Goal: Task Accomplishment & Management: Manage account settings

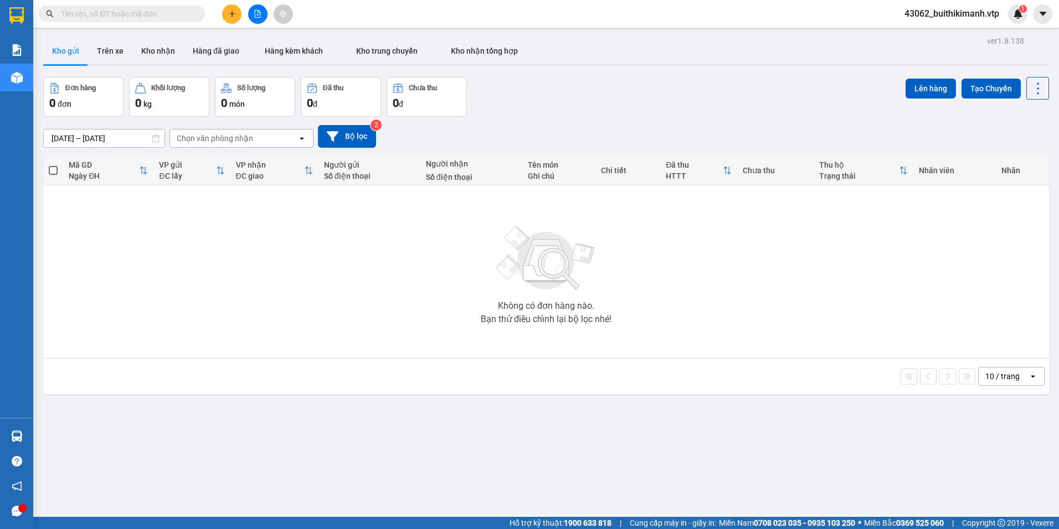
click at [963, 24] on div "Kết quả tìm kiếm ( 0 ) Bộ lọc No Data 43062_buithikimanh.vtp 1" at bounding box center [529, 14] width 1059 height 28
click at [971, 17] on span "43062_buithikimanh.vtp" at bounding box center [951, 14] width 112 height 14
click at [960, 34] on span "Đăng xuất" at bounding box center [956, 34] width 90 height 12
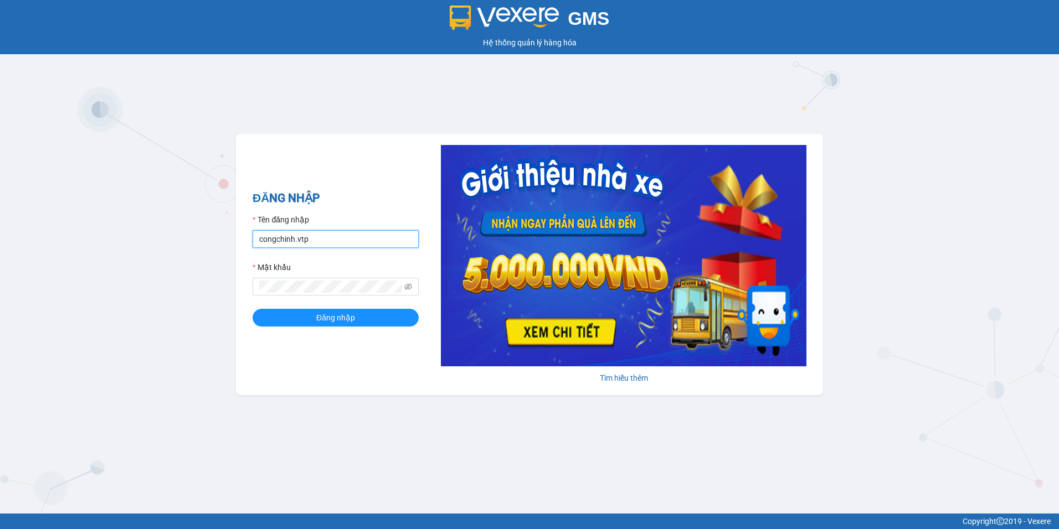
click at [327, 246] on input "congchinh.vtp" at bounding box center [335, 239] width 166 height 18
type input "c"
type input "nguyenthanhdung.vtp"
click at [347, 321] on span "Đăng nhập" at bounding box center [335, 318] width 39 height 12
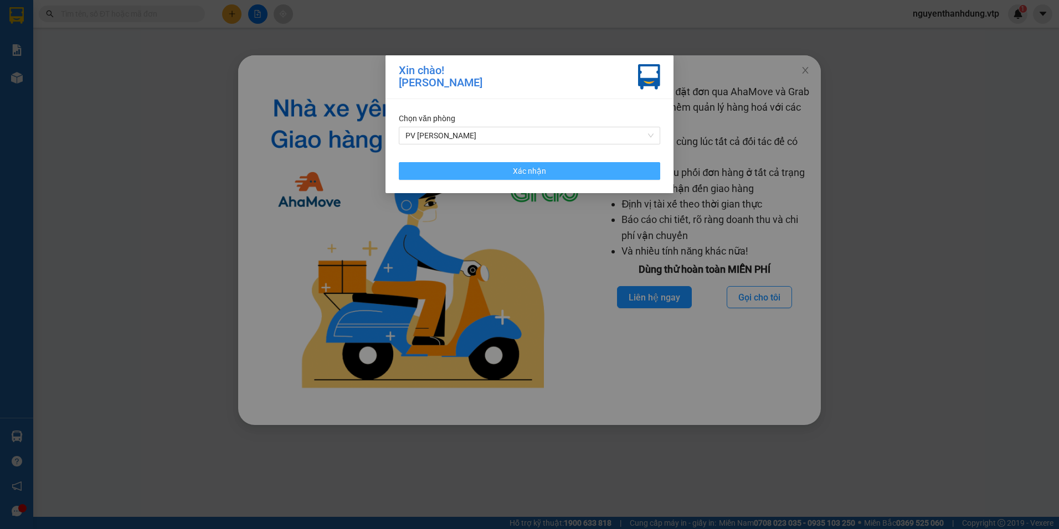
click at [496, 173] on button "Xác nhận" at bounding box center [529, 171] width 261 height 18
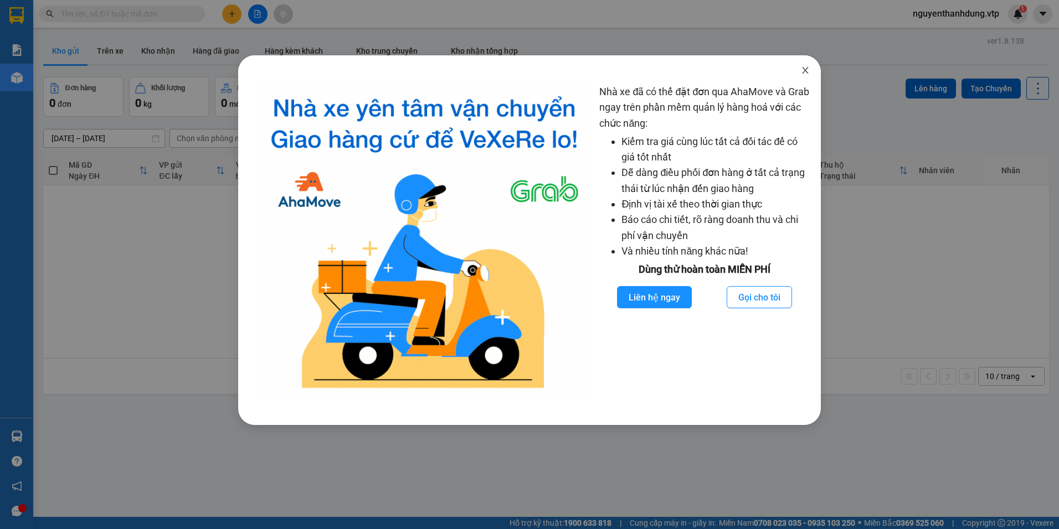
click at [799, 70] on span "Close" at bounding box center [804, 70] width 31 height 31
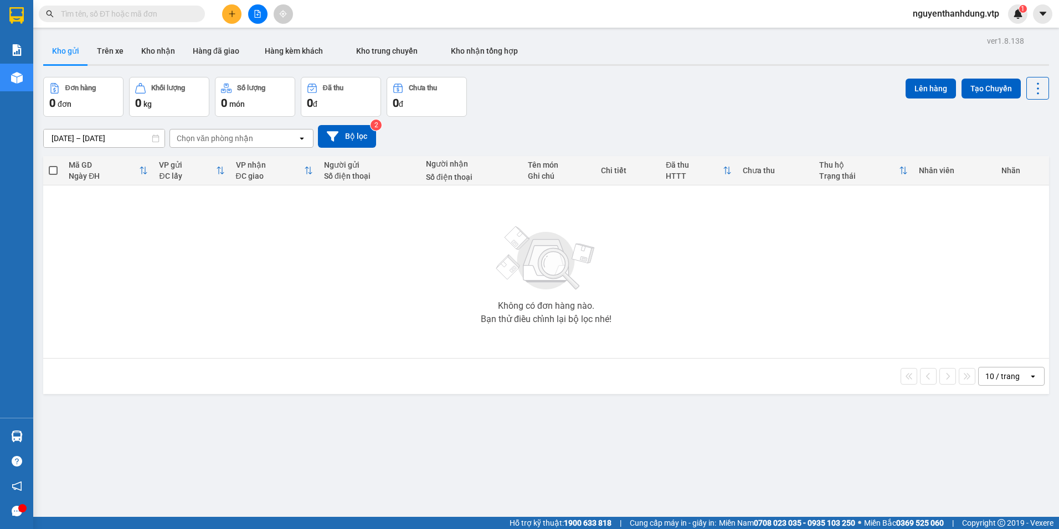
click at [234, 138] on div "Chọn văn phòng nhận" at bounding box center [215, 138] width 76 height 11
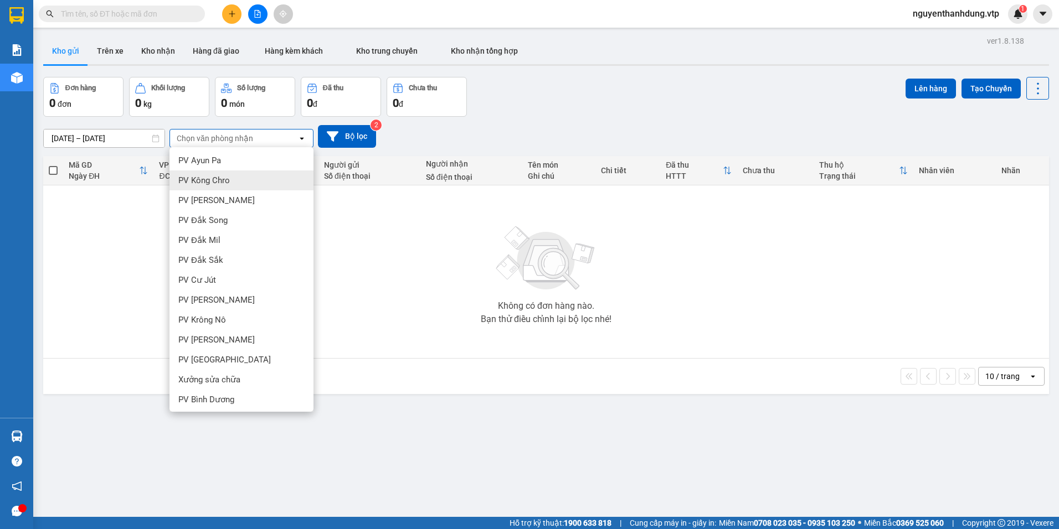
scroll to position [221, 0]
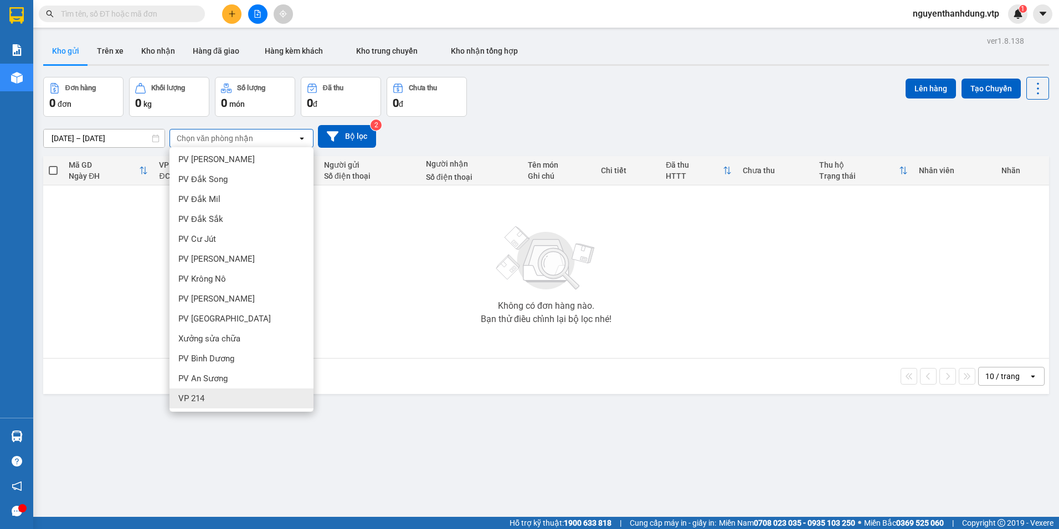
click at [210, 402] on div "VP 214" at bounding box center [241, 399] width 144 height 20
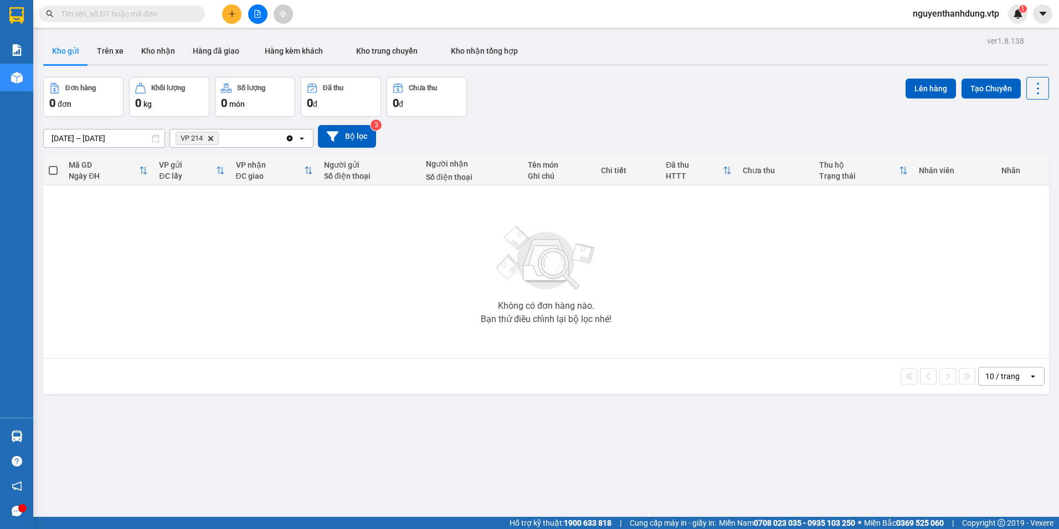
click at [228, 12] on icon "plus" at bounding box center [232, 14] width 8 height 8
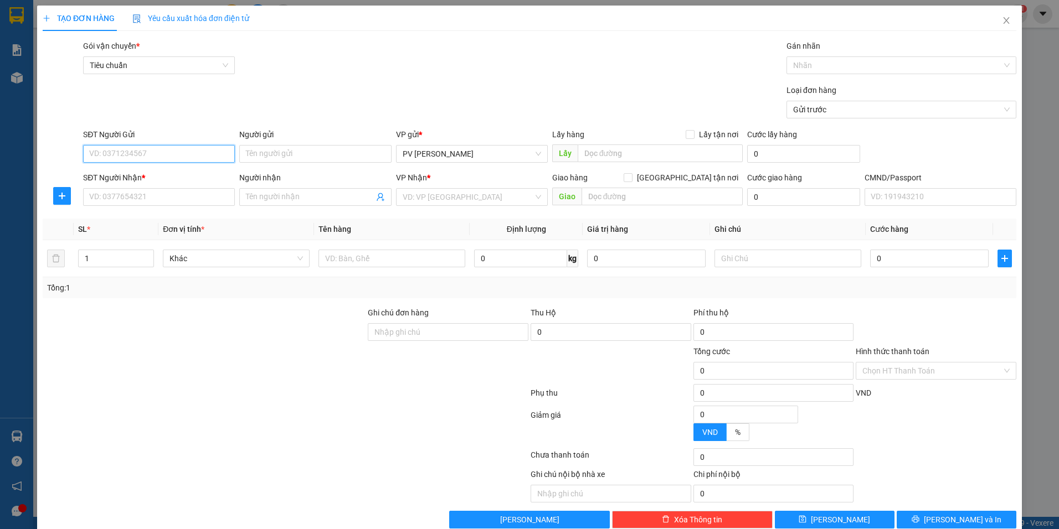
click at [151, 152] on input "SĐT Người Gửi" at bounding box center [159, 154] width 152 height 18
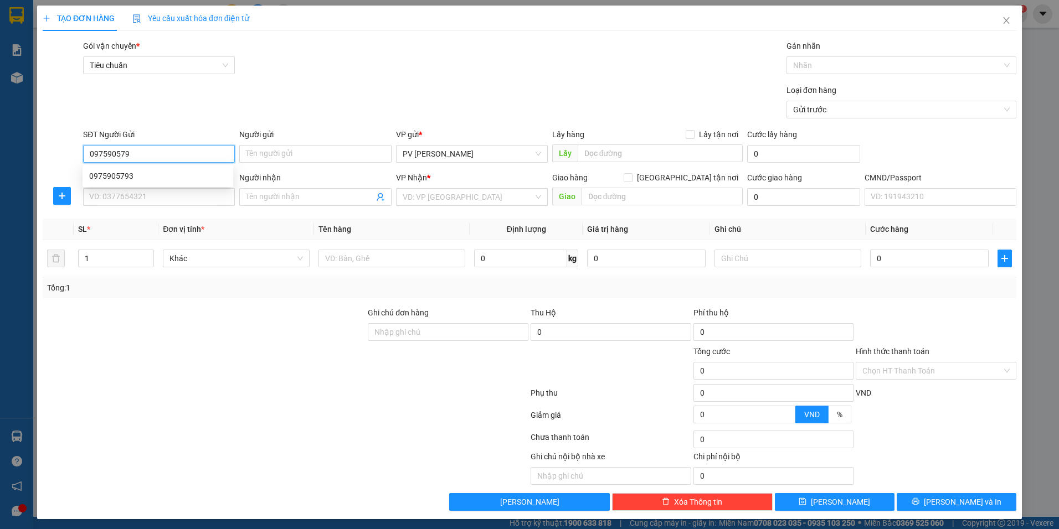
type input "0975905793"
click at [152, 173] on div "0975905793" at bounding box center [157, 176] width 137 height 12
type input "0989410324"
type input "TỨ"
type input "0975905793"
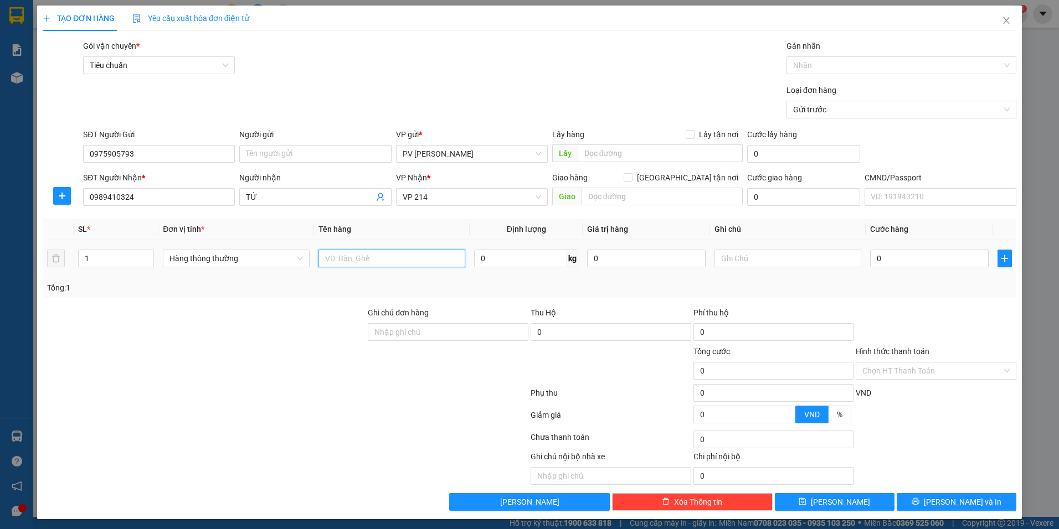
click at [403, 267] on input "text" at bounding box center [391, 259] width 147 height 18
type input "s"
type input "SẦU RIÊNG"
click at [732, 251] on input "text" at bounding box center [787, 259] width 147 height 18
type input "BAO"
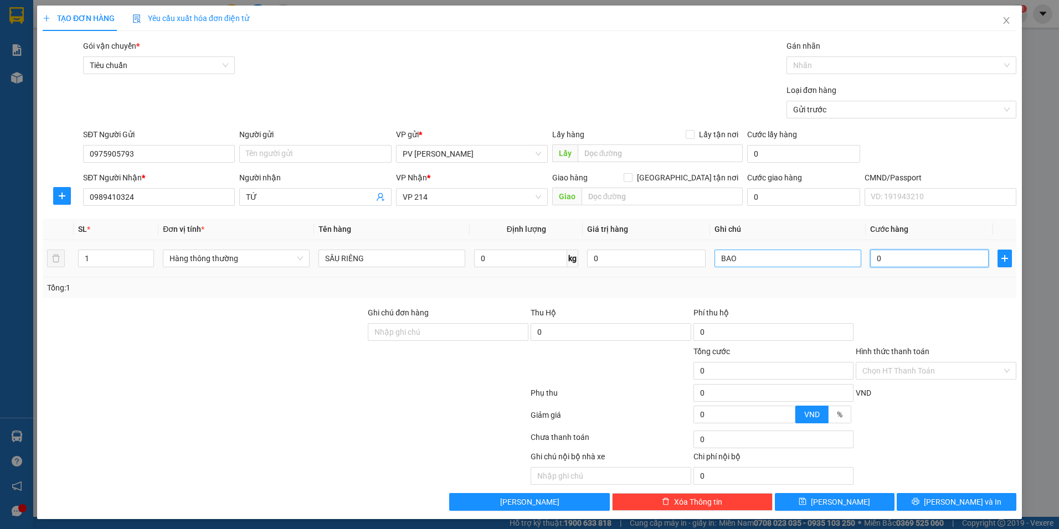
type input "5"
type input "50"
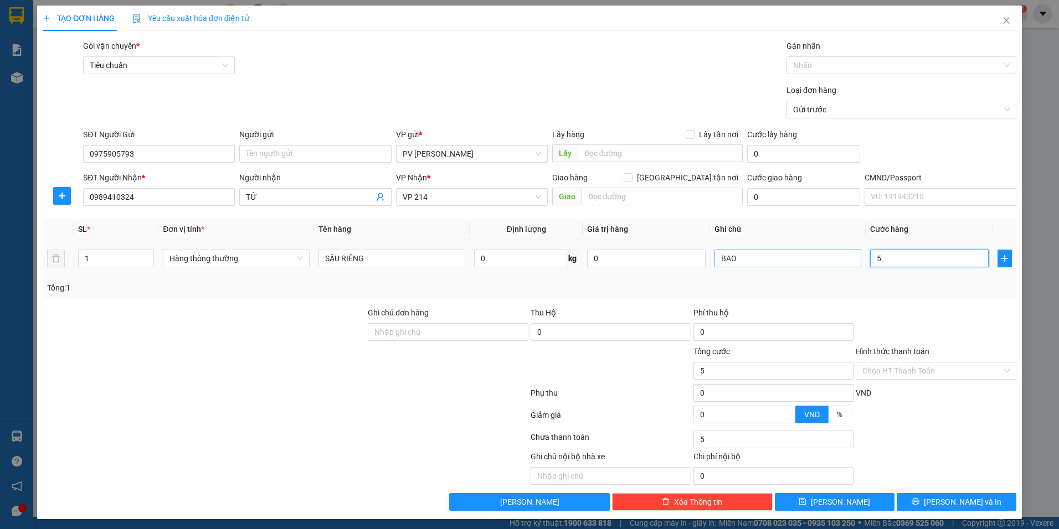
type input "50"
type input "500"
type input "5.000"
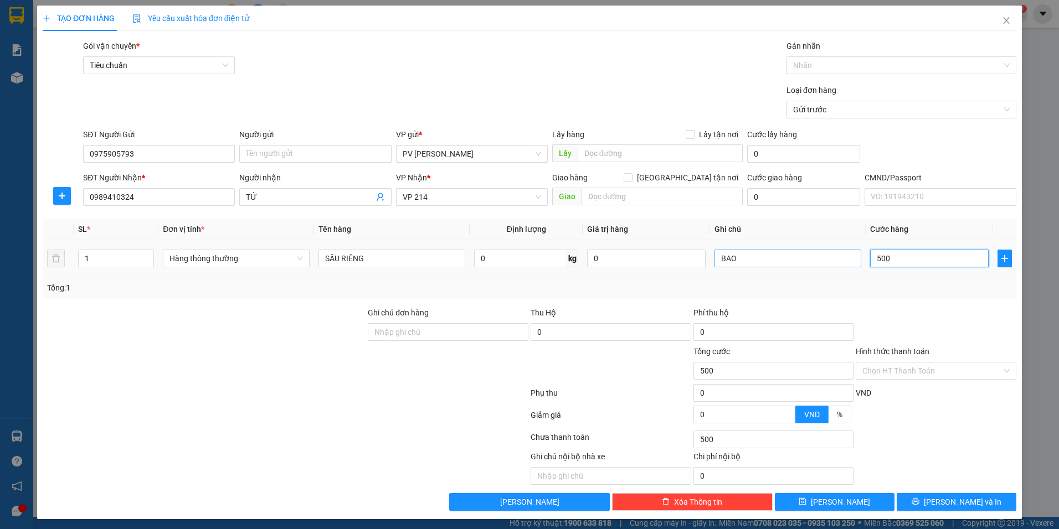
type input "5.000"
type input "50.000"
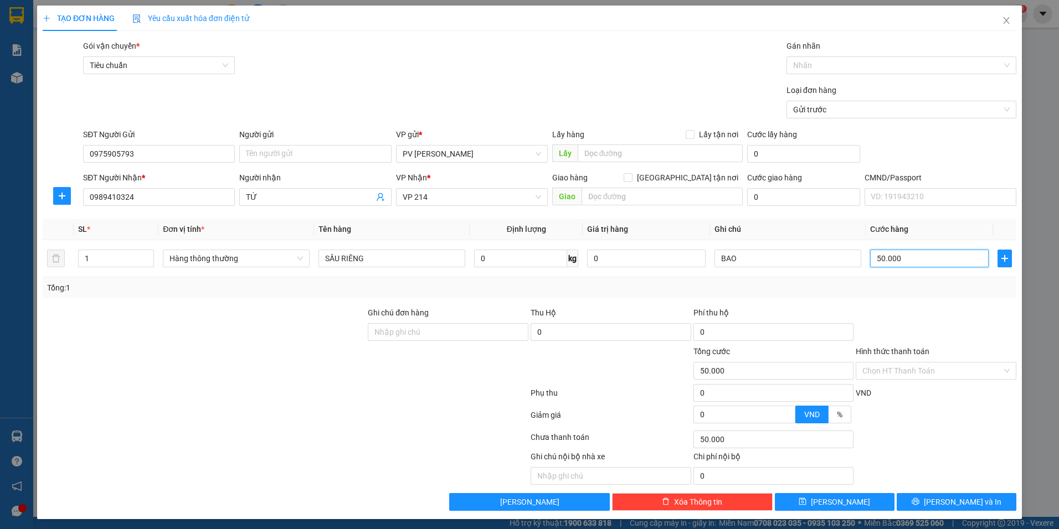
type input "50.000"
click at [931, 511] on div "TẠO ĐƠN HÀNG Yêu cầu xuất hóa đơn điện tử Transit Pickup Surcharge Ids Transit …" at bounding box center [529, 263] width 984 height 514
click at [935, 504] on button "[PERSON_NAME] và In" at bounding box center [956, 502] width 120 height 18
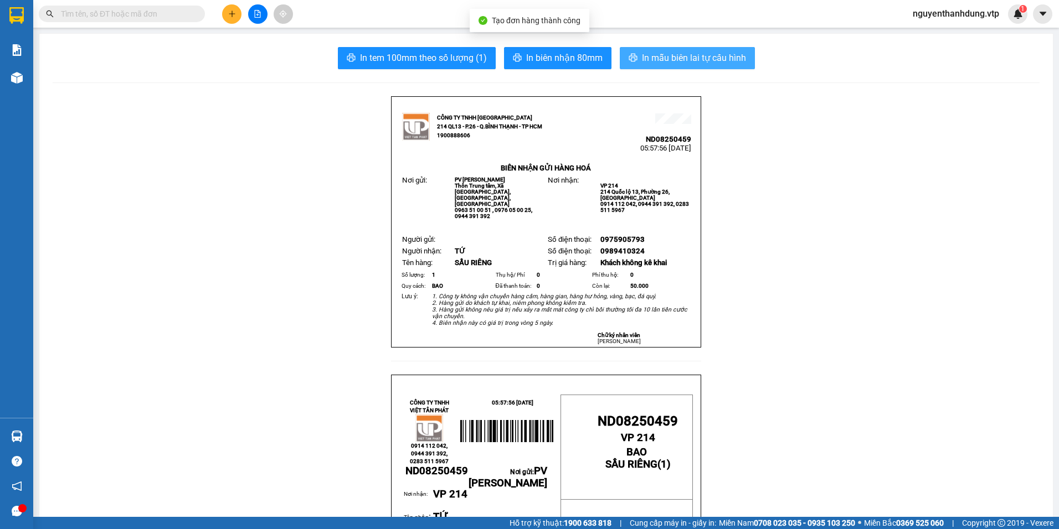
click at [707, 54] on span "In mẫu biên lai tự cấu hình" at bounding box center [694, 58] width 104 height 14
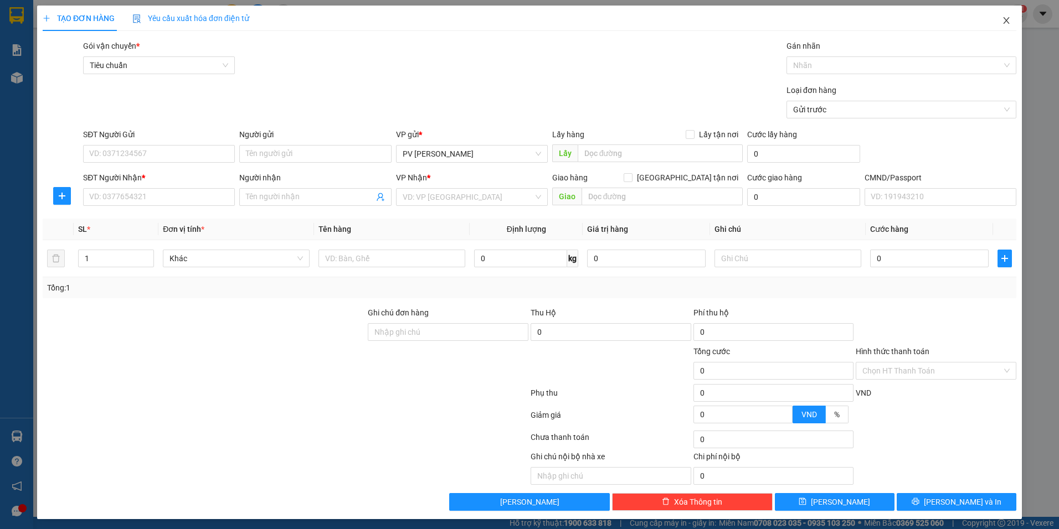
click at [1002, 19] on icon "close" at bounding box center [1006, 20] width 9 height 9
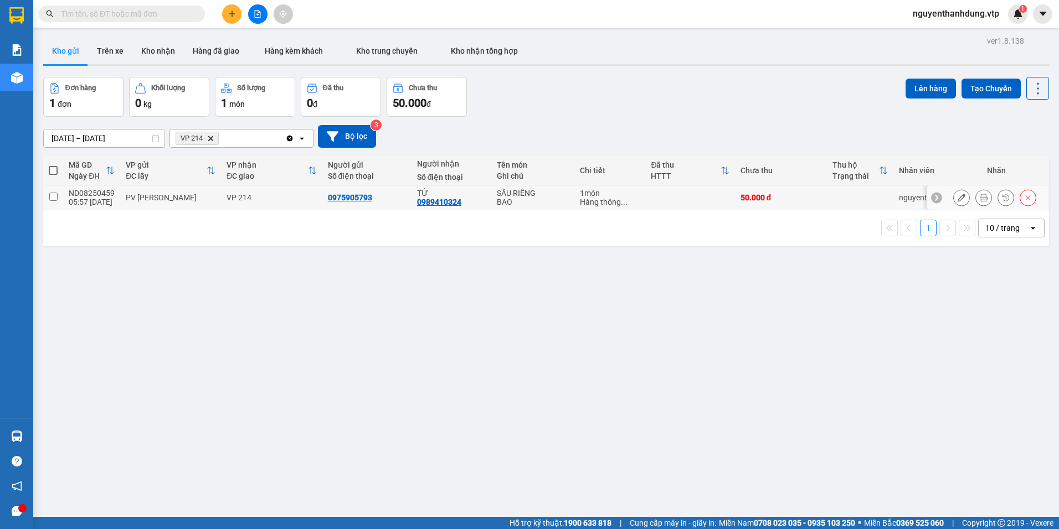
click at [54, 197] on input "checkbox" at bounding box center [53, 197] width 8 height 8
checkbox input "true"
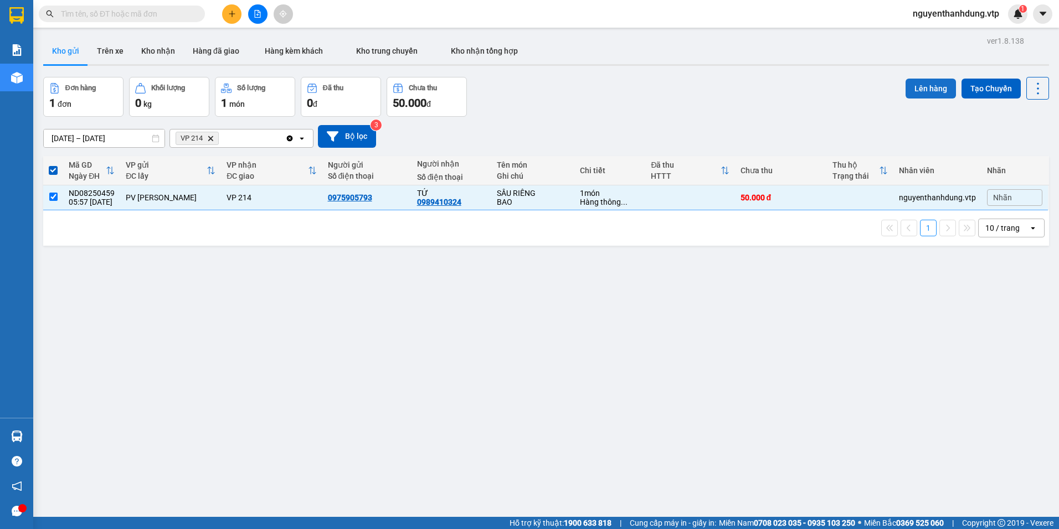
click at [938, 91] on button "Lên hàng" at bounding box center [930, 89] width 50 height 20
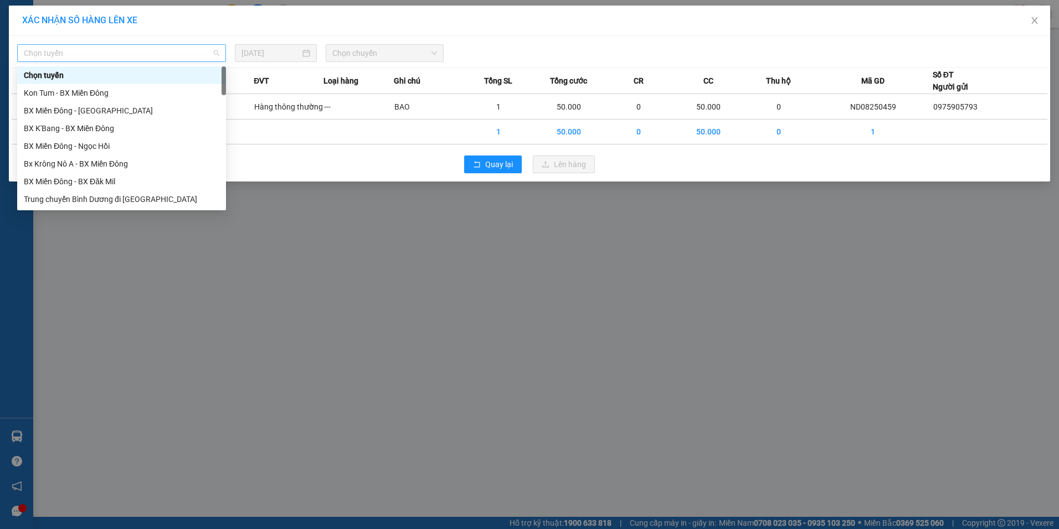
click at [145, 57] on span "Chọn tuyến" at bounding box center [121, 53] width 195 height 17
type input "CJ"
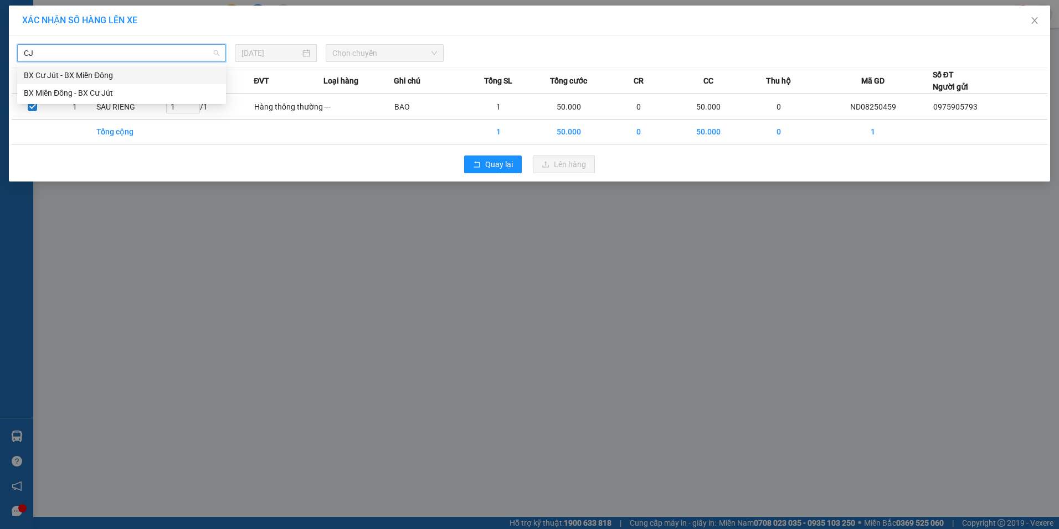
click at [122, 76] on div "BX Cư Jút - BX Miền Đông" at bounding box center [121, 75] width 195 height 12
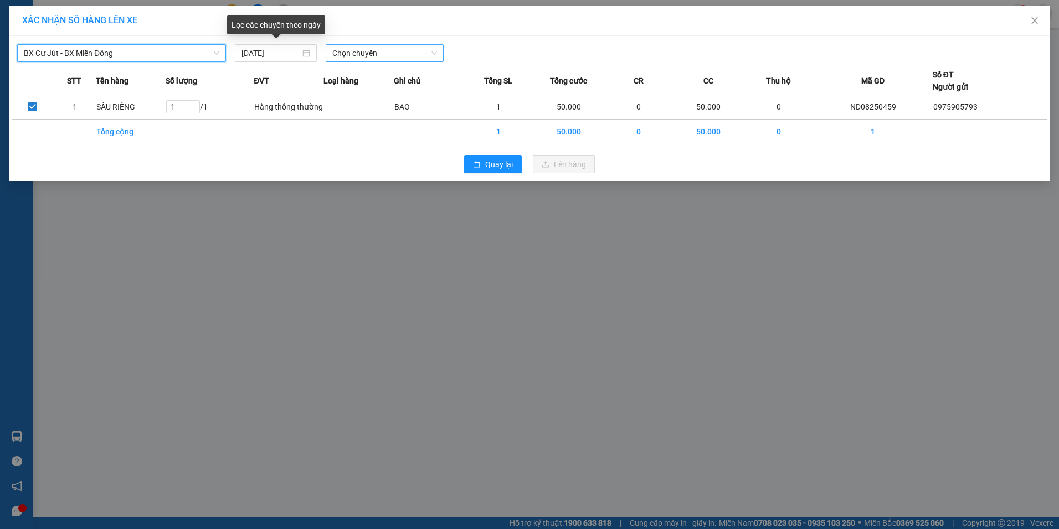
click at [375, 60] on span "Chọn chuyến" at bounding box center [384, 53] width 105 height 17
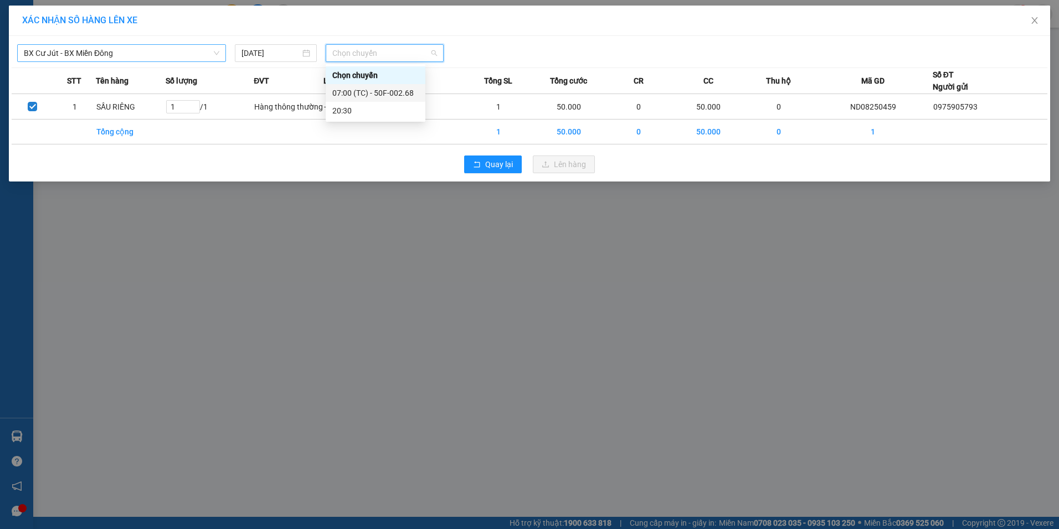
click at [373, 85] on div "07:00 (TC) - 50F-002.68" at bounding box center [376, 93] width 100 height 18
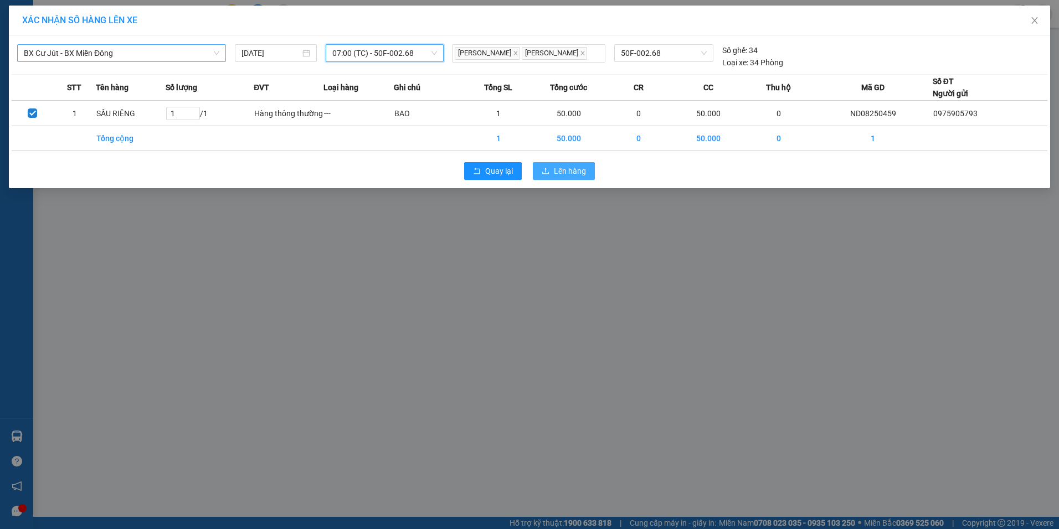
click at [580, 173] on span "Lên hàng" at bounding box center [570, 171] width 32 height 12
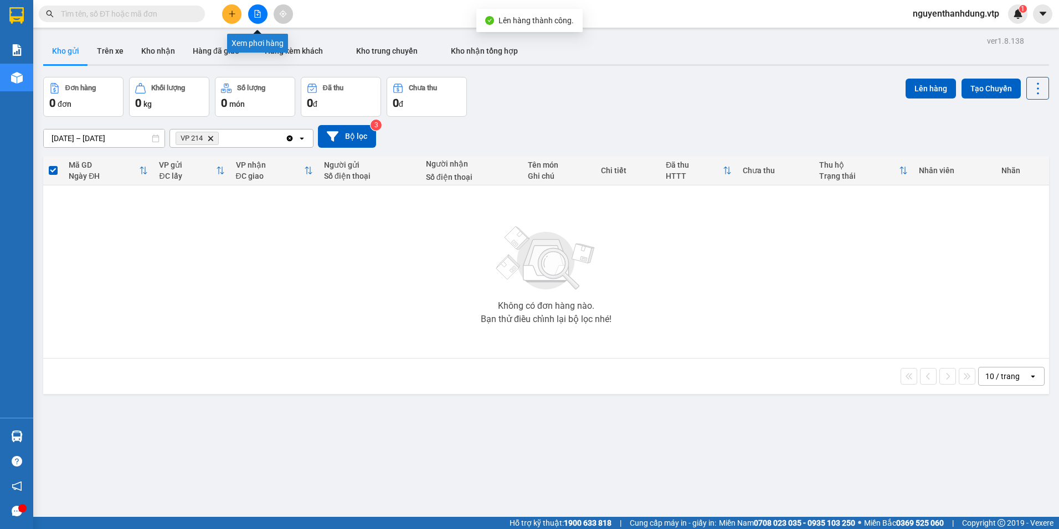
click at [251, 19] on button at bounding box center [257, 13] width 19 height 19
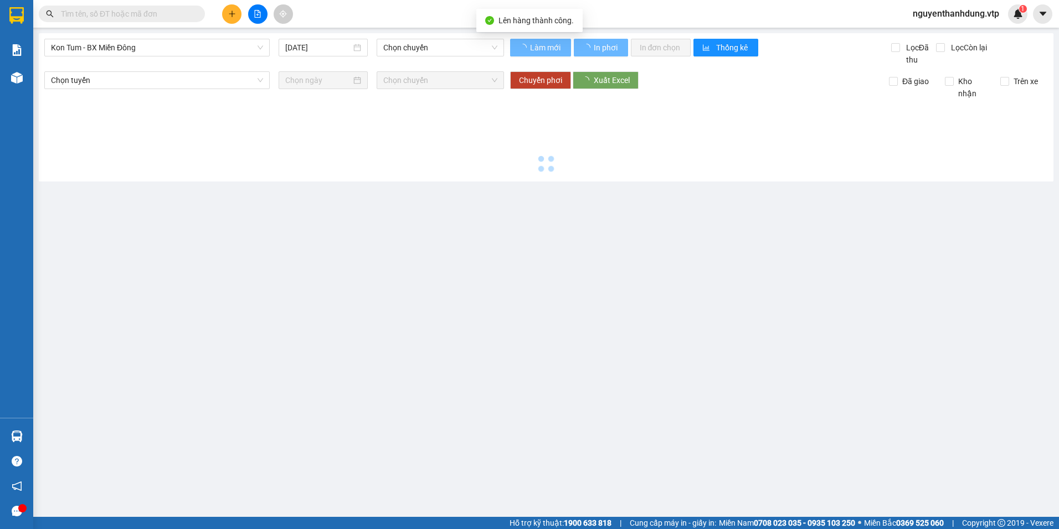
type input "[DATE]"
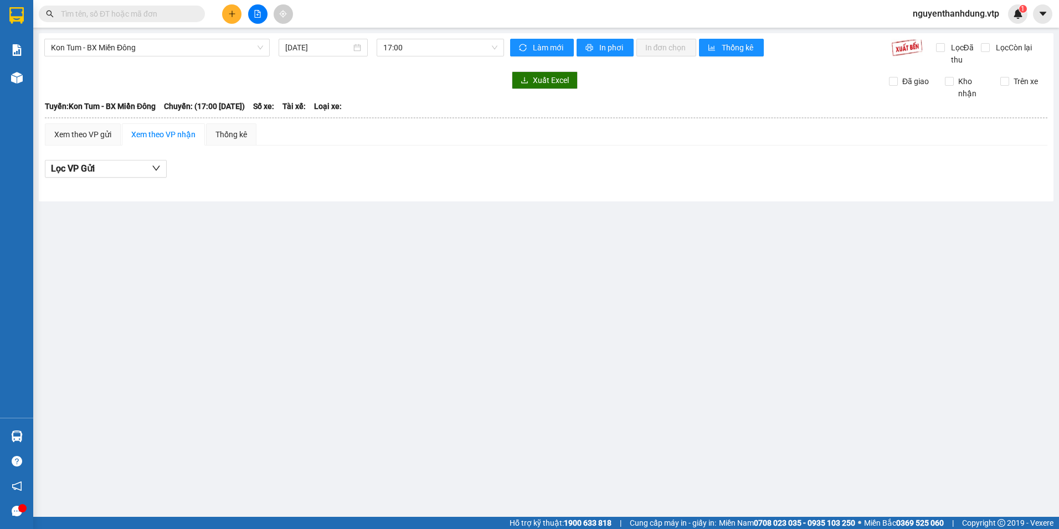
click at [182, 17] on input "text" at bounding box center [126, 14] width 131 height 12
click at [161, 40] on span "Kon Tum - BX Miền Đông" at bounding box center [157, 47] width 212 height 17
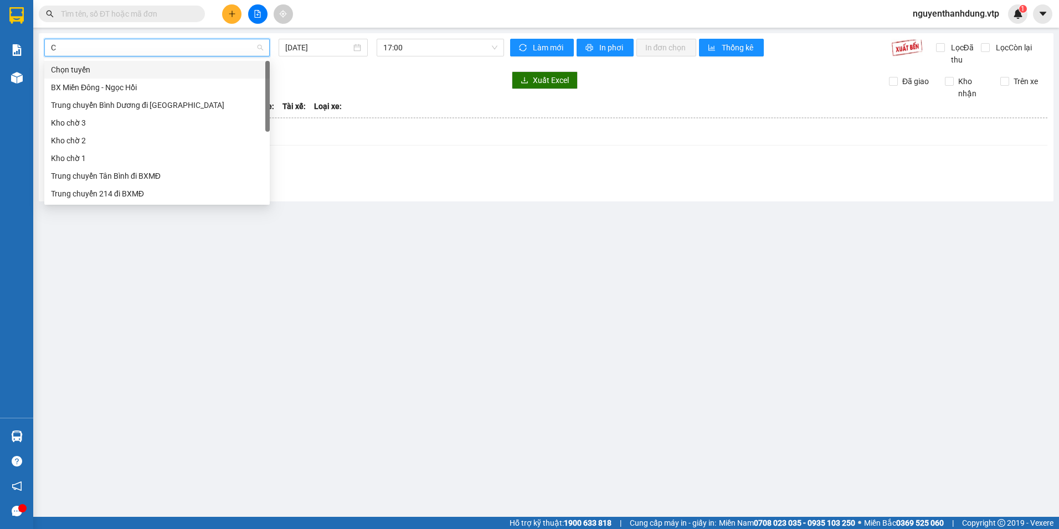
type input "CJ"
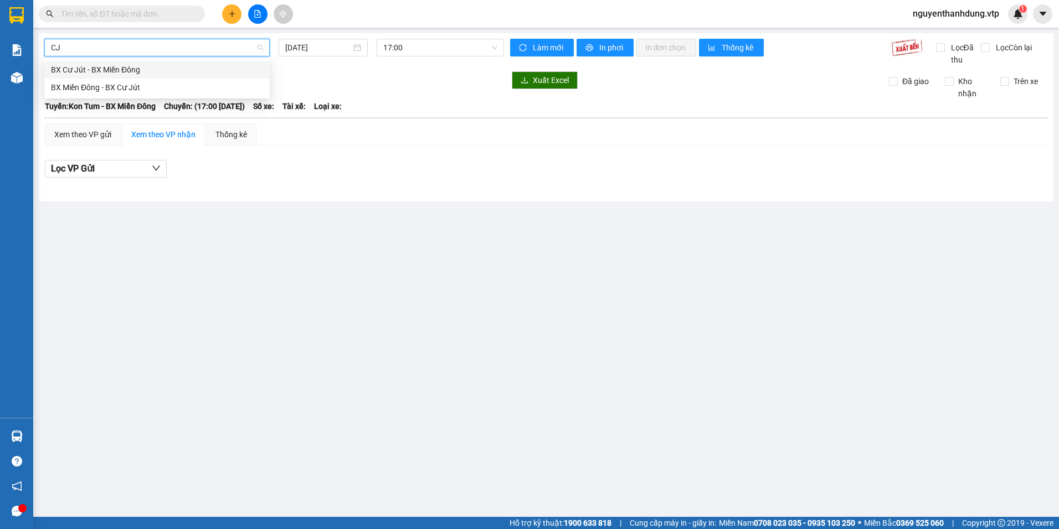
click at [154, 65] on div "BX Cư Jút - BX Miền Đông" at bounding box center [157, 70] width 212 height 12
type input "[DATE]"
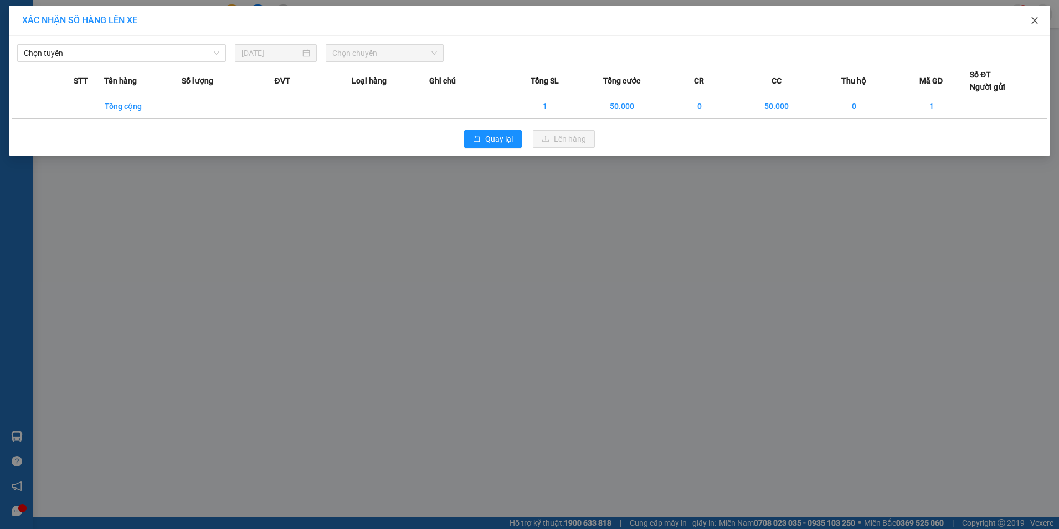
click at [1043, 22] on span "Close" at bounding box center [1034, 21] width 31 height 31
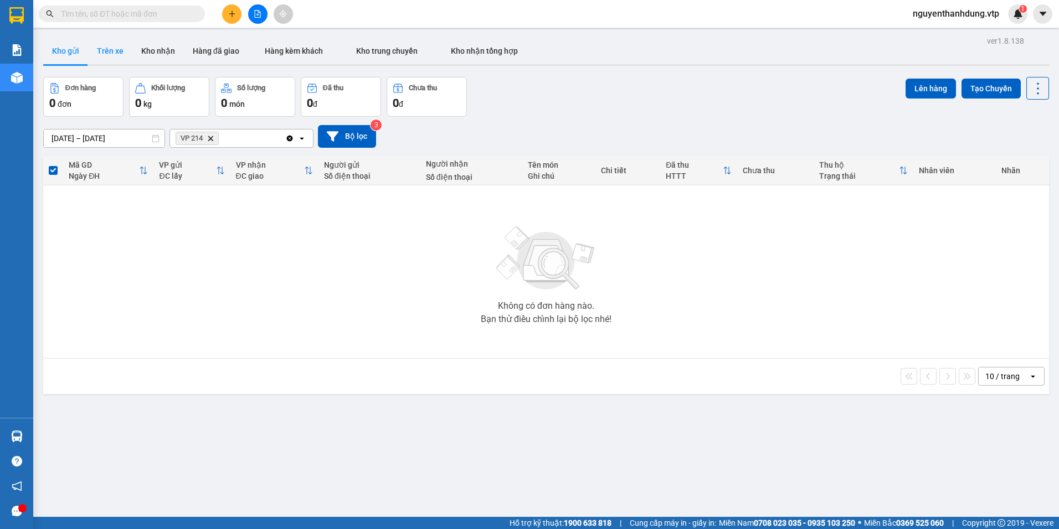
click at [109, 53] on button "Trên xe" at bounding box center [110, 51] width 44 height 27
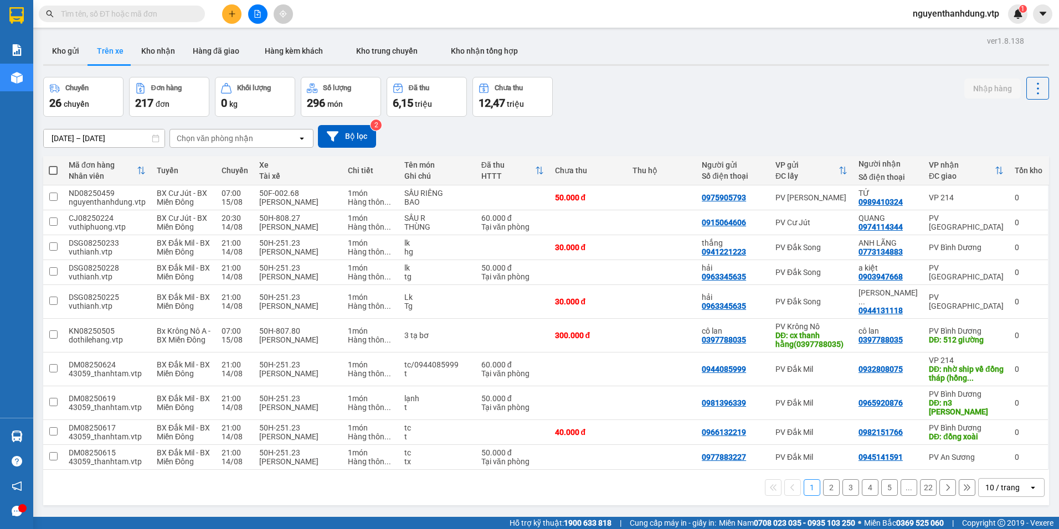
click at [249, 135] on div "Chọn văn phòng nhận" at bounding box center [215, 138] width 76 height 11
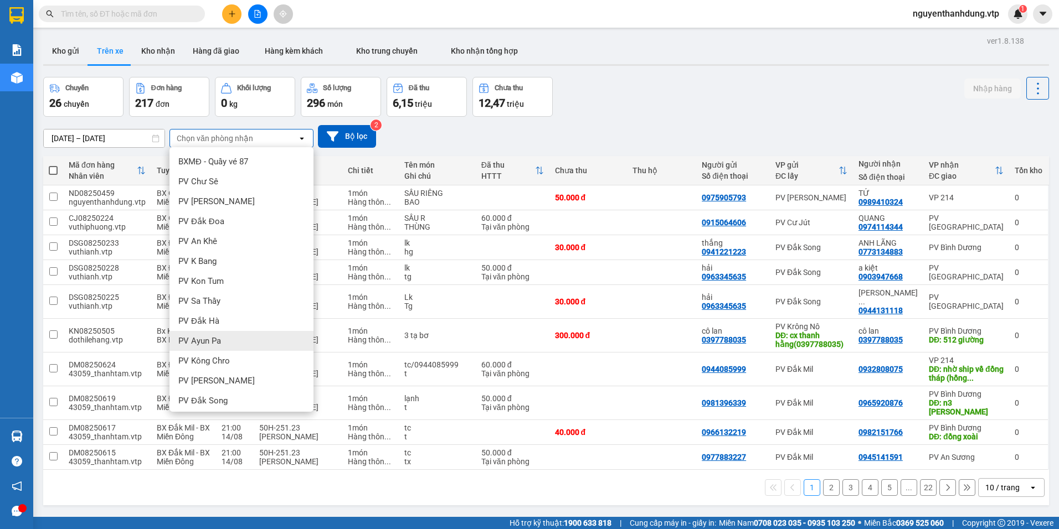
scroll to position [166, 0]
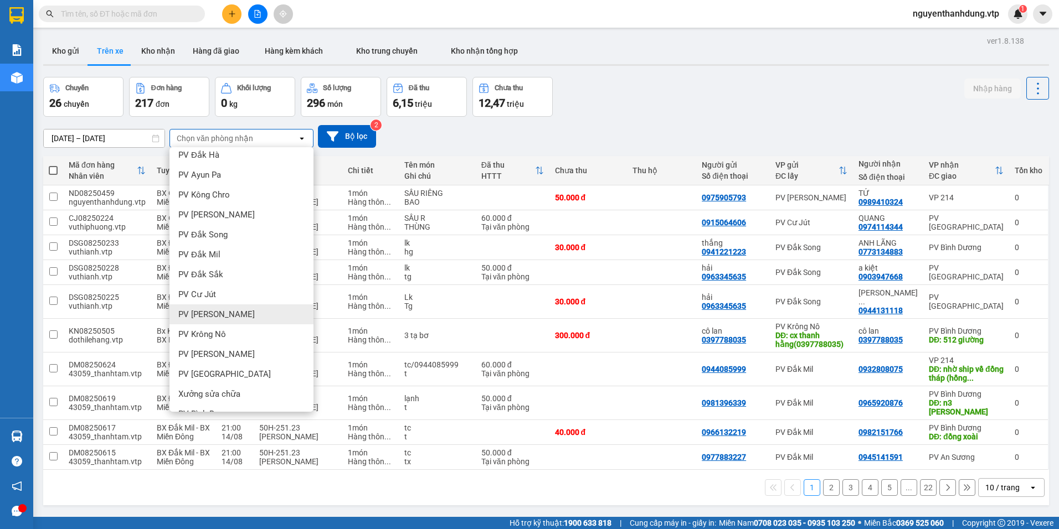
click at [231, 317] on div "PV [PERSON_NAME]" at bounding box center [241, 315] width 144 height 20
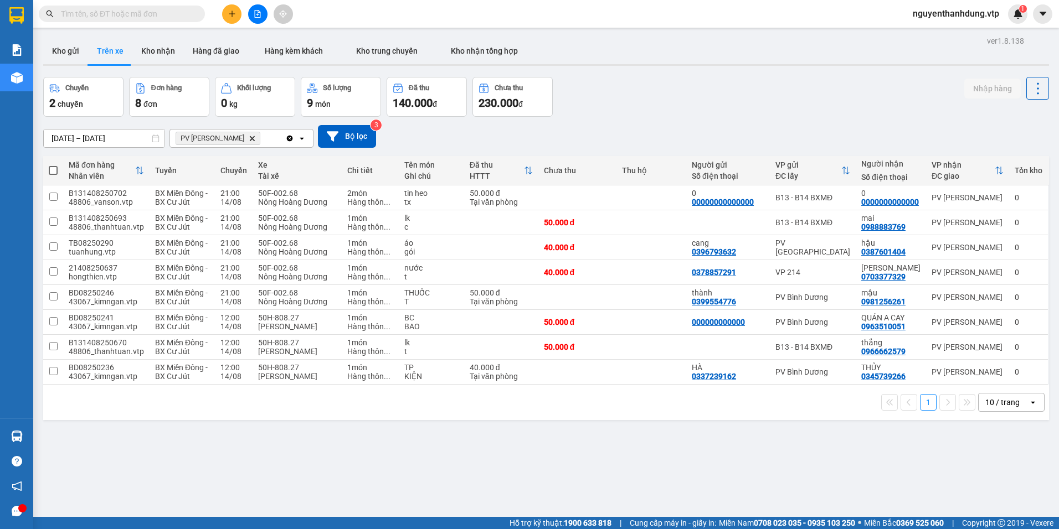
click at [985, 399] on div "10 / trang" at bounding box center [1002, 402] width 34 height 11
click at [984, 373] on span "100 / trang" at bounding box center [998, 378] width 40 height 11
click at [1011, 246] on button at bounding box center [1013, 247] width 16 height 19
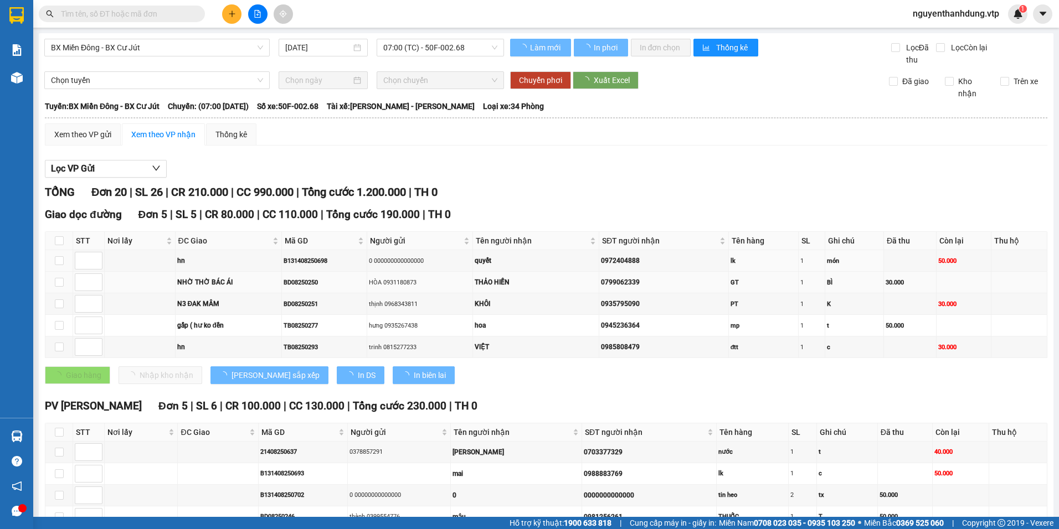
type input "[DATE]"
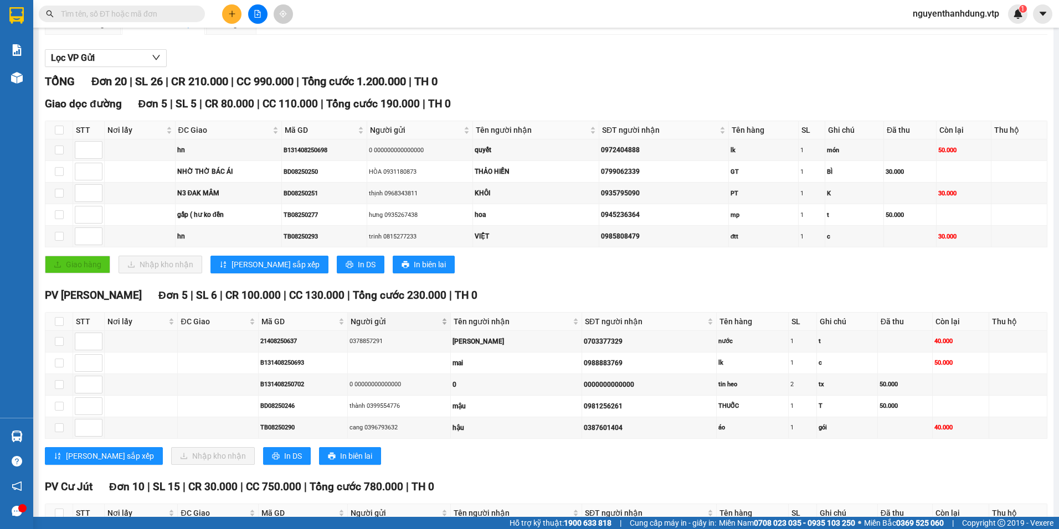
scroll to position [166, 0]
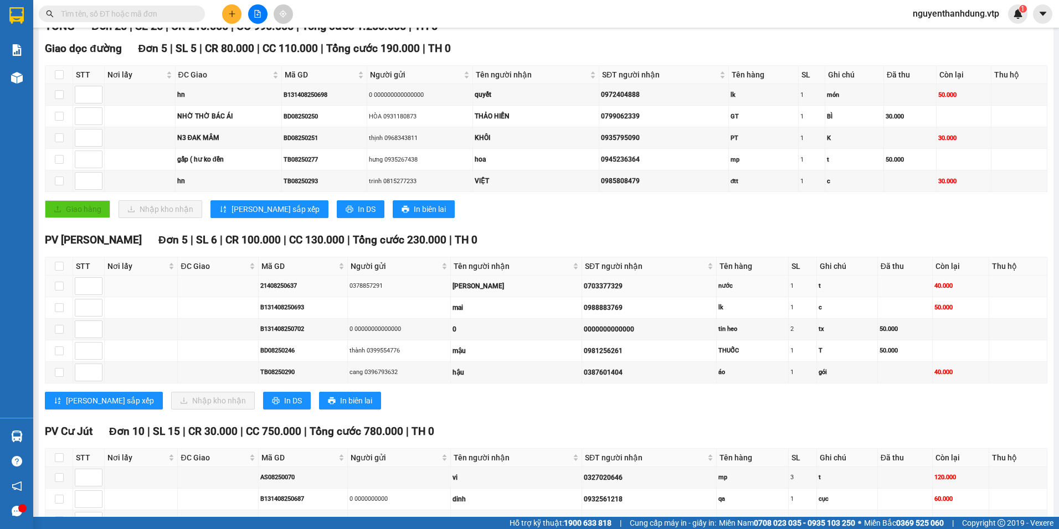
click at [65, 292] on td at bounding box center [59, 287] width 28 height 22
click at [61, 291] on label at bounding box center [59, 286] width 9 height 12
click at [61, 291] on input "checkbox" at bounding box center [59, 286] width 9 height 9
checkbox input "true"
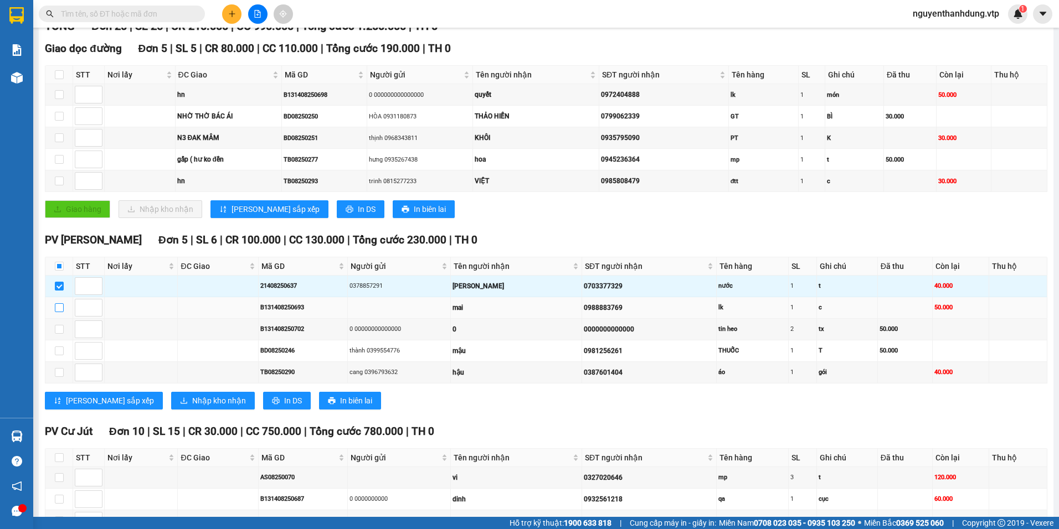
click at [59, 305] on input "checkbox" at bounding box center [59, 307] width 9 height 9
checkbox input "true"
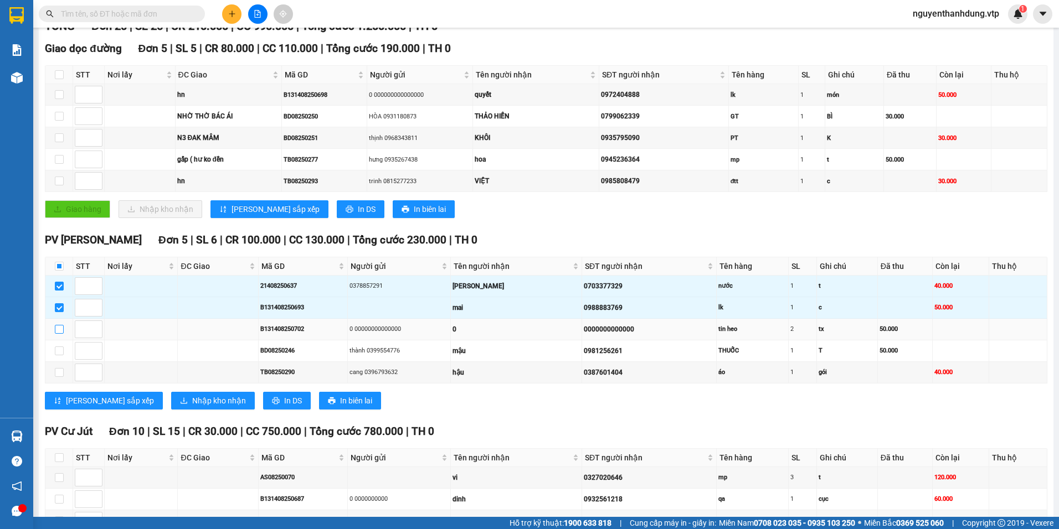
click at [62, 326] on input "checkbox" at bounding box center [59, 329] width 9 height 9
checkbox input "true"
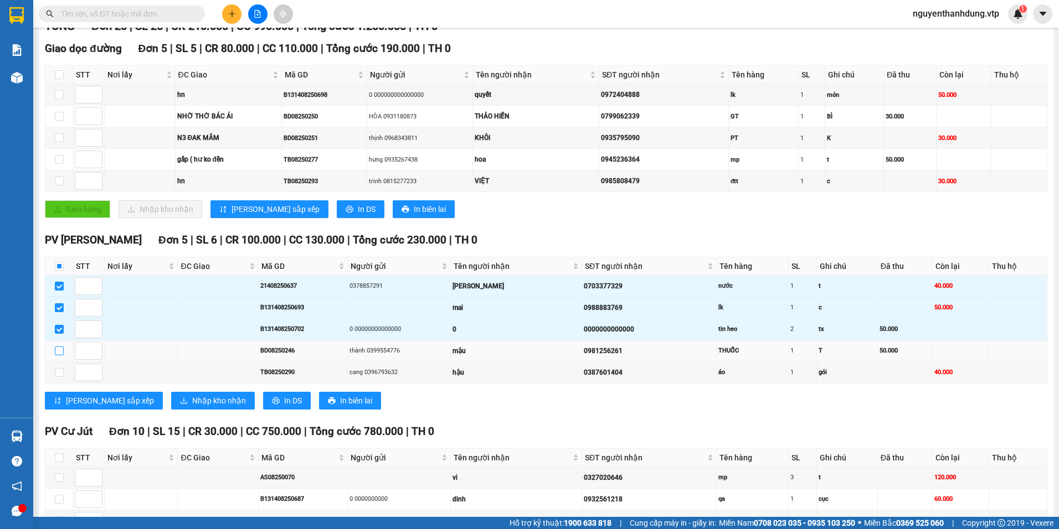
click at [58, 352] on input "checkbox" at bounding box center [59, 351] width 9 height 9
checkbox input "true"
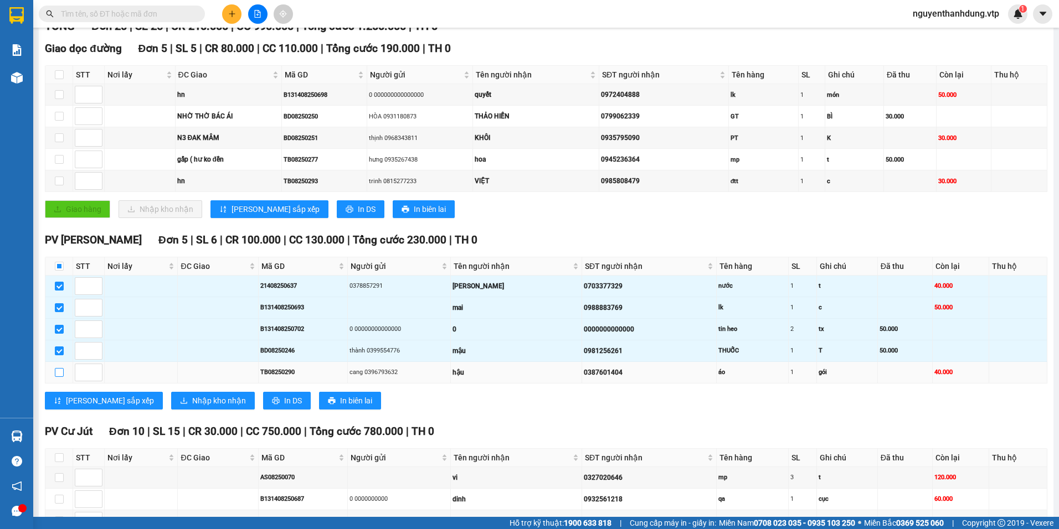
click at [59, 373] on input "checkbox" at bounding box center [59, 372] width 9 height 9
checkbox input "true"
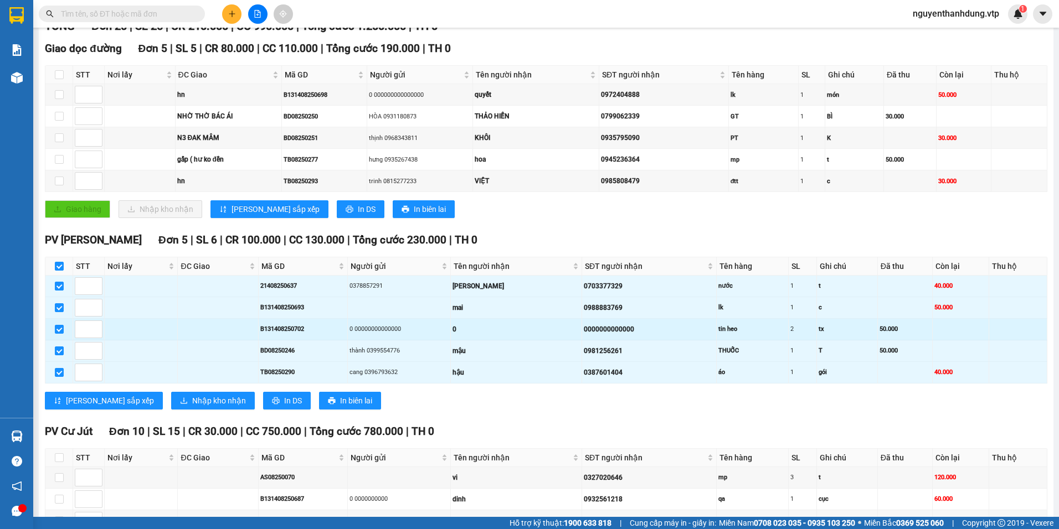
scroll to position [221, 0]
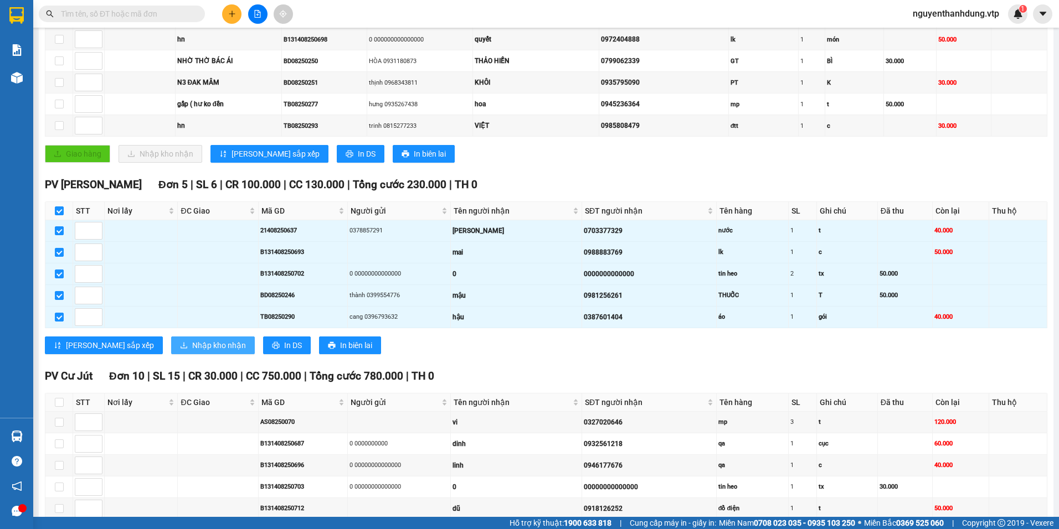
click at [192, 346] on span "Nhập kho nhận" at bounding box center [219, 345] width 54 height 12
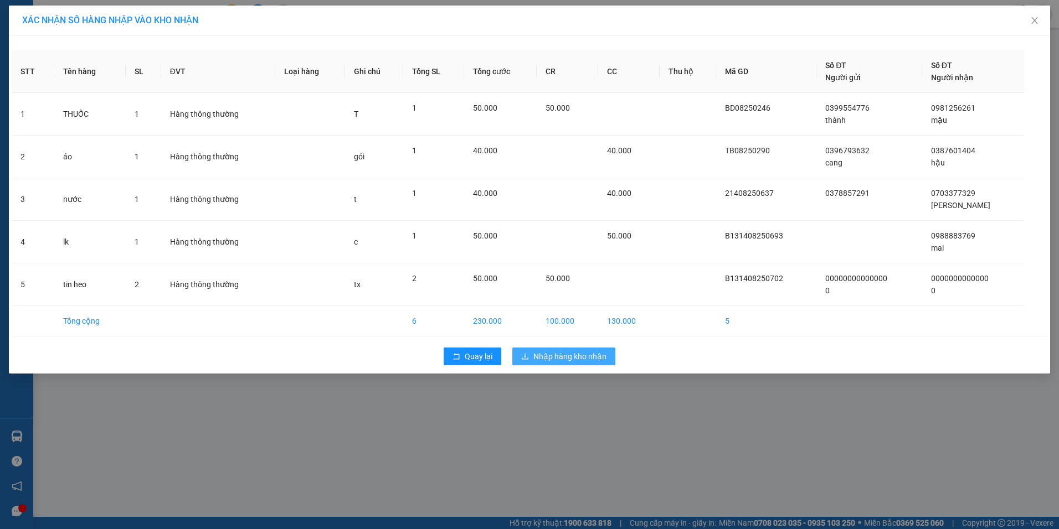
click at [574, 360] on span "Nhập hàng kho nhận" at bounding box center [569, 356] width 73 height 12
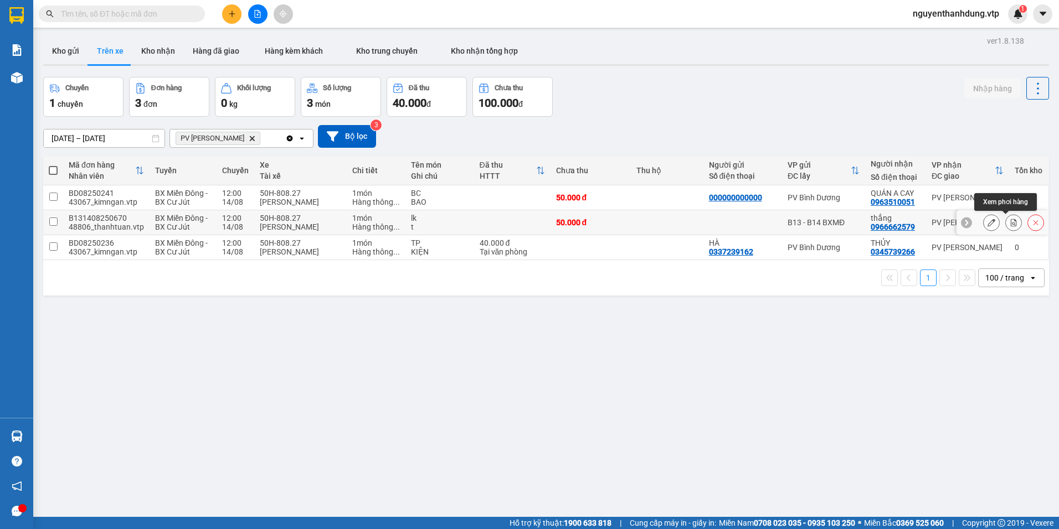
click at [1009, 219] on icon at bounding box center [1013, 223] width 8 height 8
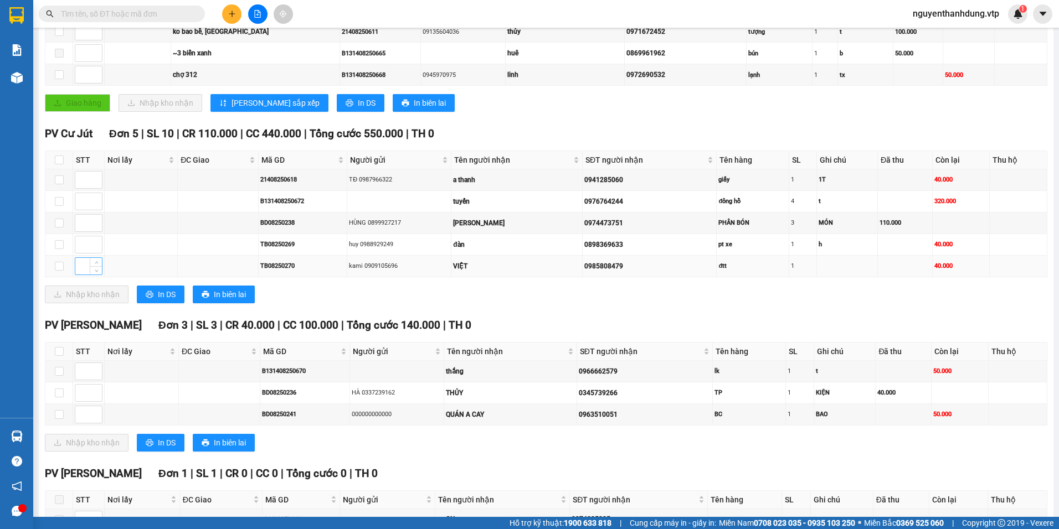
scroll to position [332, 0]
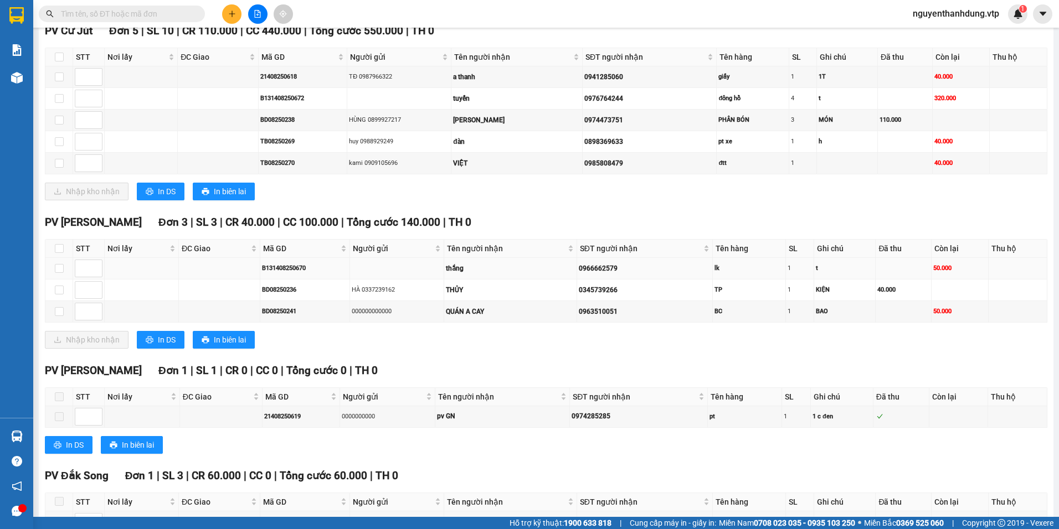
click at [64, 273] on td at bounding box center [59, 269] width 28 height 22
click at [60, 269] on input "checkbox" at bounding box center [59, 268] width 9 height 9
checkbox input "true"
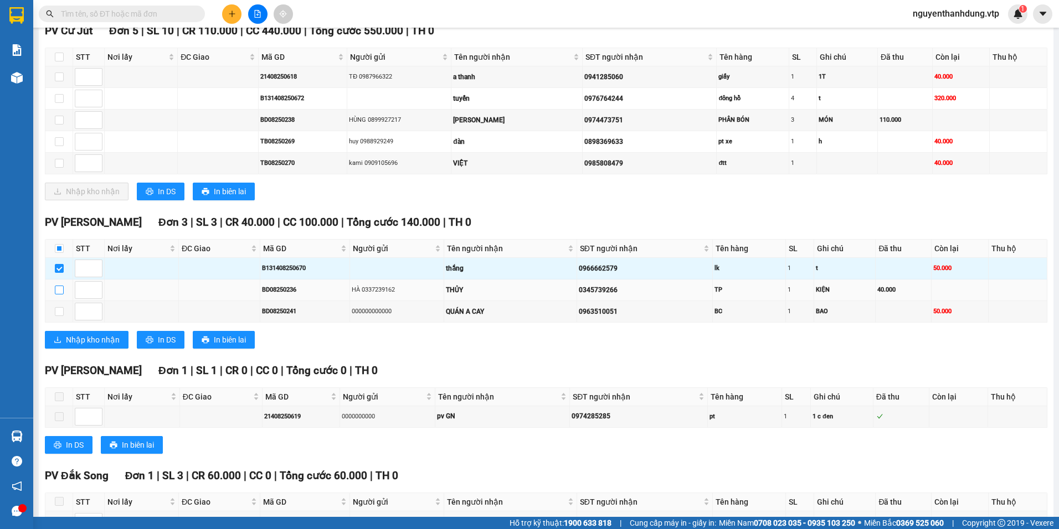
click at [57, 284] on label at bounding box center [59, 290] width 9 height 12
click at [57, 286] on input "checkbox" at bounding box center [59, 290] width 9 height 9
checkbox input "true"
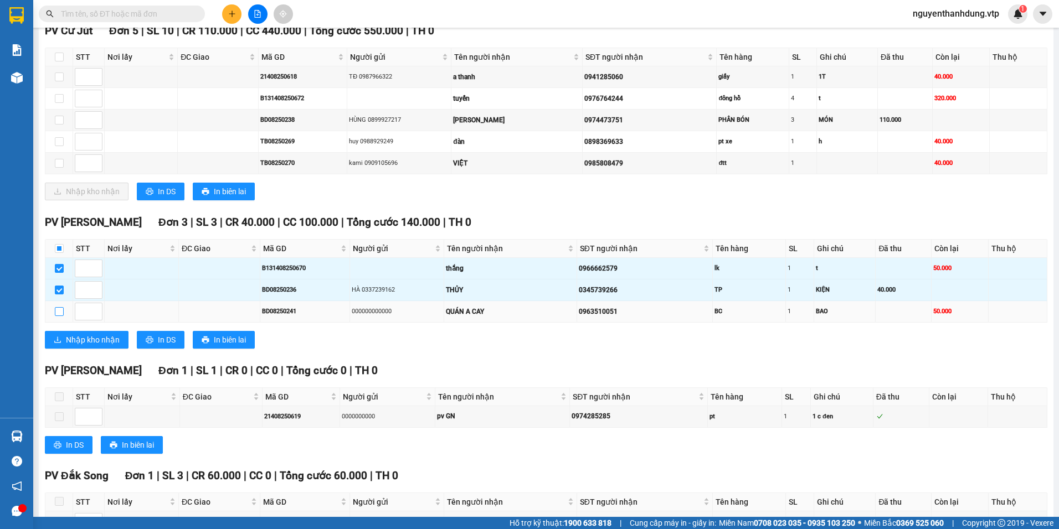
click at [59, 312] on input "checkbox" at bounding box center [59, 311] width 9 height 9
checkbox input "true"
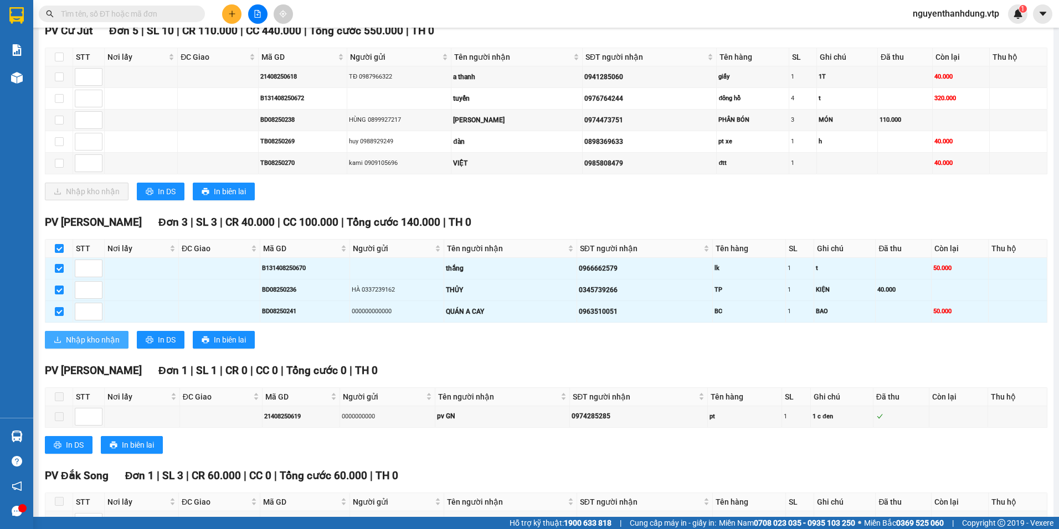
click at [76, 342] on span "Nhập kho nhận" at bounding box center [93, 340] width 54 height 12
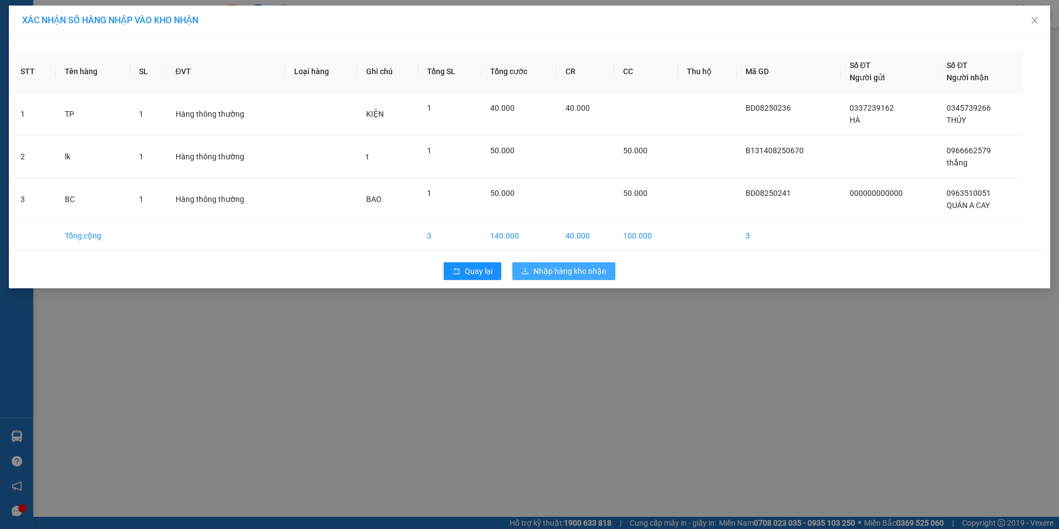
click at [561, 277] on button "Nhập hàng kho nhận" at bounding box center [563, 271] width 103 height 18
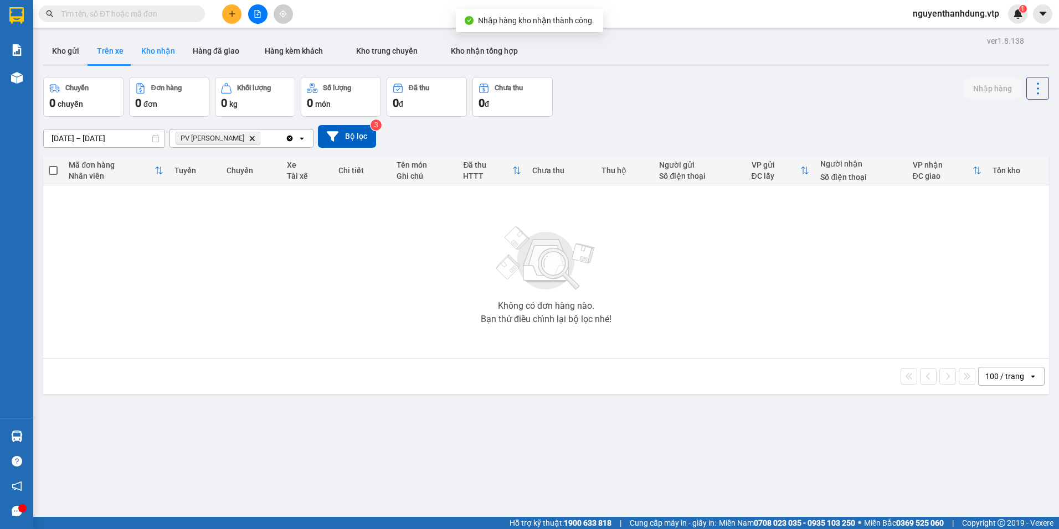
click at [161, 53] on button "Kho nhận" at bounding box center [157, 51] width 51 height 27
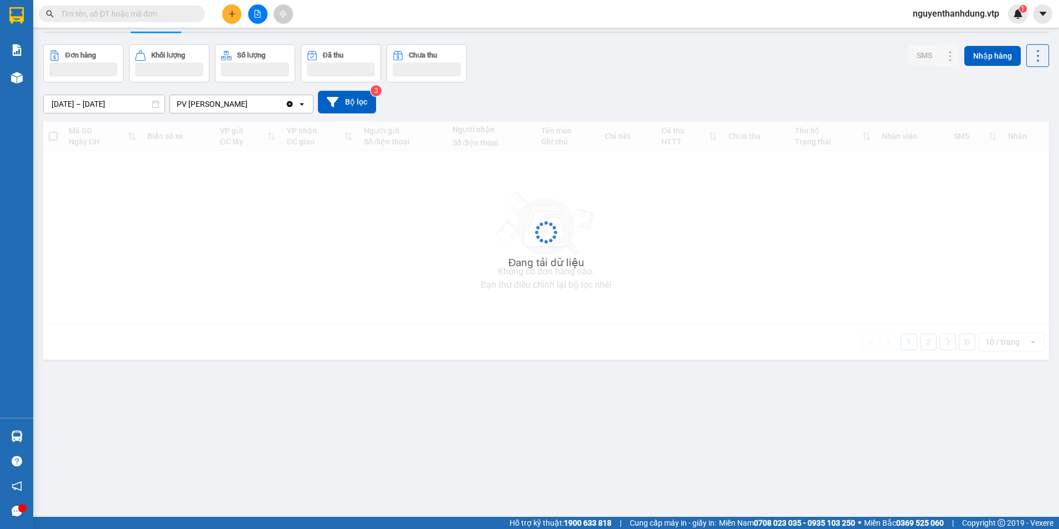
scroll to position [51, 0]
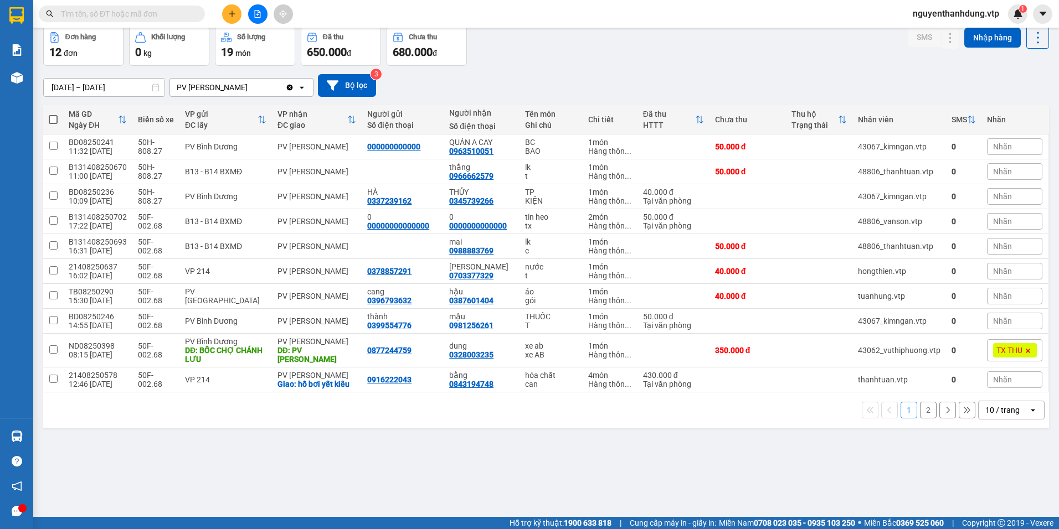
click at [1007, 406] on div "10 / trang" at bounding box center [1002, 410] width 34 height 11
click at [997, 383] on span "100 / trang" at bounding box center [998, 385] width 40 height 11
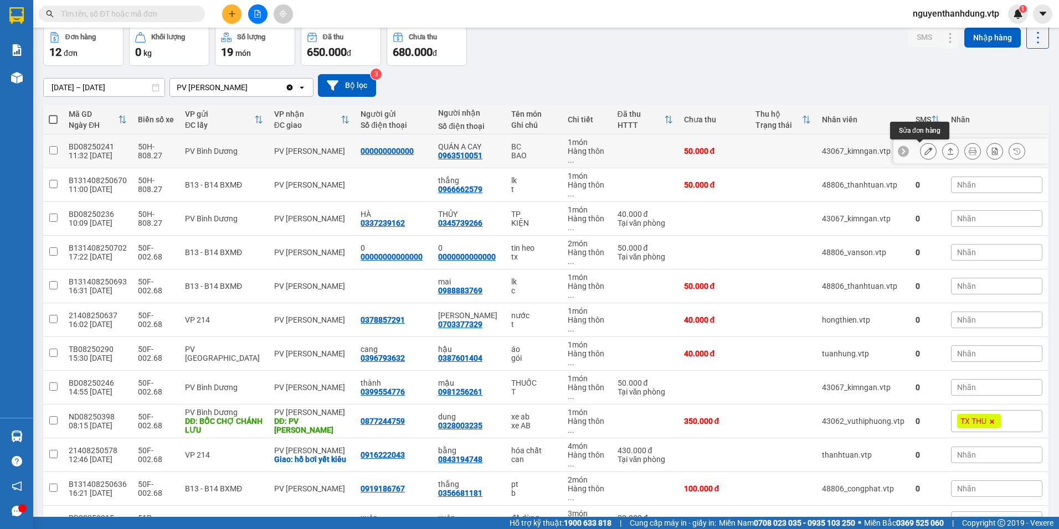
click at [920, 156] on button at bounding box center [928, 151] width 16 height 19
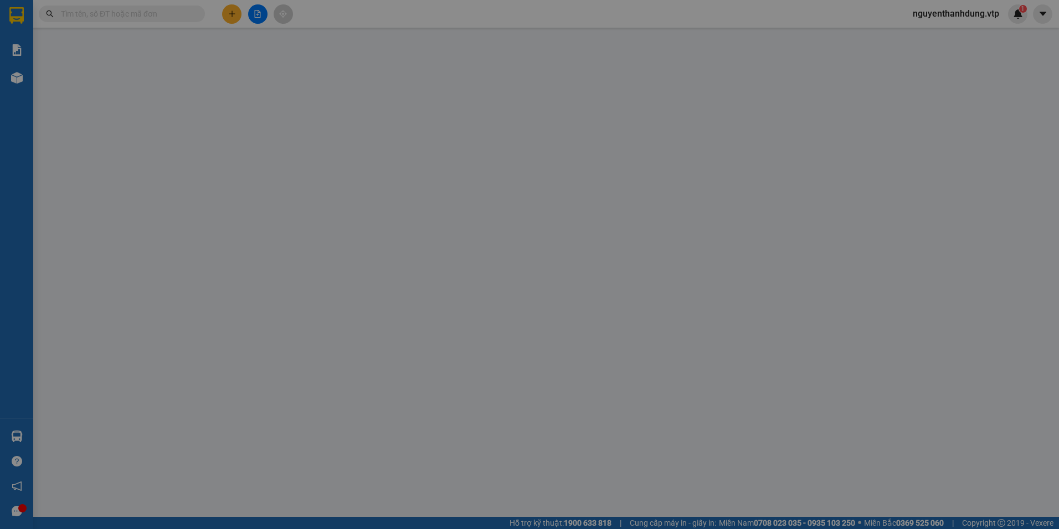
type input "000000000000"
type input "0963510051"
type input "QUÁN A CAY"
type input "50.000"
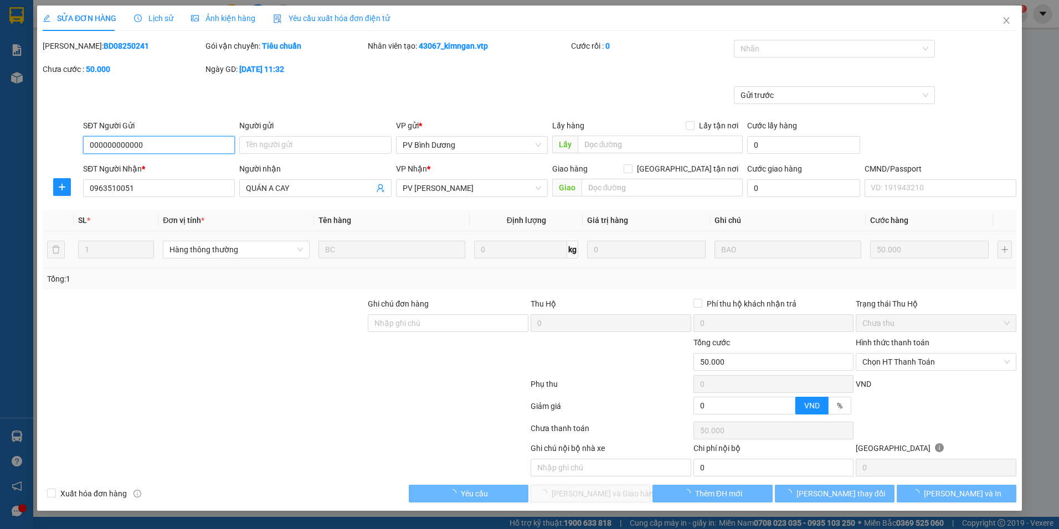
type input "2.500"
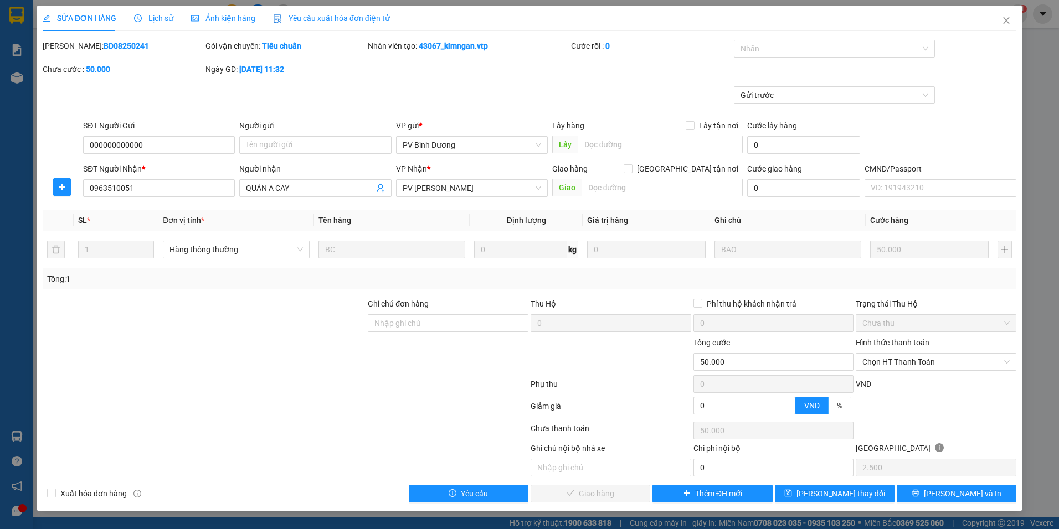
click at [798, 37] on div "SỬA ĐƠN HÀNG Lịch sử Ảnh kiện hàng Yêu cầu xuất hóa đơn điện tử Total Paid Fee …" at bounding box center [529, 254] width 973 height 497
click at [794, 50] on div at bounding box center [828, 48] width 184 height 13
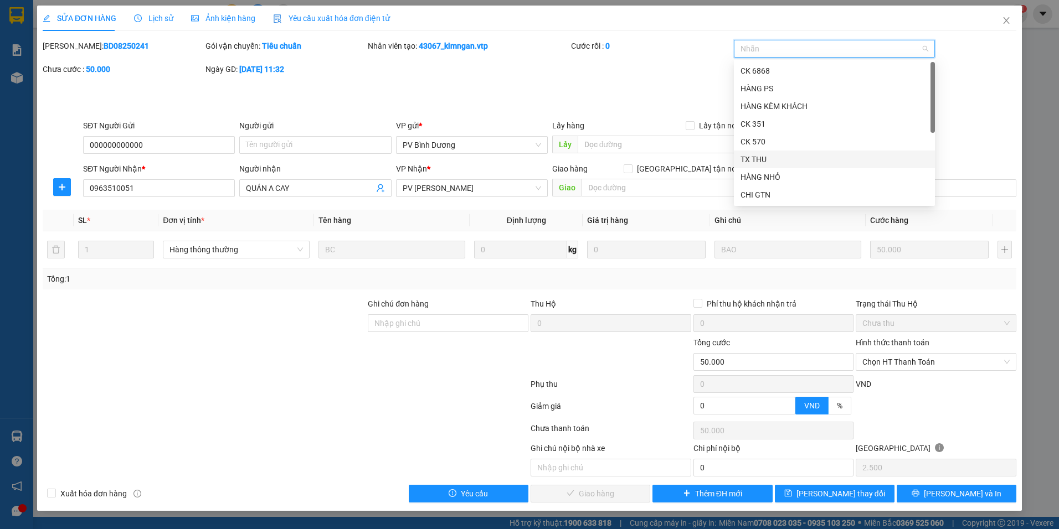
click at [767, 157] on div "TX THU" at bounding box center [834, 159] width 188 height 12
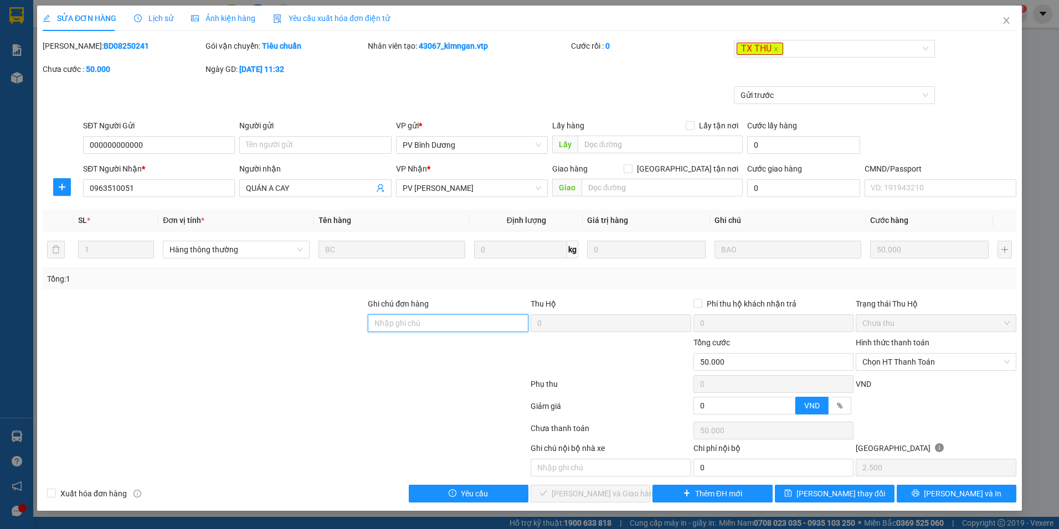
click at [445, 329] on input "Ghi chú đơn hàng" at bounding box center [448, 323] width 161 height 18
type input "XE 80827 THU CƯỚC"
click at [858, 498] on span "[PERSON_NAME] thay đổi" at bounding box center [840, 494] width 89 height 12
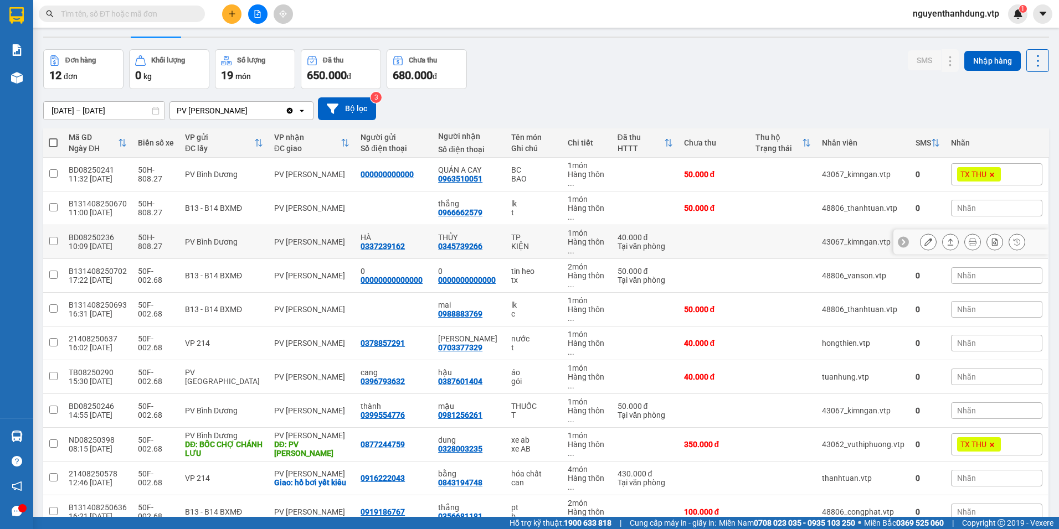
scroll to position [8, 0]
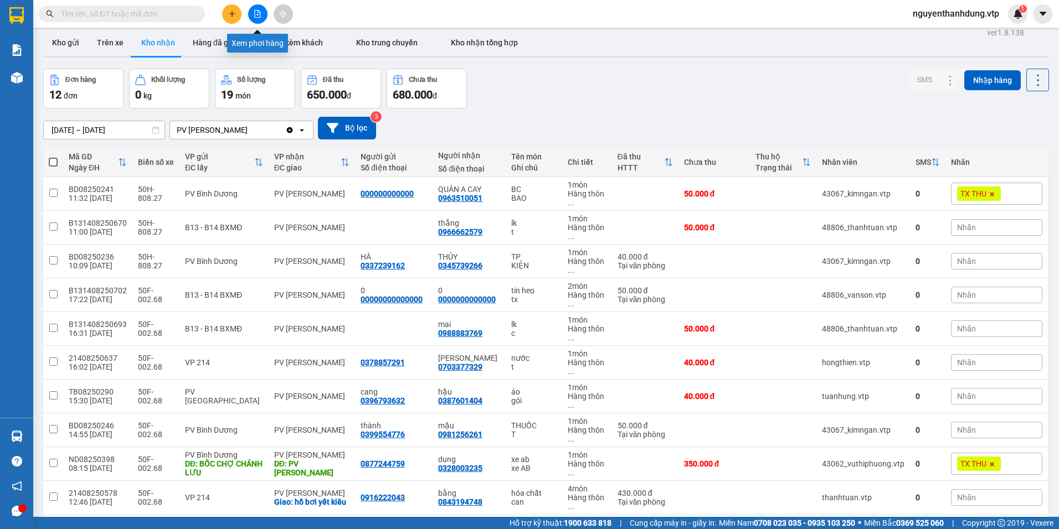
click at [260, 17] on icon "file-add" at bounding box center [258, 14] width 8 height 8
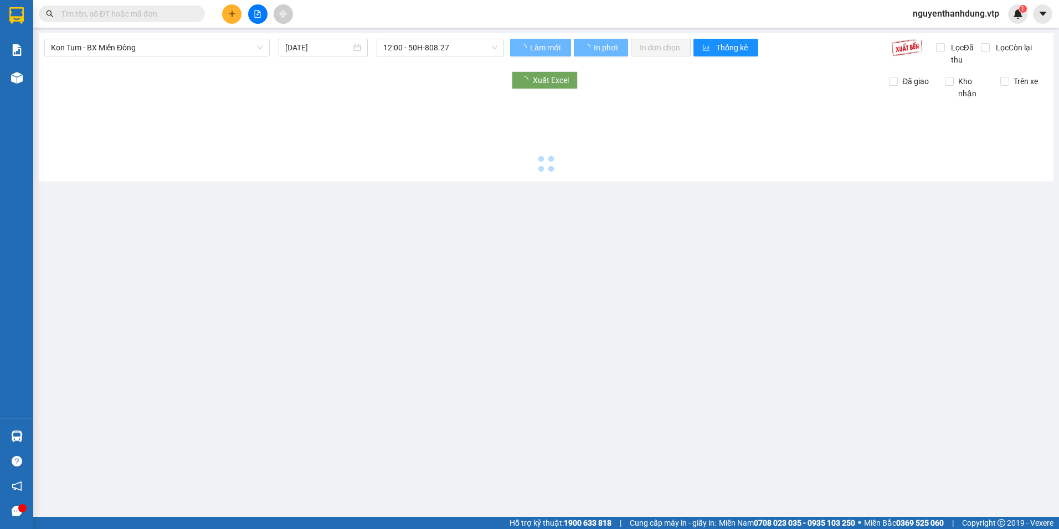
type input "[DATE]"
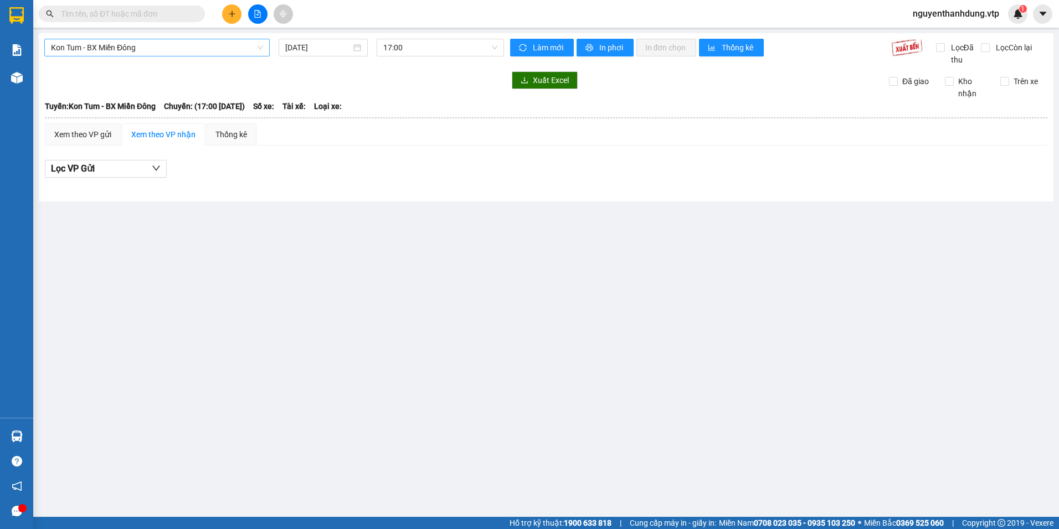
click at [195, 51] on span "Kon Tum - BX Miền Đông" at bounding box center [157, 47] width 212 height 17
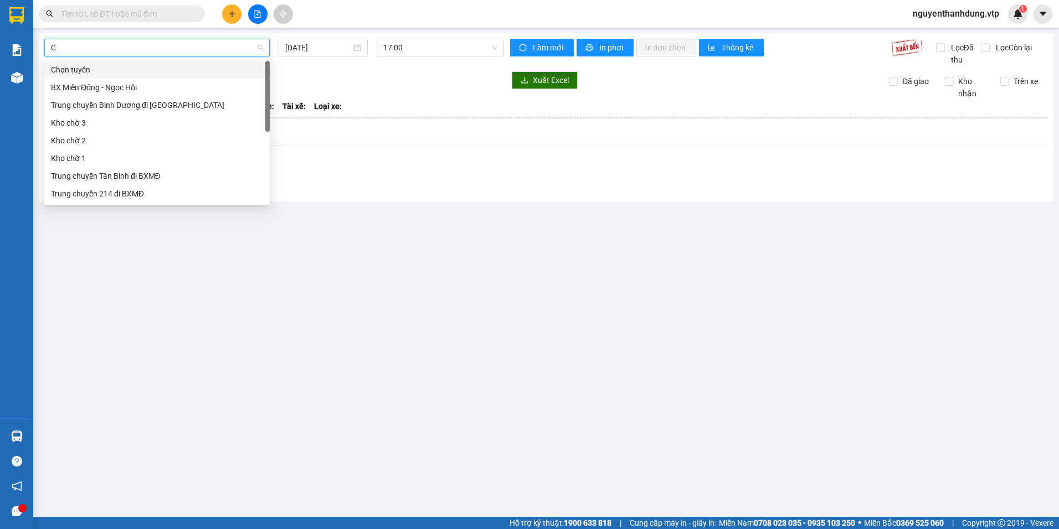
type input "CJ"
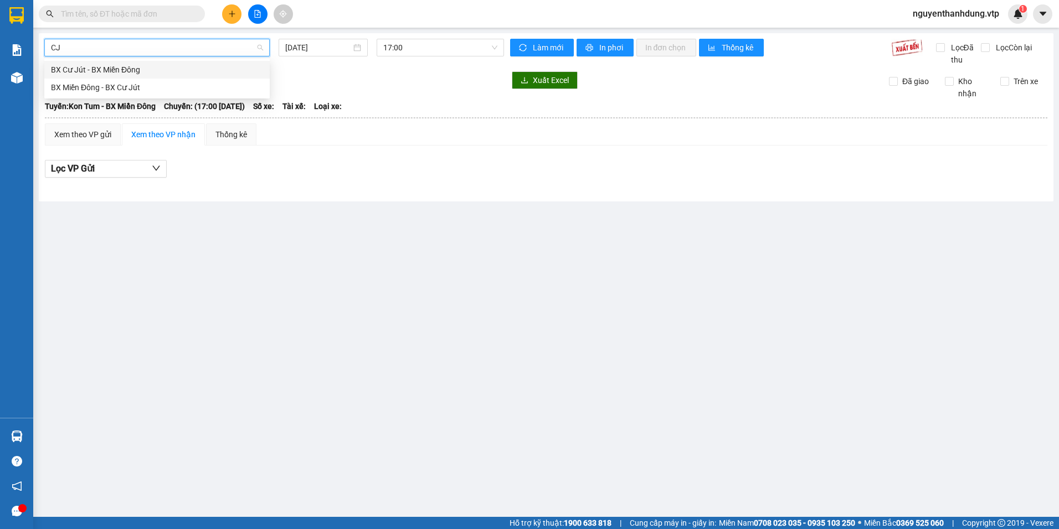
click at [190, 66] on div "BX Cư Jút - BX Miền Đông" at bounding box center [157, 70] width 212 height 12
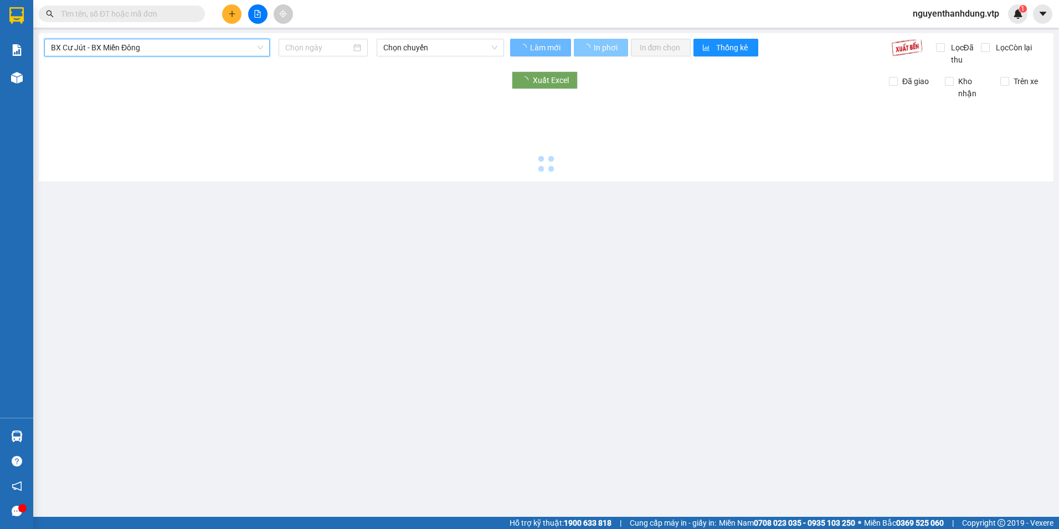
type input "[DATE]"
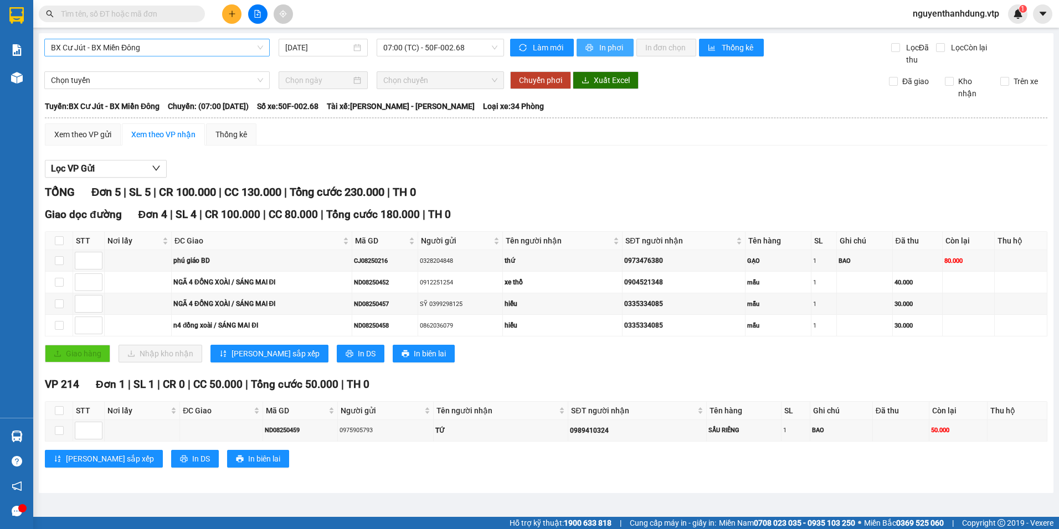
click at [608, 46] on span "In phơi" at bounding box center [611, 48] width 25 height 12
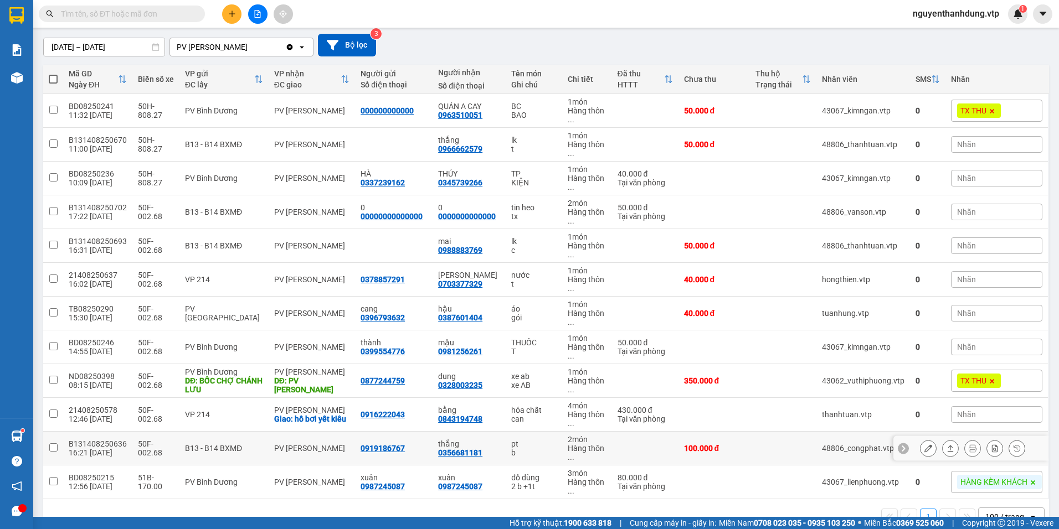
scroll to position [111, 0]
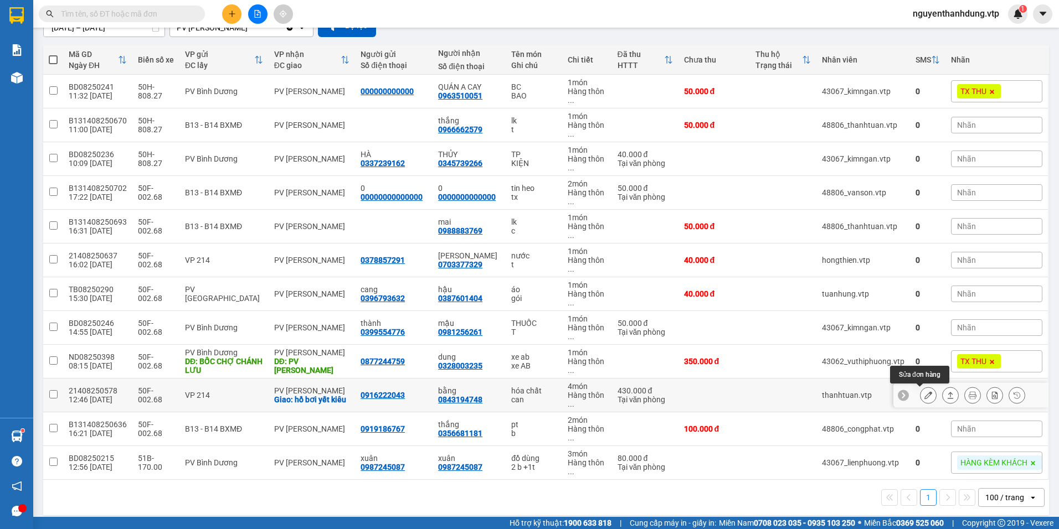
click at [922, 391] on button at bounding box center [928, 395] width 16 height 19
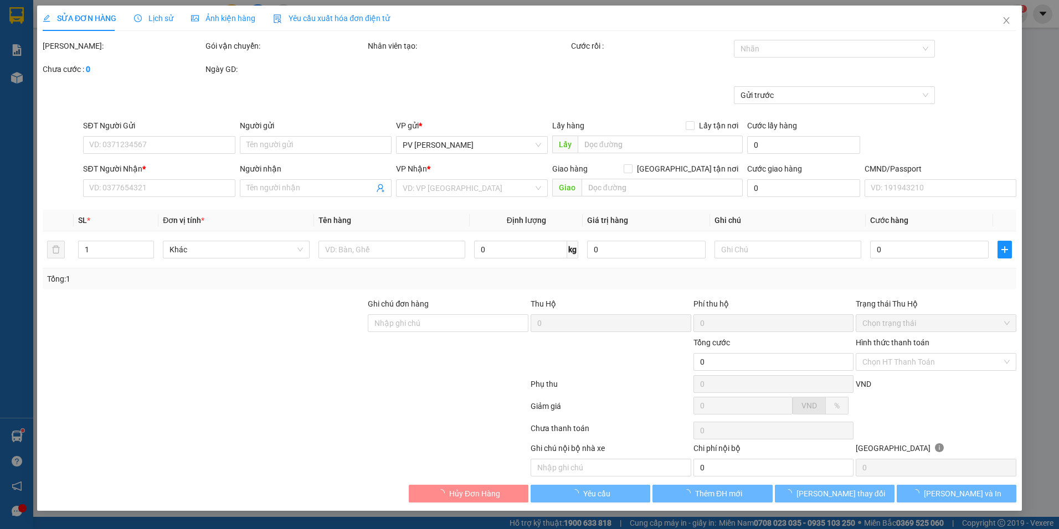
type input "14.000"
type input "0916222043"
type input "0843194748"
type input "bằng"
checkbox input "true"
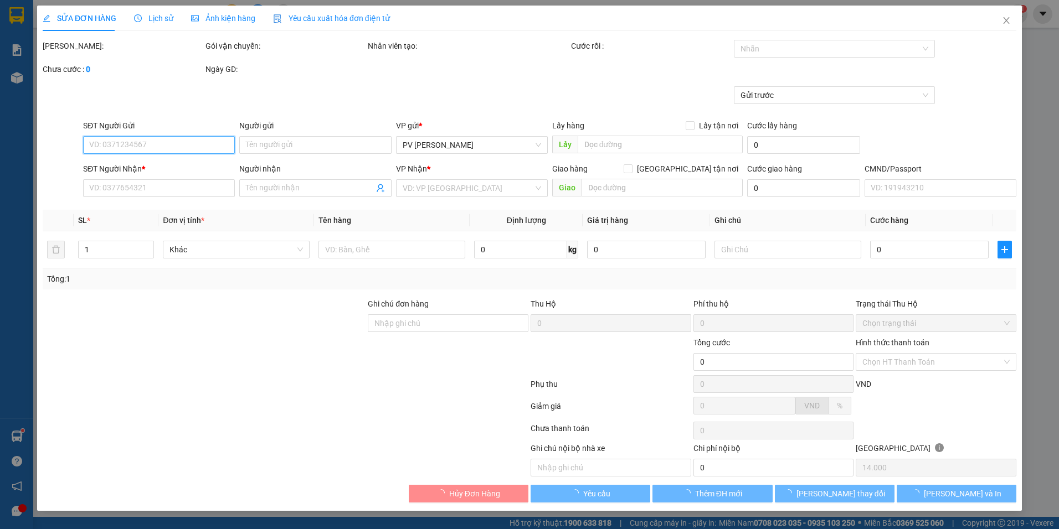
type input "hồ bơi yết kiêu"
type input "430.000"
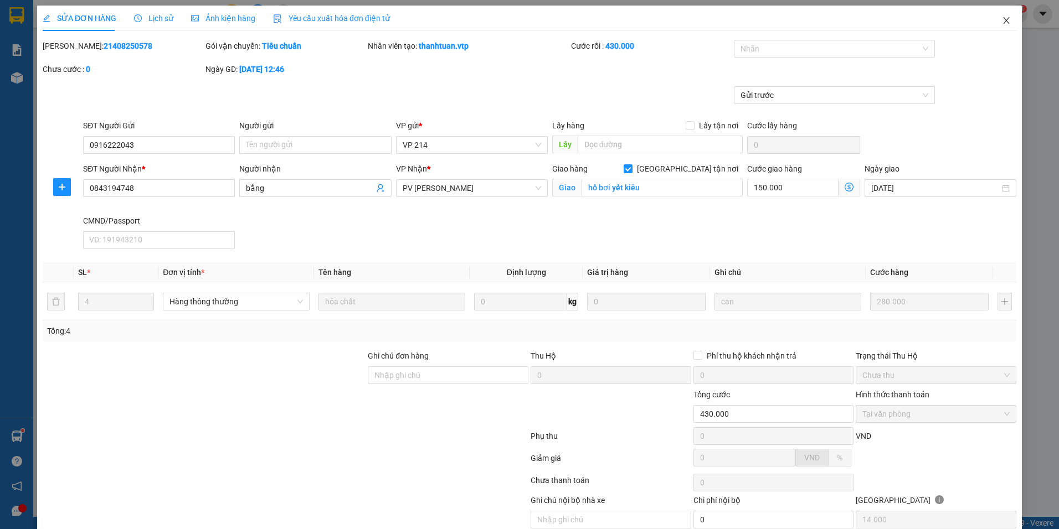
click at [995, 25] on span "Close" at bounding box center [1005, 21] width 31 height 31
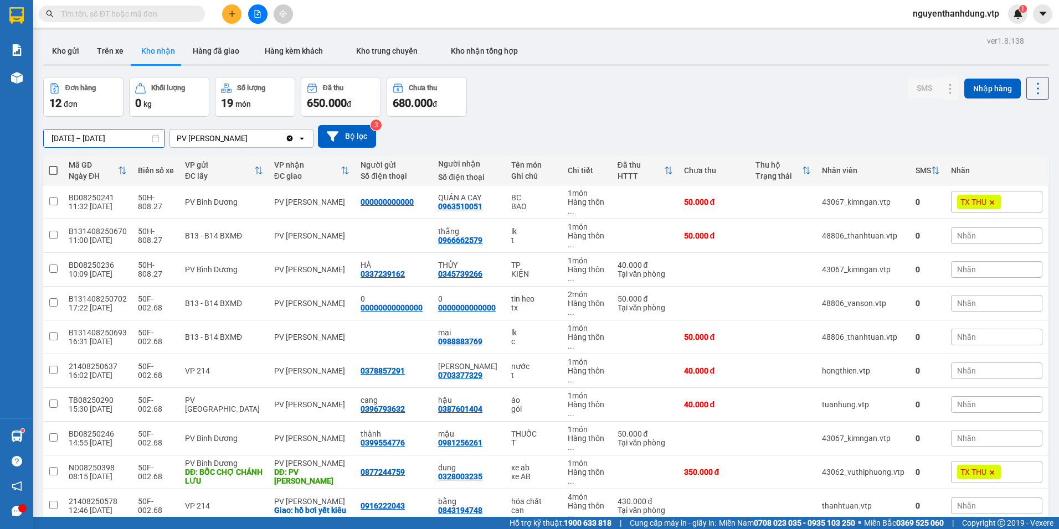
click at [145, 137] on input "[DATE] – [DATE]" at bounding box center [104, 139] width 121 height 18
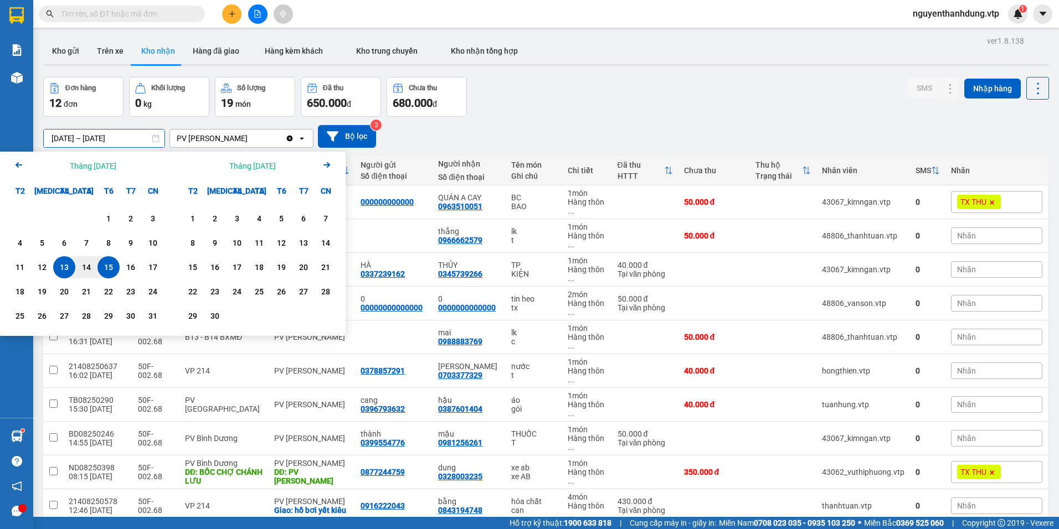
click at [20, 167] on icon "Arrow Left" at bounding box center [18, 164] width 13 height 13
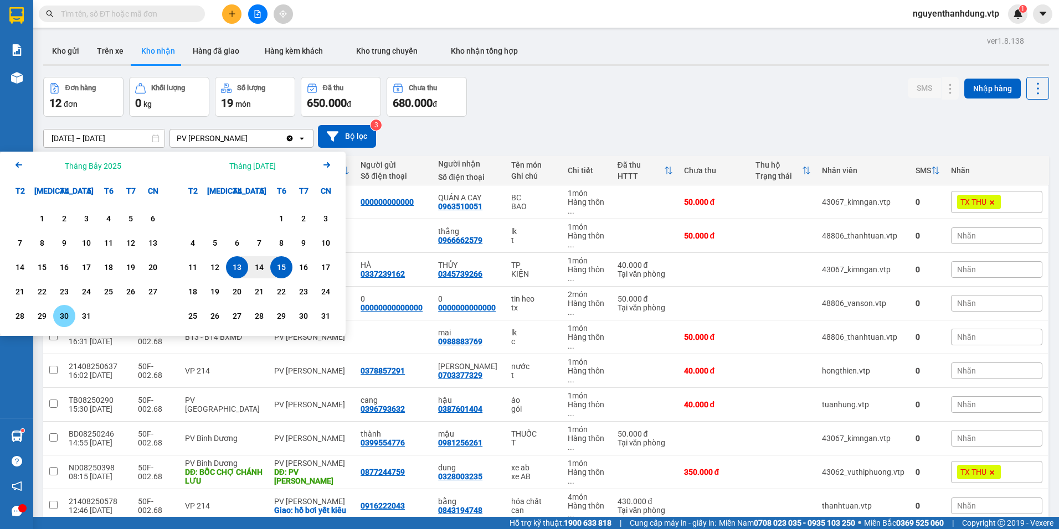
click at [59, 318] on div "30" at bounding box center [64, 315] width 16 height 13
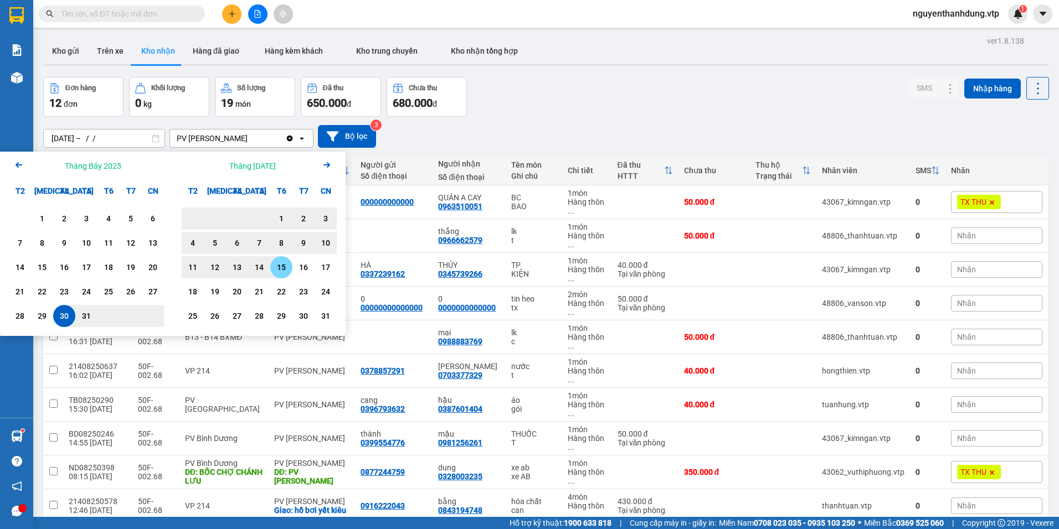
click at [282, 266] on div "15" at bounding box center [281, 267] width 16 height 13
type input "[DATE] – [DATE]"
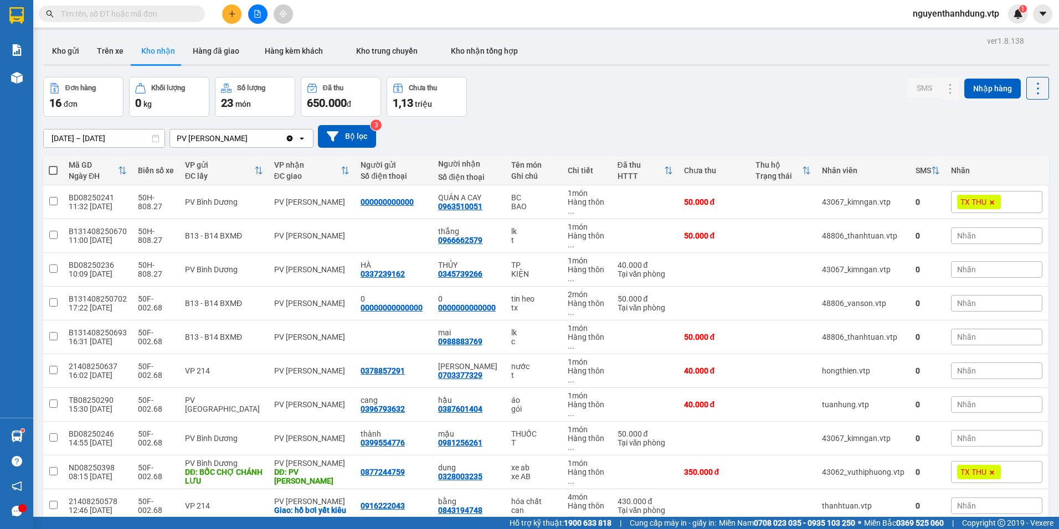
scroll to position [81, 0]
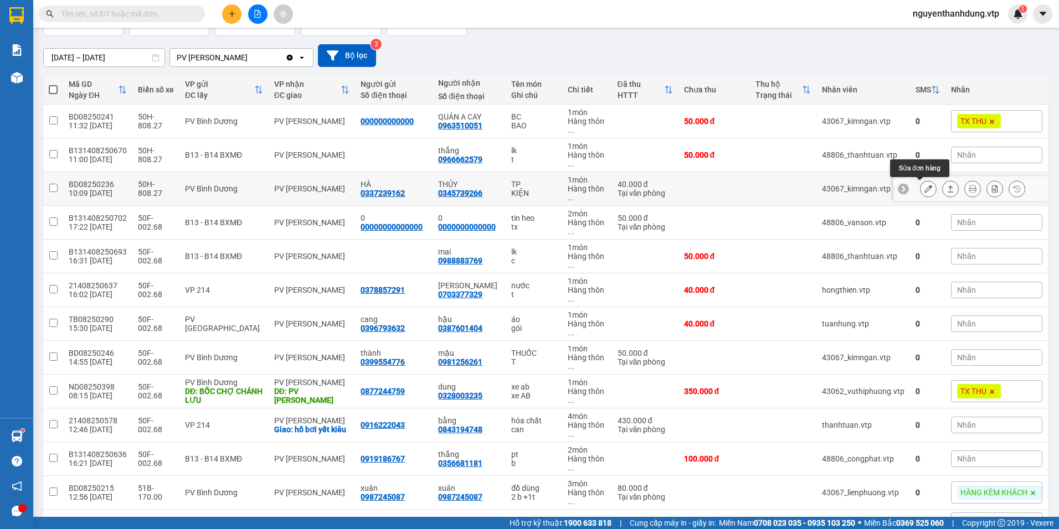
click at [924, 189] on icon at bounding box center [928, 189] width 8 height 8
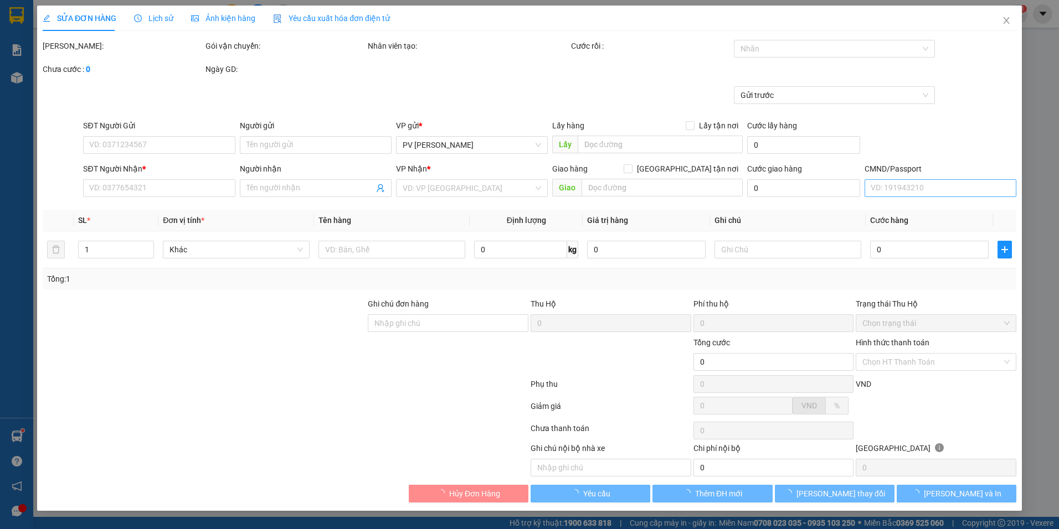
type input "0337239162"
type input "HÀ"
type input "0345739266"
type input "THỦY"
type input "40.000"
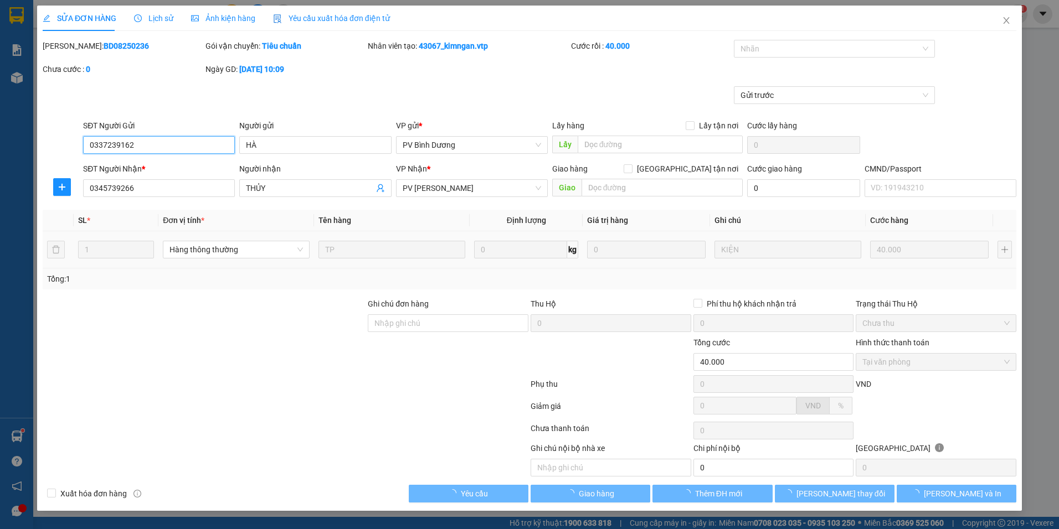
type input "2.000"
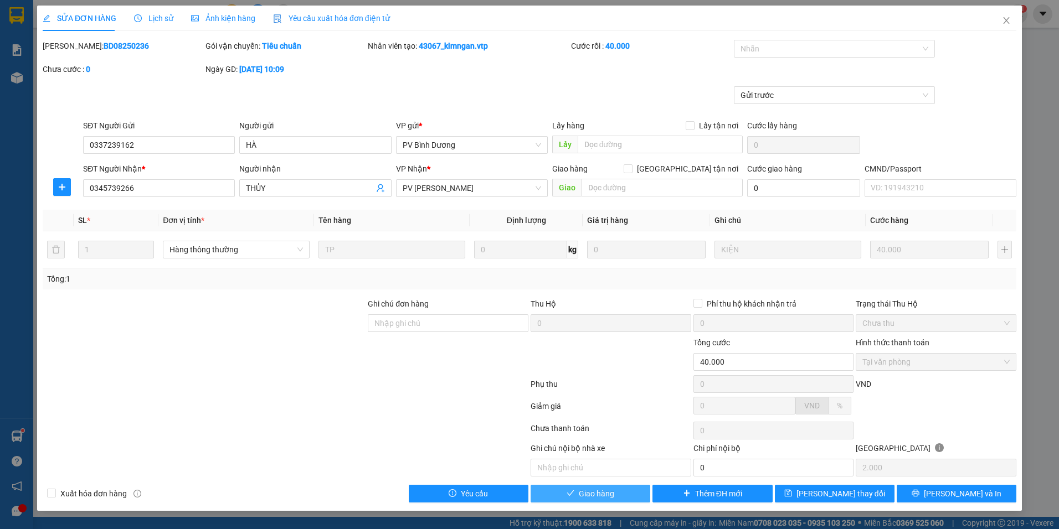
click at [611, 496] on span "Giao hàng" at bounding box center [596, 494] width 35 height 12
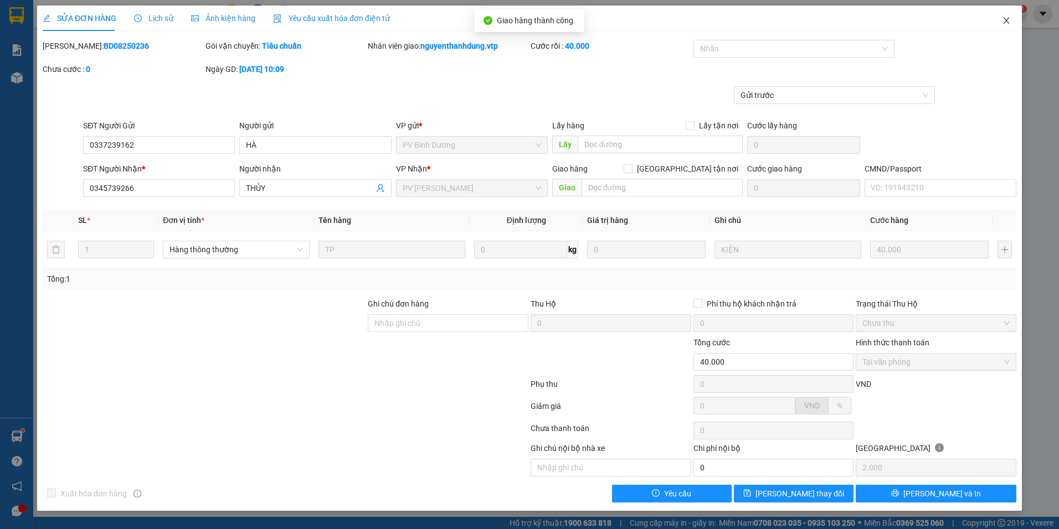
click at [1008, 26] on span "Close" at bounding box center [1005, 21] width 31 height 31
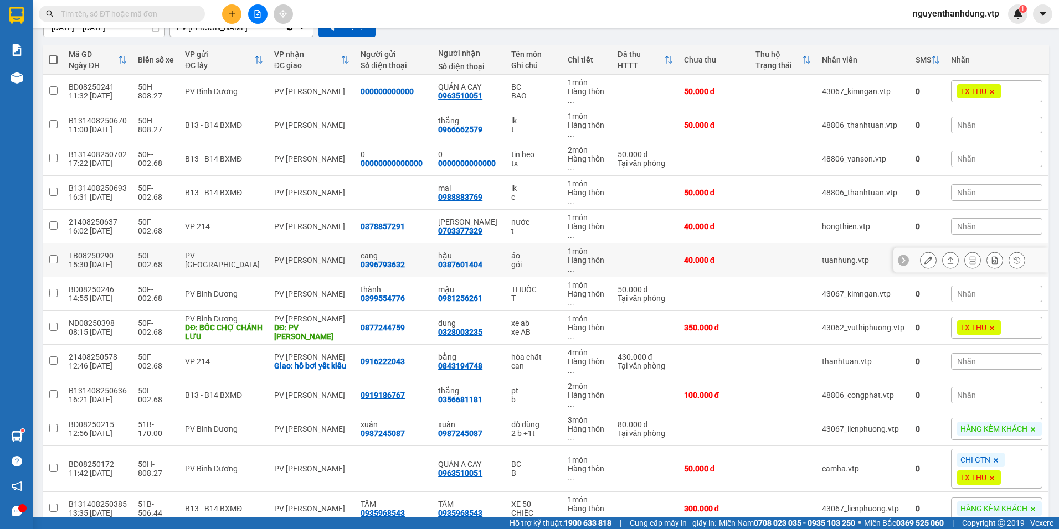
scroll to position [166, 0]
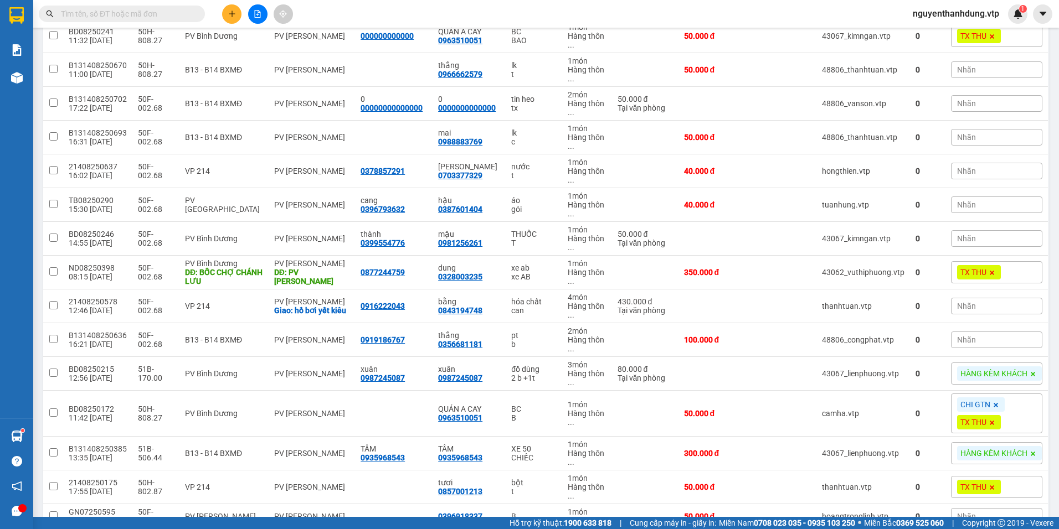
click at [112, 16] on input "text" at bounding box center [126, 14] width 131 height 12
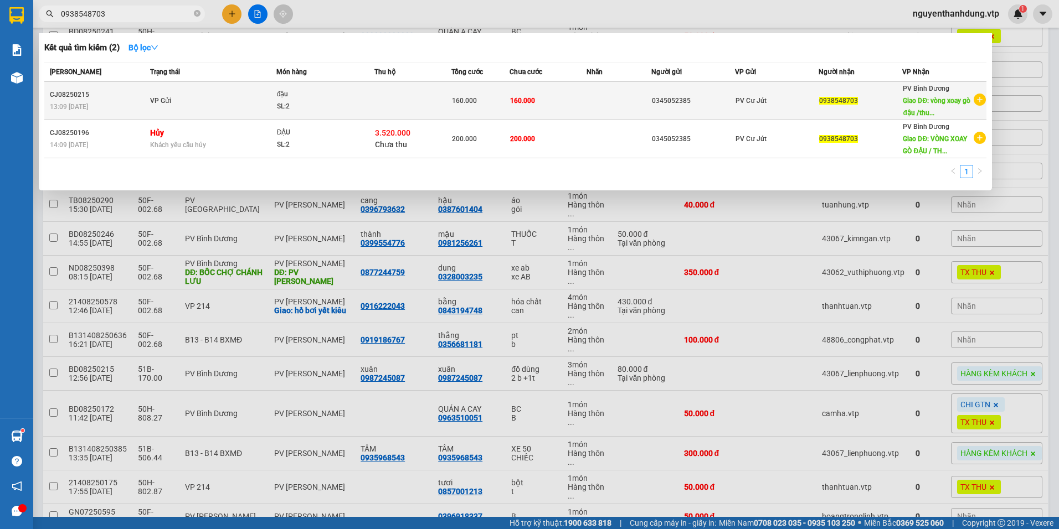
type input "0938548703"
click at [614, 107] on td at bounding box center [618, 101] width 64 height 38
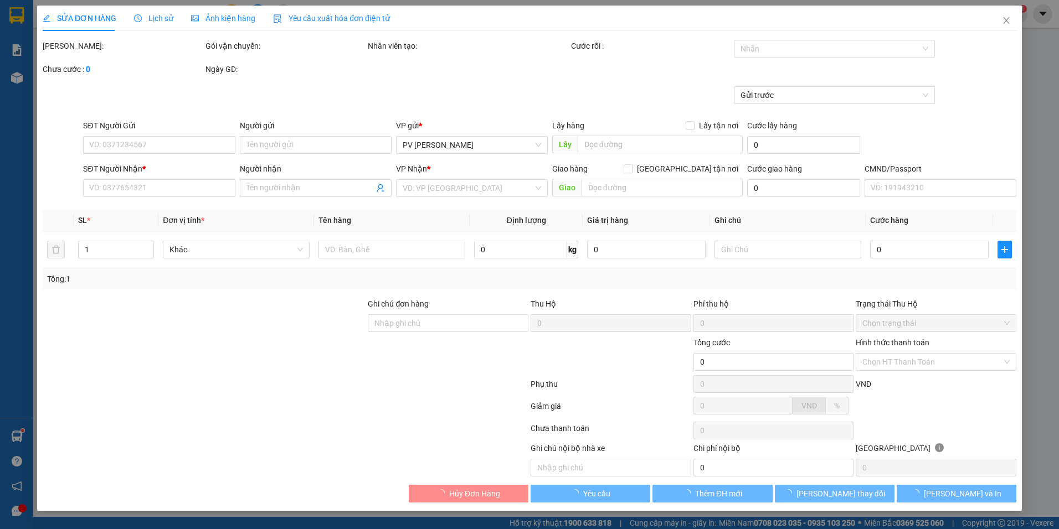
type input "0345052385"
type input "0938548703"
type input "vòng xoay gò đậu /thu hộ 3tr520k"
type input "thu hộ 3tr520k"
type input "160.000"
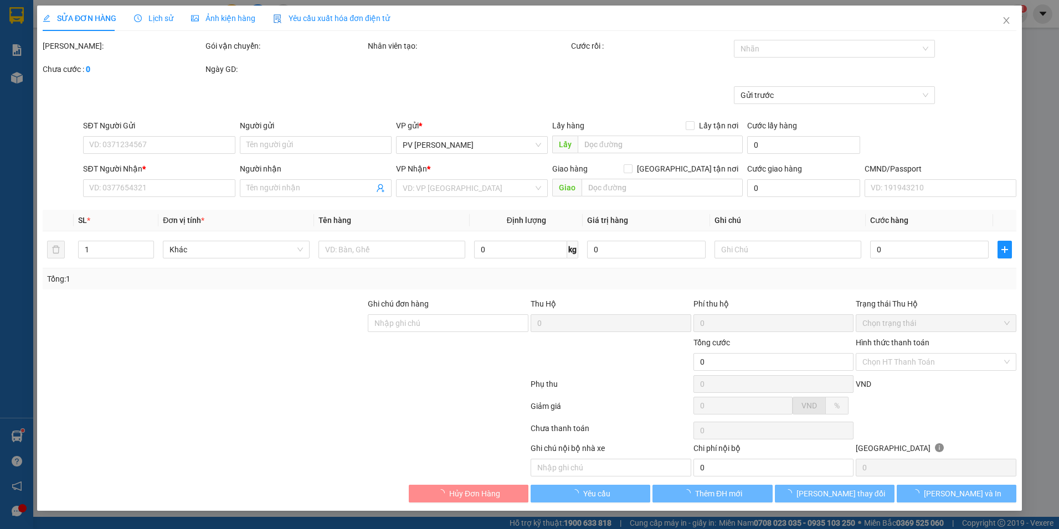
type input "160.000"
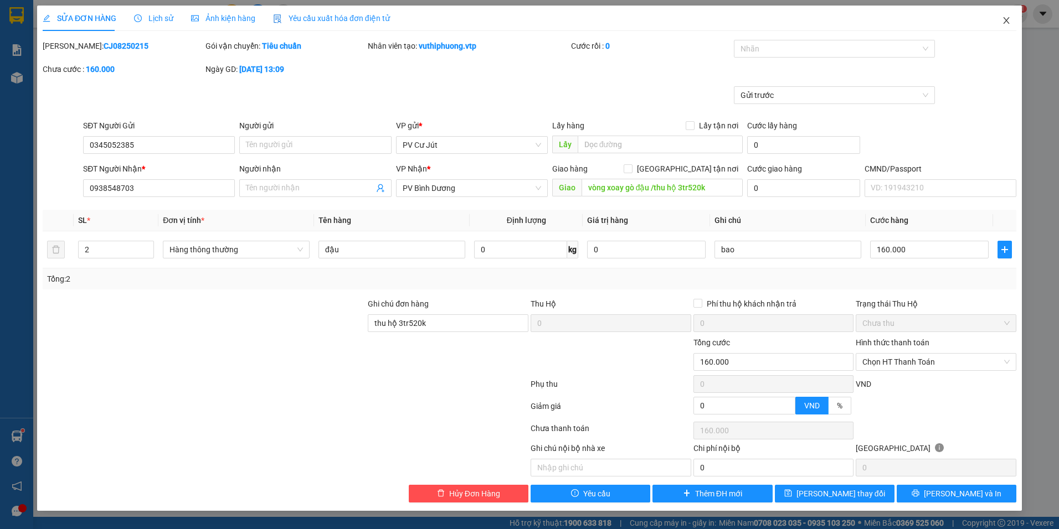
click at [1007, 19] on icon "close" at bounding box center [1006, 20] width 9 height 9
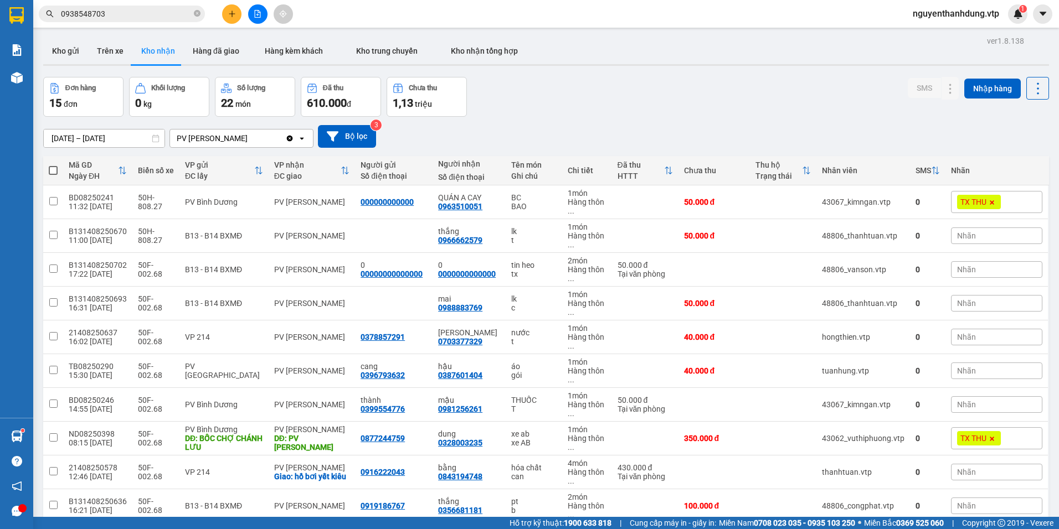
click at [259, 18] on button at bounding box center [257, 13] width 19 height 19
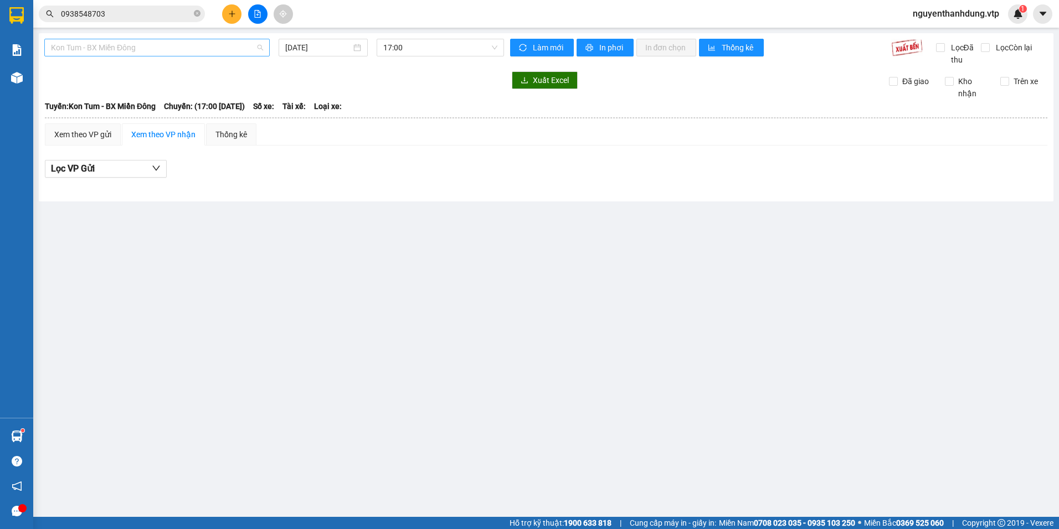
click at [192, 53] on span "Kon Tum - BX Miền Đông" at bounding box center [157, 47] width 212 height 17
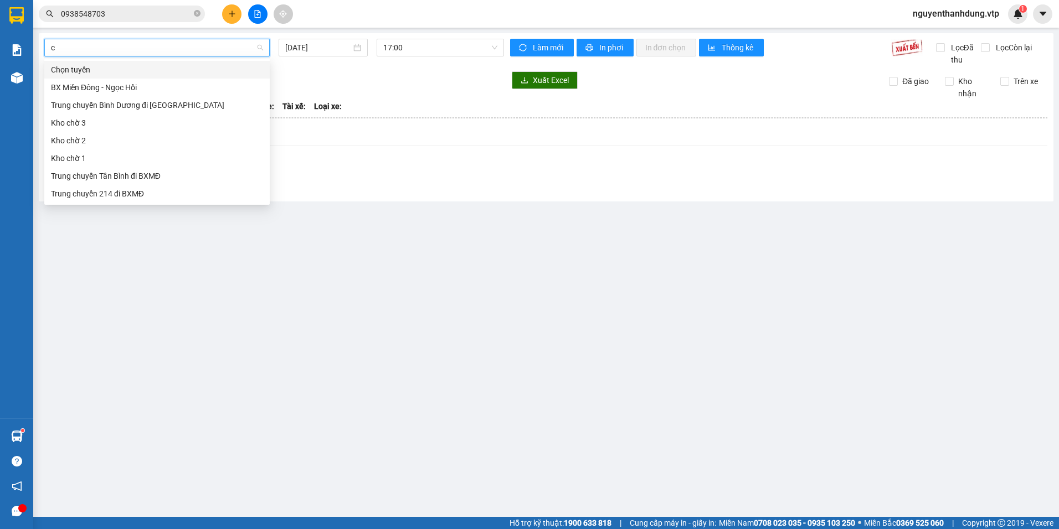
type input "cj"
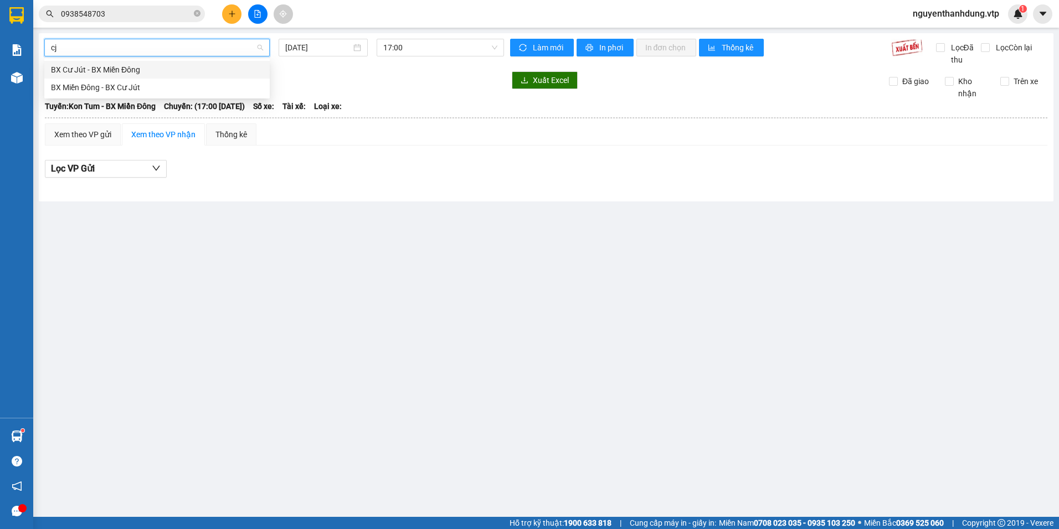
click at [176, 73] on div "BX Cư Jút - BX Miền Đông" at bounding box center [157, 70] width 212 height 12
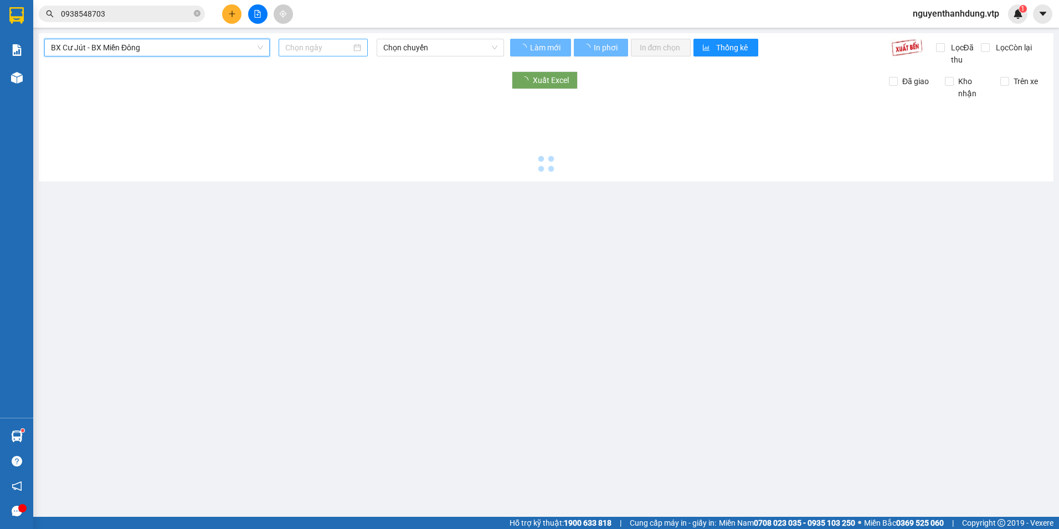
type input "[DATE]"
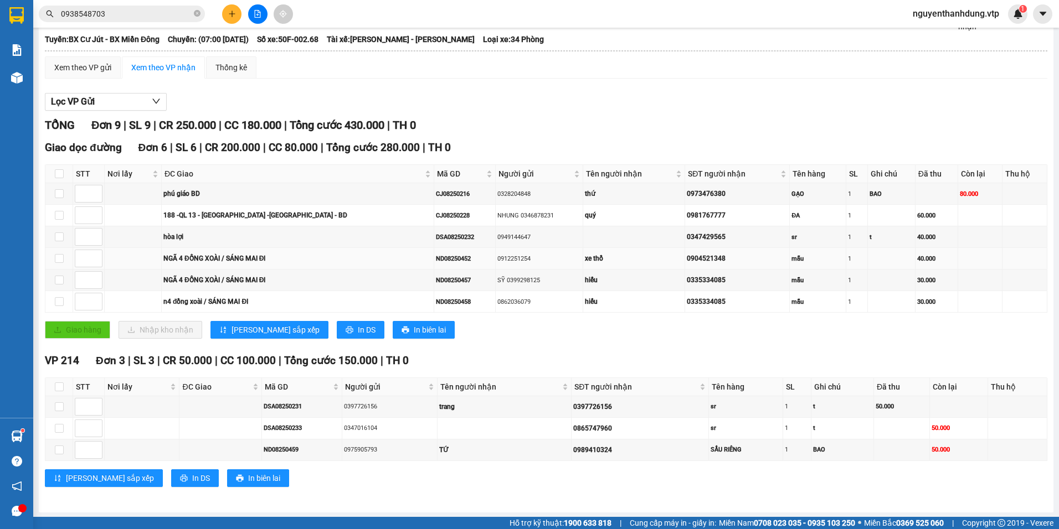
scroll to position [68, 0]
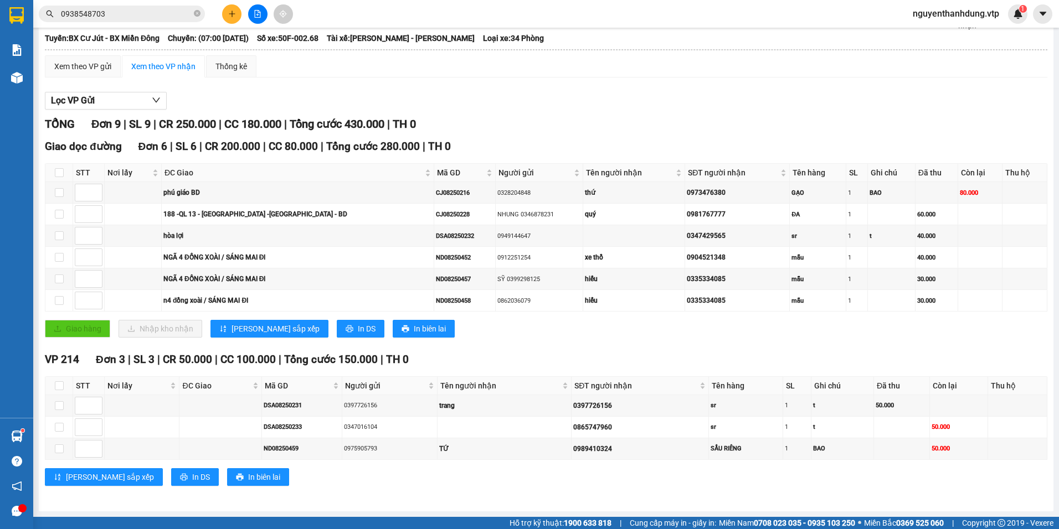
drag, startPoint x: 262, startPoint y: 13, endPoint x: 658, endPoint y: 136, distance: 414.9
click at [658, 136] on section "Kết quả tìm kiếm ( 2 ) Bộ lọc Mã ĐH Trạng thái Món hàng Thu hộ Tổng cước Chưa c…" at bounding box center [529, 264] width 1059 height 529
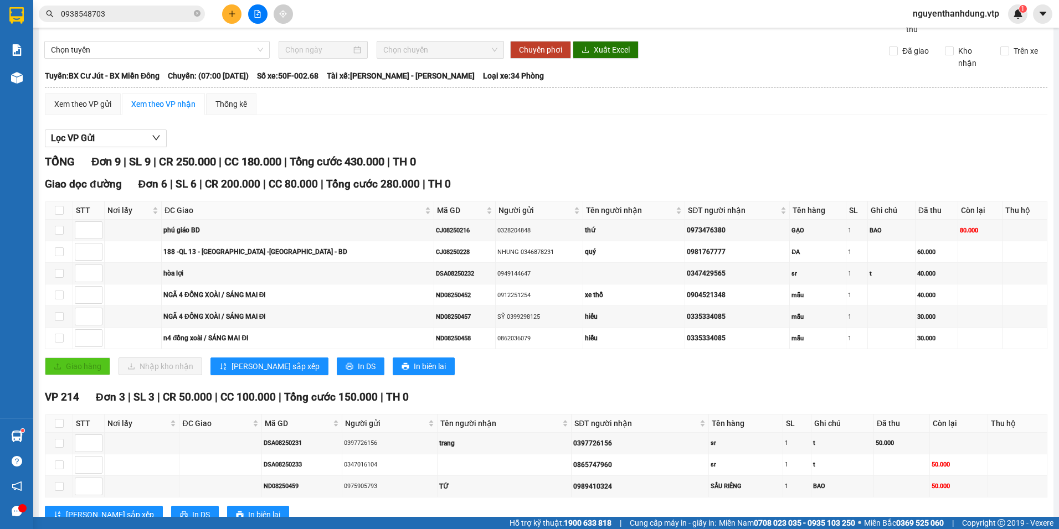
scroll to position [0, 0]
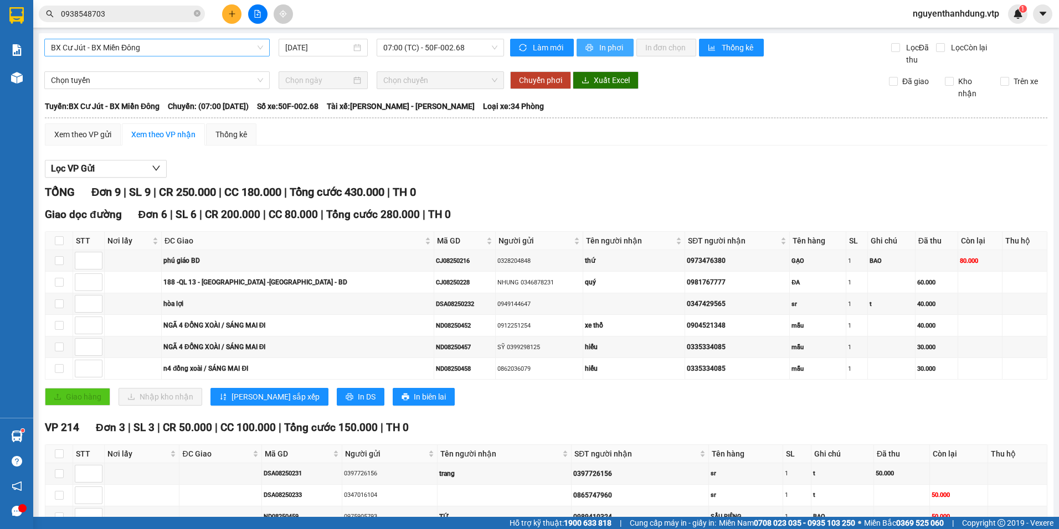
click at [600, 47] on span "In phơi" at bounding box center [611, 48] width 25 height 12
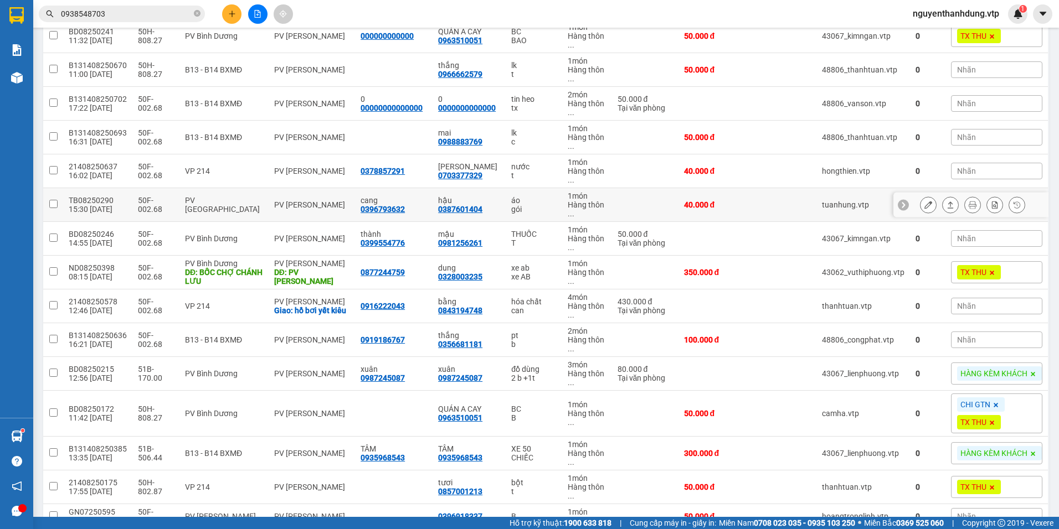
scroll to position [224, 0]
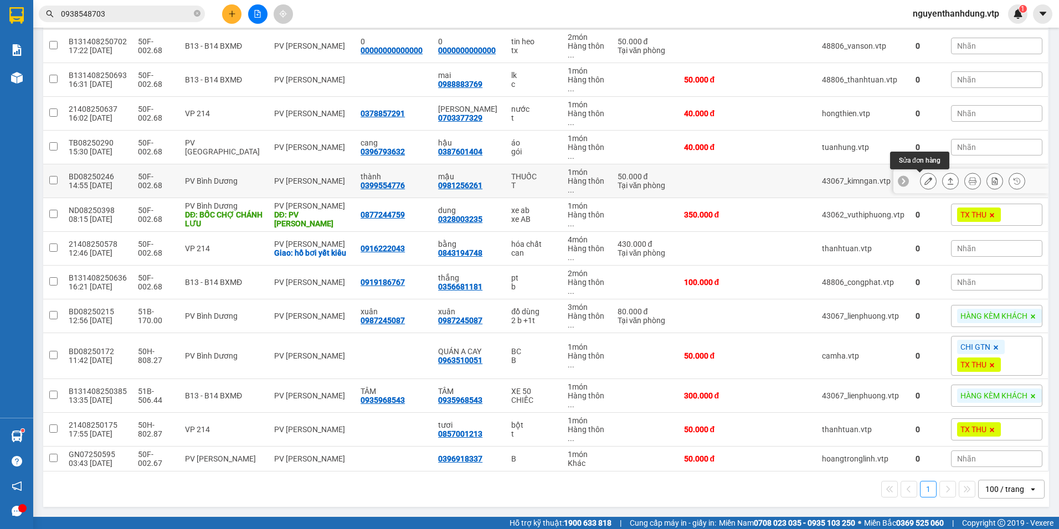
click at [924, 180] on icon at bounding box center [928, 181] width 8 height 8
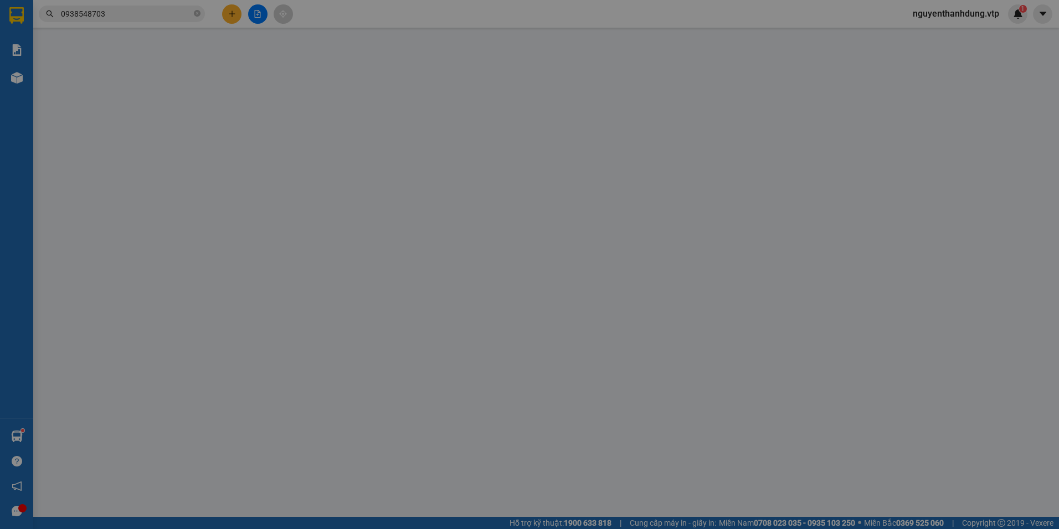
type input "0399554776"
type input "thành"
type input "0981256261"
type input "mậu"
type input "50.000"
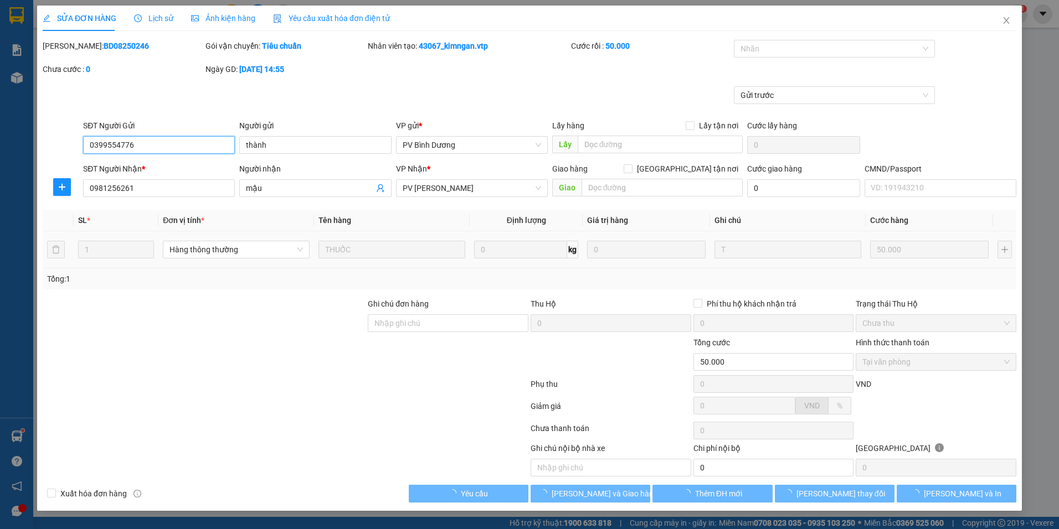
type input "2.500"
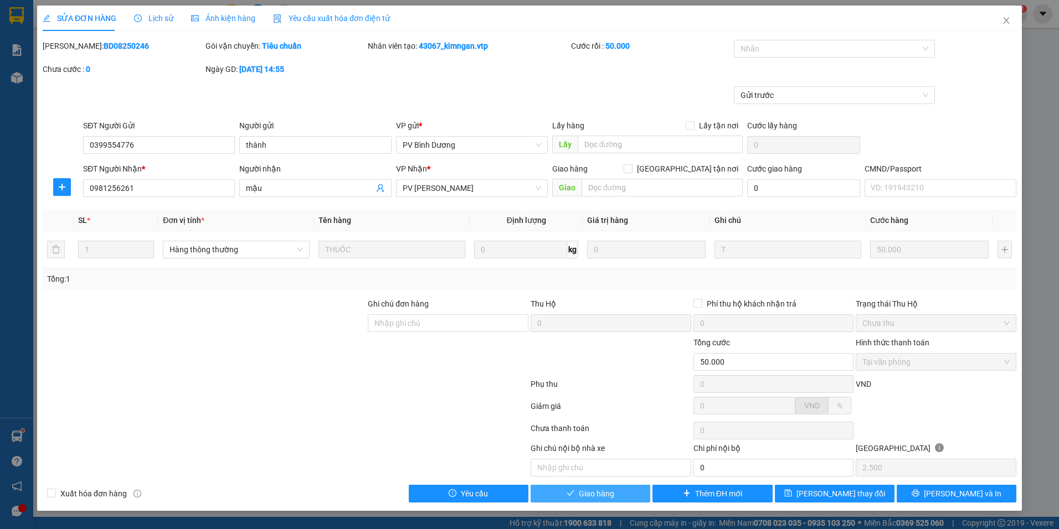
click at [585, 494] on span "Giao hàng" at bounding box center [596, 494] width 35 height 12
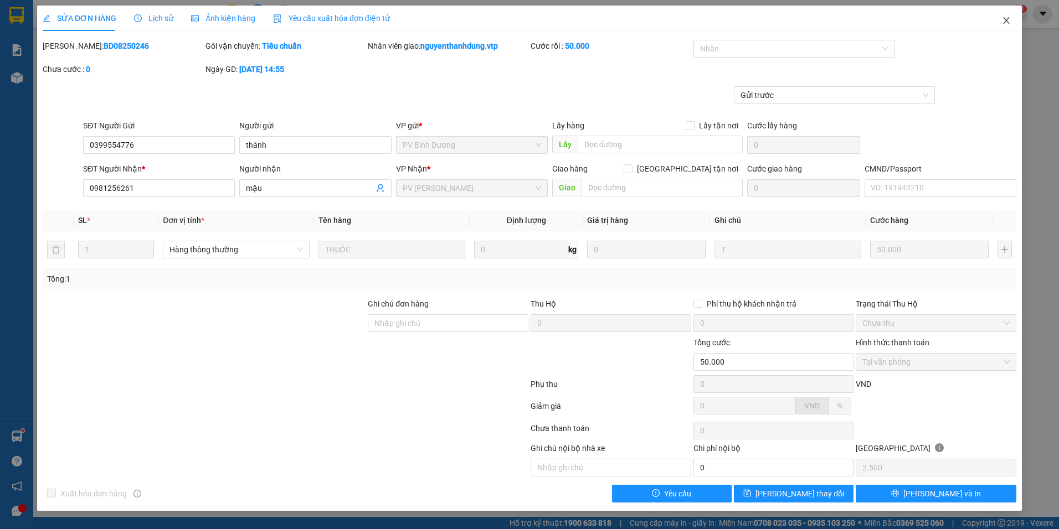
click at [1010, 27] on span "Close" at bounding box center [1005, 21] width 31 height 31
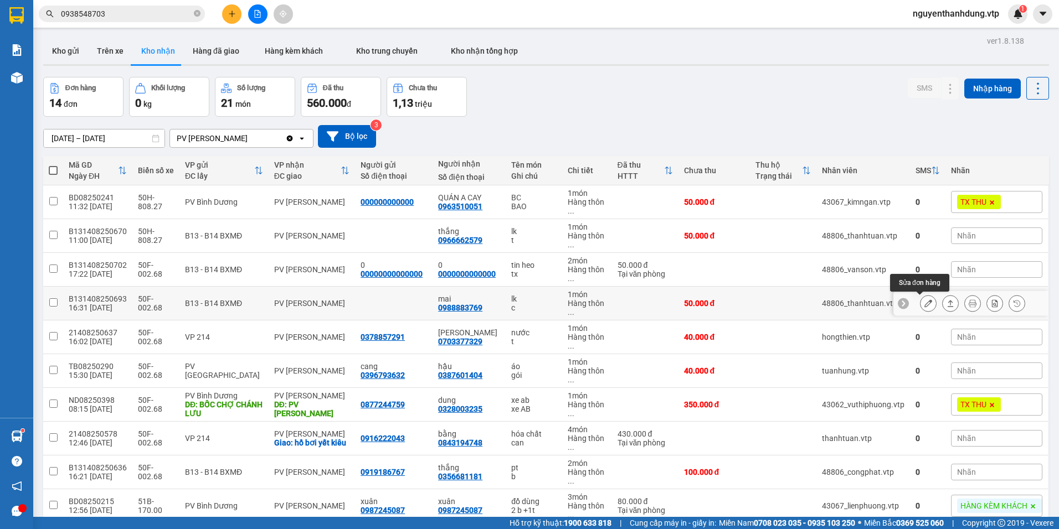
click at [924, 300] on icon at bounding box center [928, 304] width 8 height 8
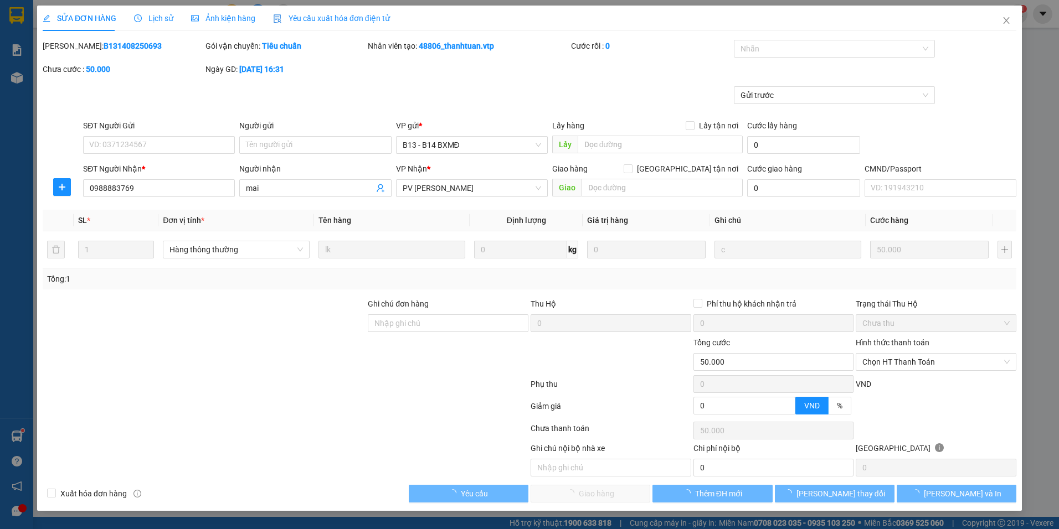
type input "0988883769"
type input "mai"
type input "50.000"
type input "2.500"
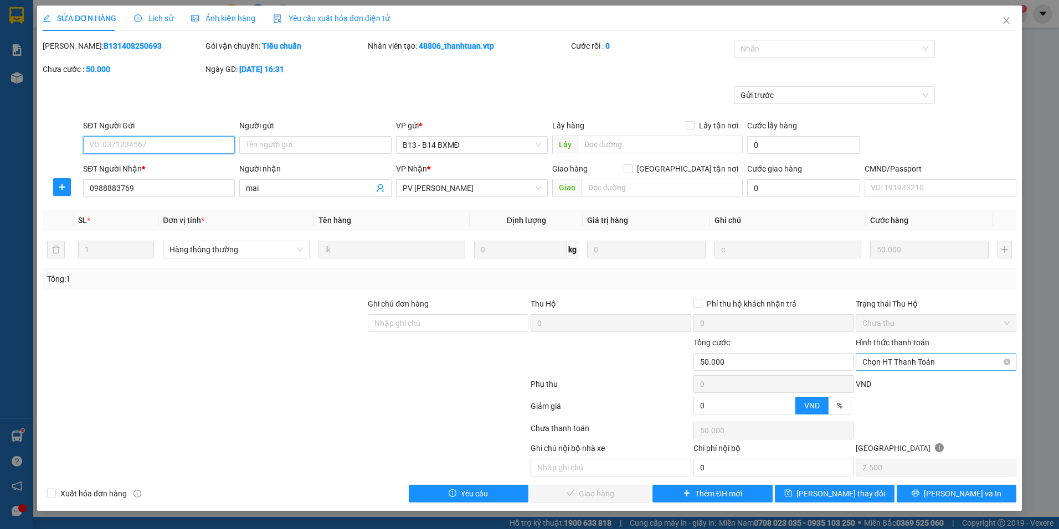
click at [970, 363] on span "Chọn HT Thanh Toán" at bounding box center [935, 362] width 147 height 17
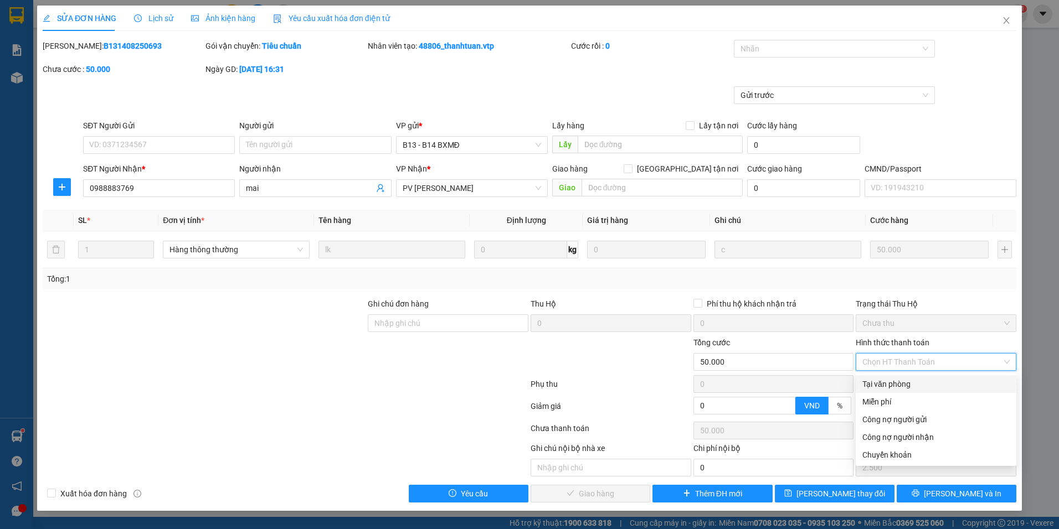
click at [912, 389] on div "Tại văn phòng" at bounding box center [935, 384] width 147 height 12
type input "0"
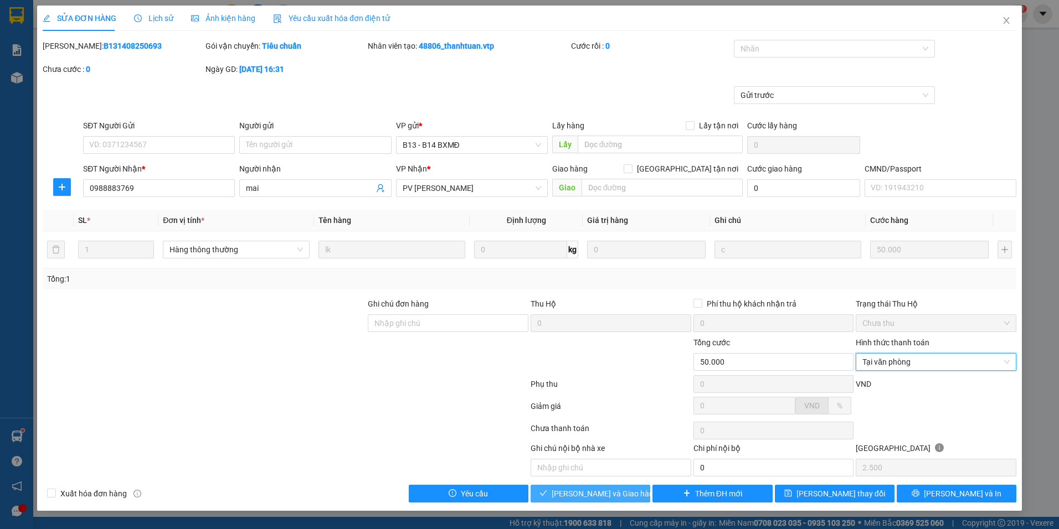
click at [632, 495] on button "[PERSON_NAME] và Giao hàng" at bounding box center [590, 494] width 120 height 18
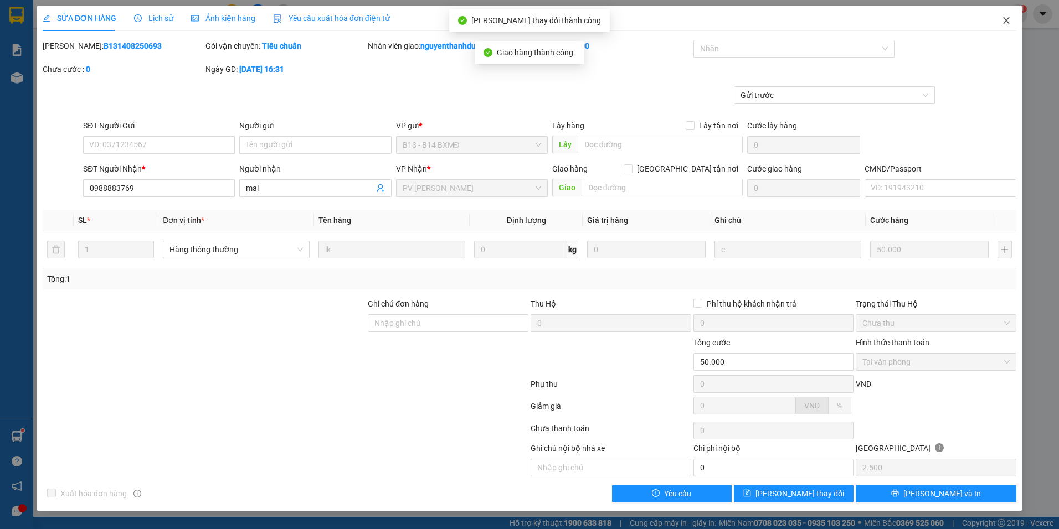
click at [1002, 20] on icon "close" at bounding box center [1006, 20] width 9 height 9
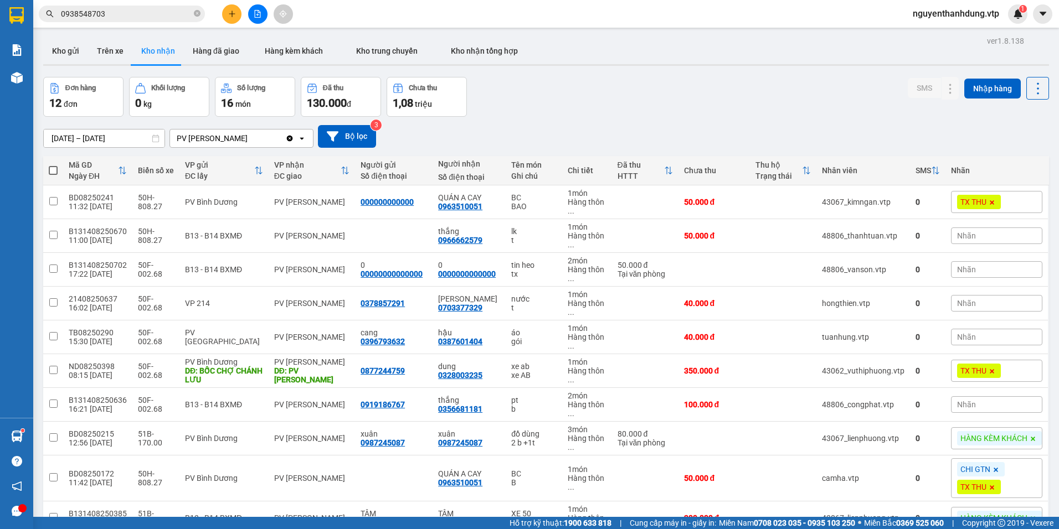
click at [166, 4] on div "Kết quả tìm kiếm ( 2 ) Bộ lọc Mã ĐH Trạng thái Món hàng Thu hộ Tổng cước Chưa c…" at bounding box center [108, 13] width 216 height 19
click at [166, 11] on input "0938548703" at bounding box center [126, 14] width 131 height 12
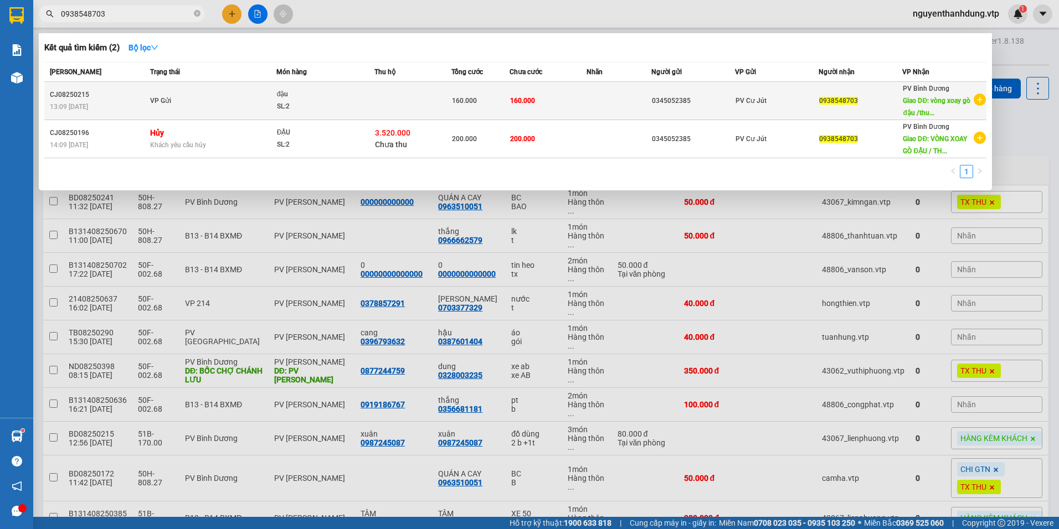
click at [431, 109] on td at bounding box center [413, 101] width 78 height 38
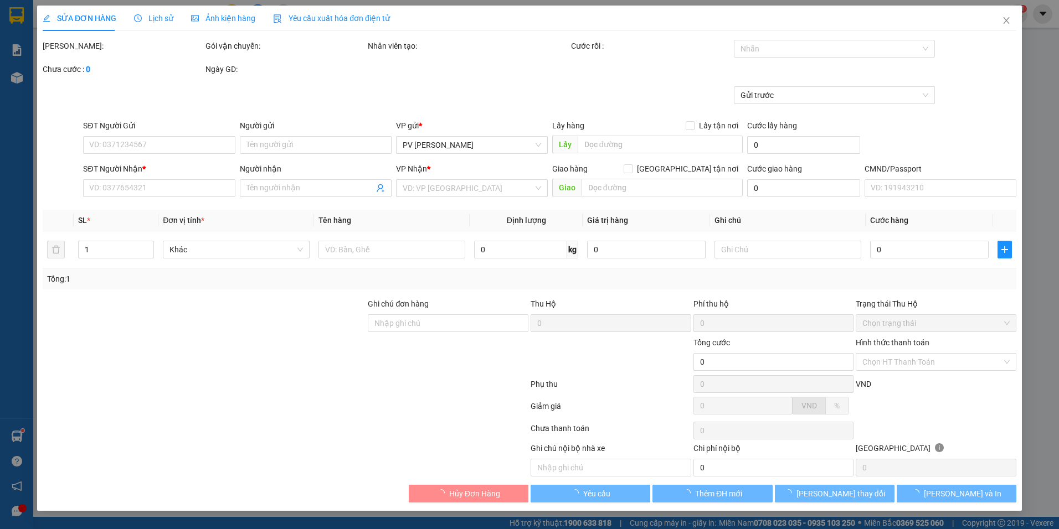
type input "0345052385"
type input "0938548703"
type input "vòng xoay gò đậu /thu hộ 3tr520k"
type input "thu hộ 3tr520k"
type input "160.000"
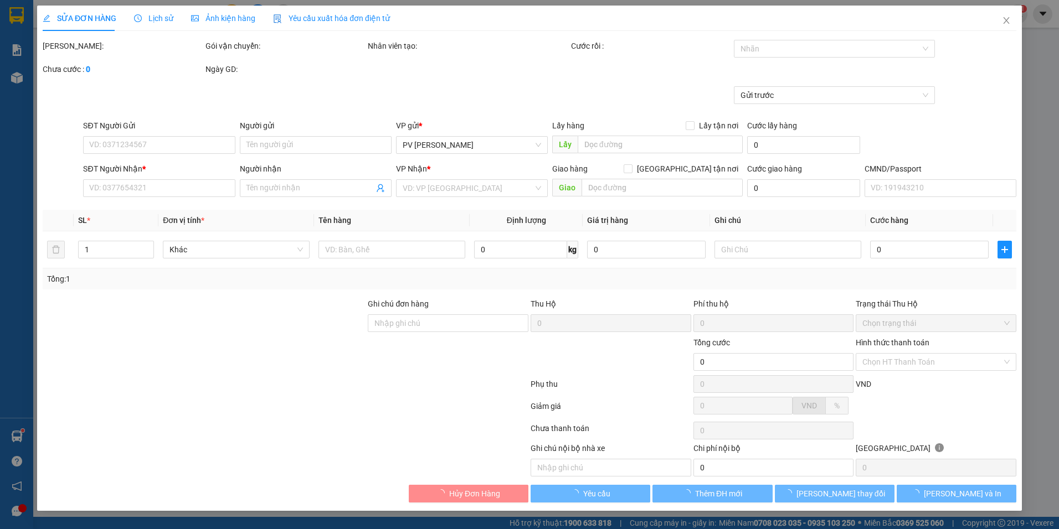
type input "160.000"
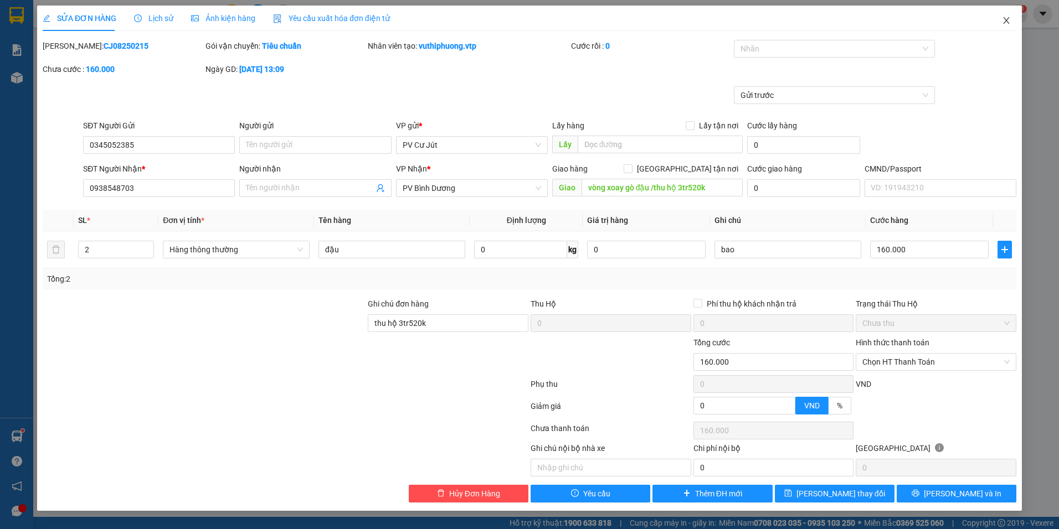
click at [1009, 19] on icon "close" at bounding box center [1006, 20] width 9 height 9
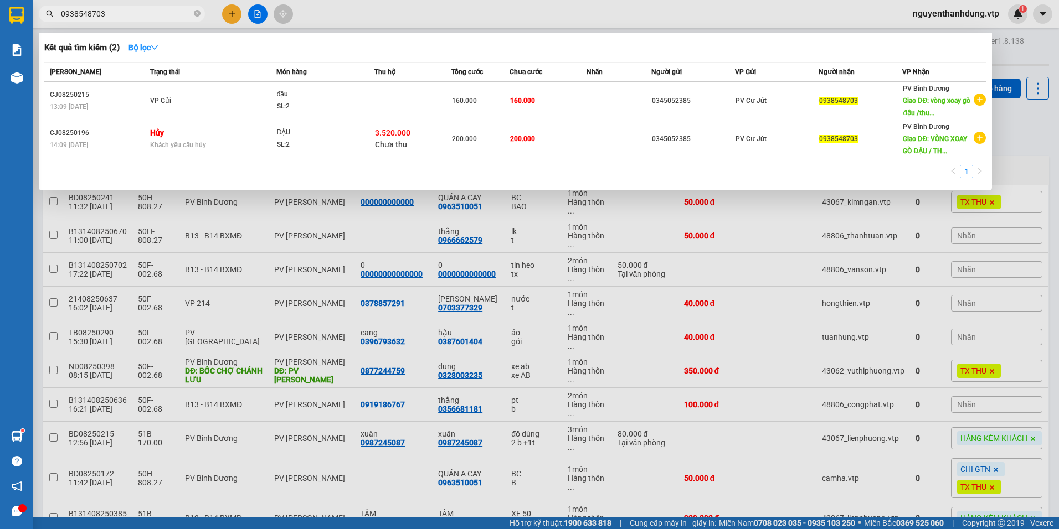
click at [144, 17] on input "0938548703" at bounding box center [126, 14] width 131 height 12
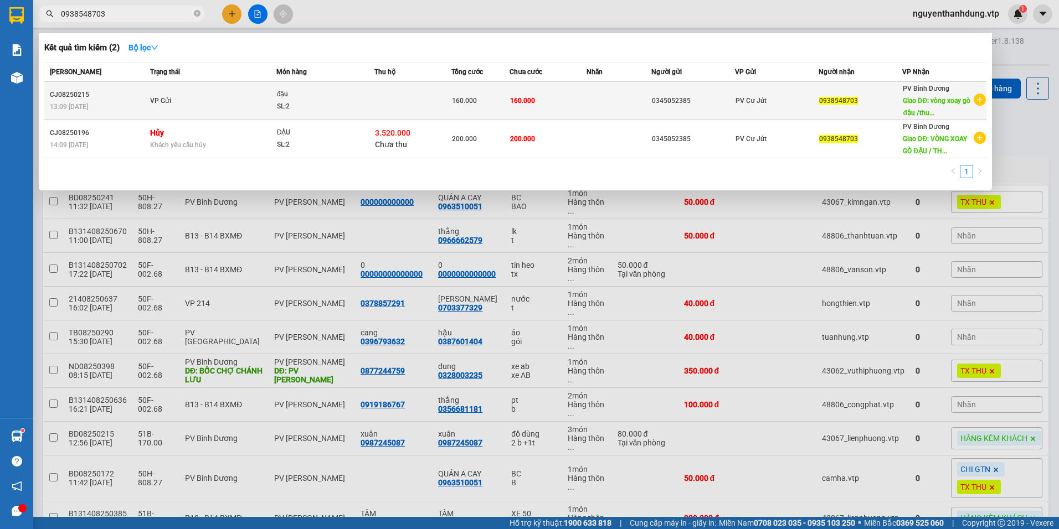
click at [204, 86] on td "VP Gửi" at bounding box center [211, 101] width 129 height 38
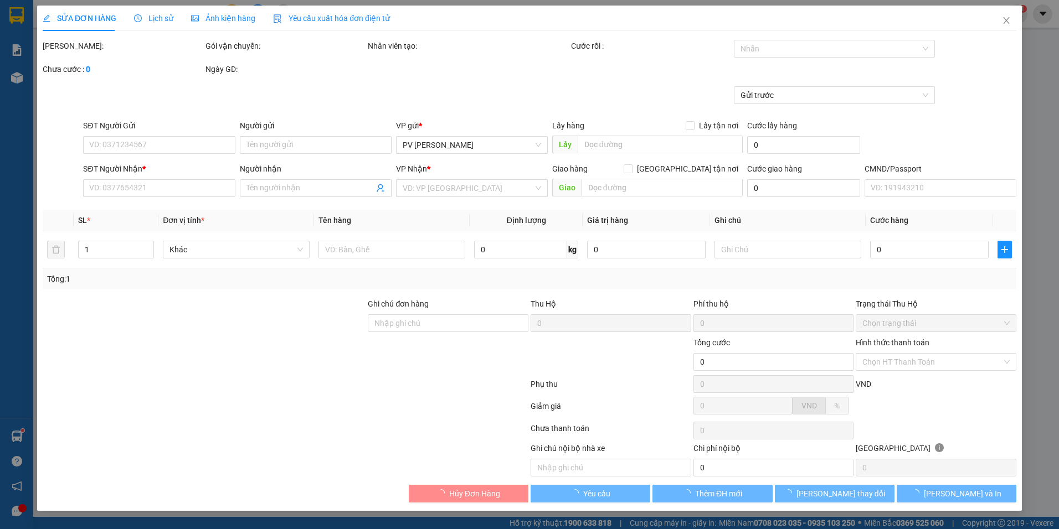
type input "0345052385"
type input "0938548703"
type input "vòng xoay gò đậu /thu hộ 3tr520k"
type input "thu hộ 3tr520k"
type input "160.000"
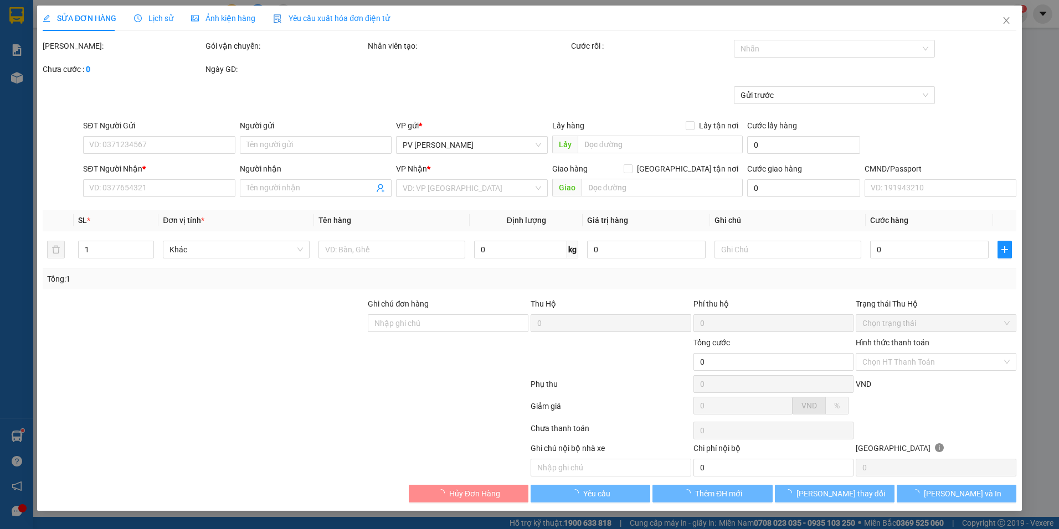
type input "160.000"
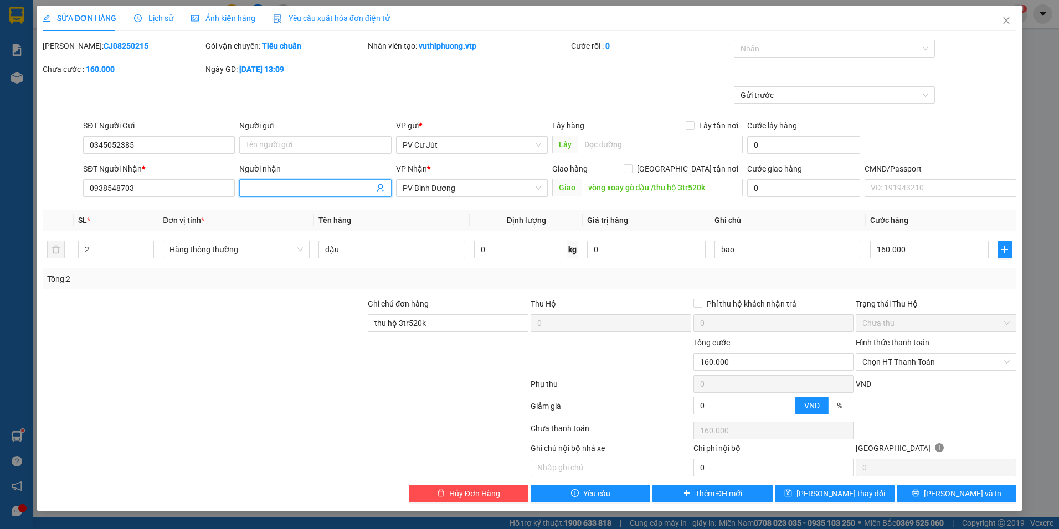
click at [303, 188] on input "Người nhận" at bounding box center [309, 188] width 127 height 12
type input "XE 5712 NGỌC HỒI THU TIỀN"
click at [803, 487] on button "[PERSON_NAME] thay đổi" at bounding box center [835, 494] width 120 height 18
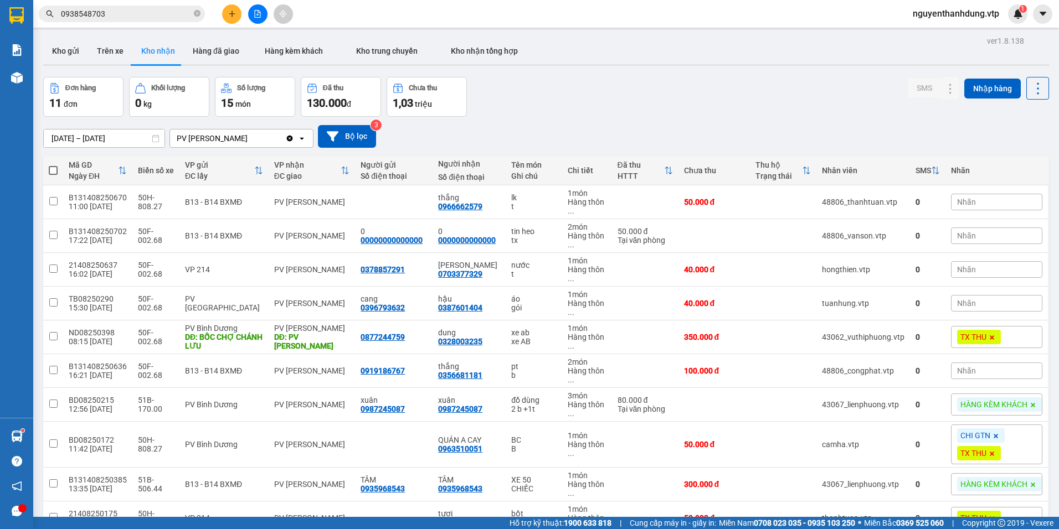
click at [149, 18] on input "0938548703" at bounding box center [126, 14] width 131 height 12
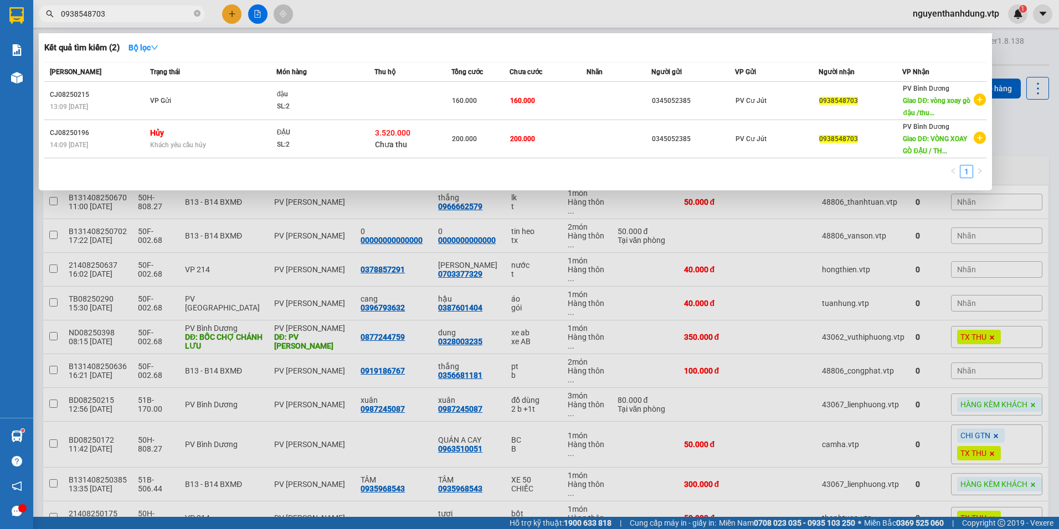
click at [1016, 143] on div at bounding box center [529, 264] width 1059 height 529
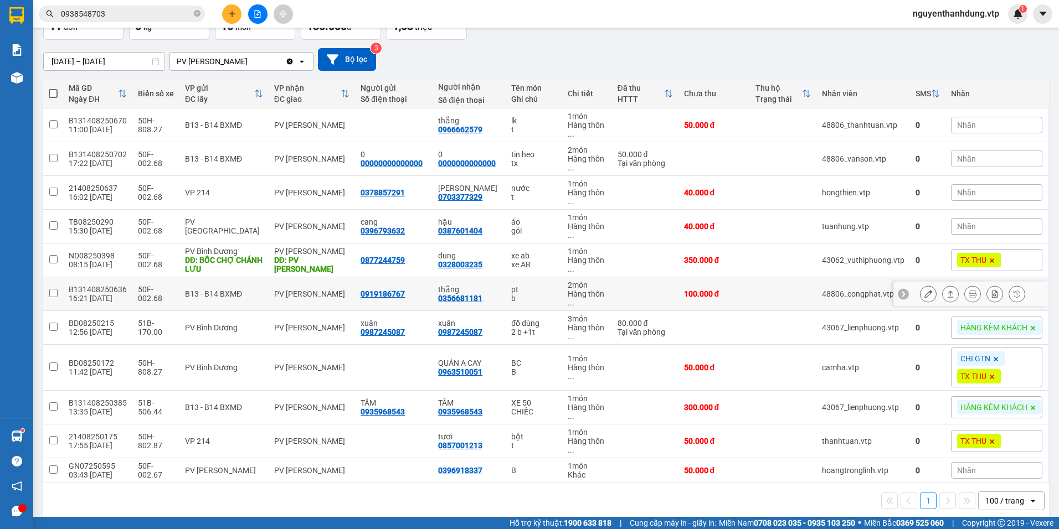
scroll to position [89, 0]
